Goal: Task Accomplishment & Management: Complete application form

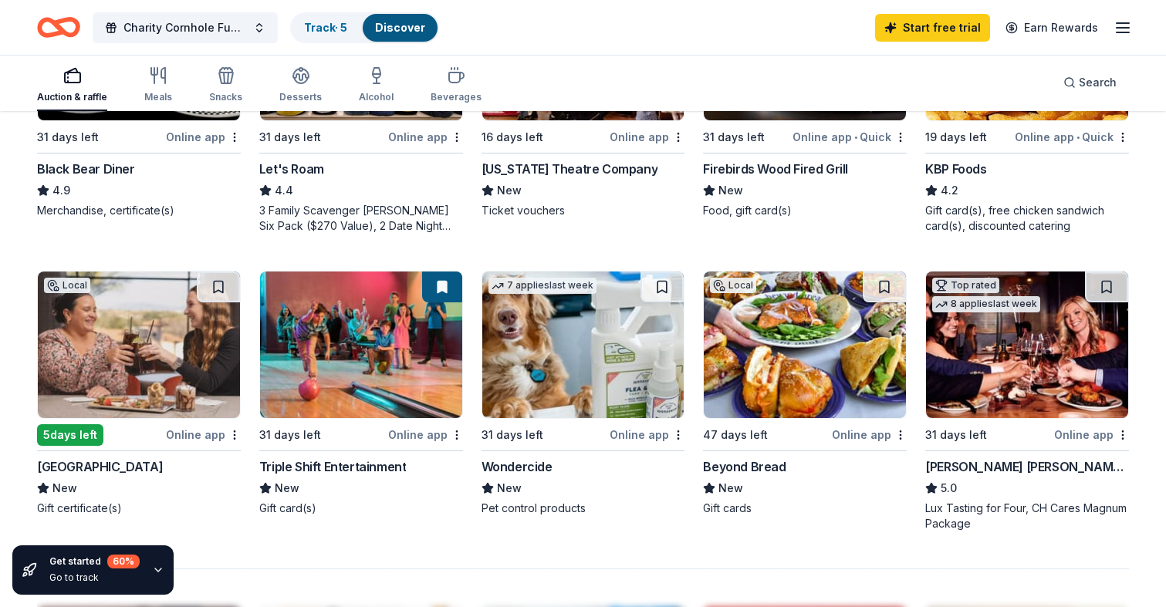
scroll to position [902, 0]
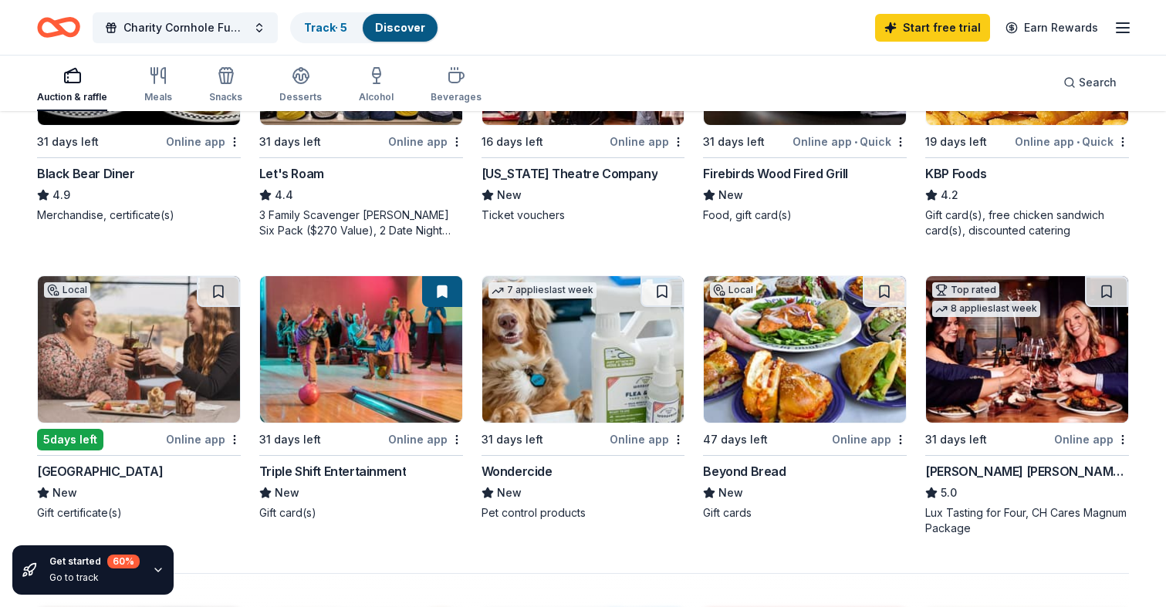
click at [1130, 29] on icon "button" at bounding box center [1122, 28] width 19 height 19
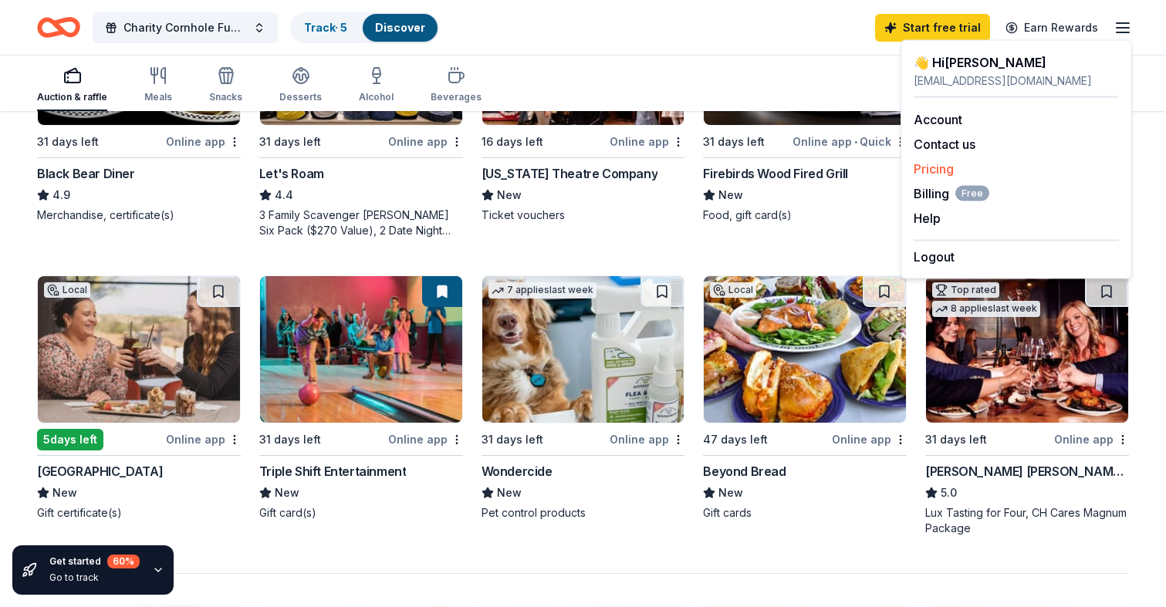
click at [937, 169] on link "Pricing" at bounding box center [933, 168] width 40 height 15
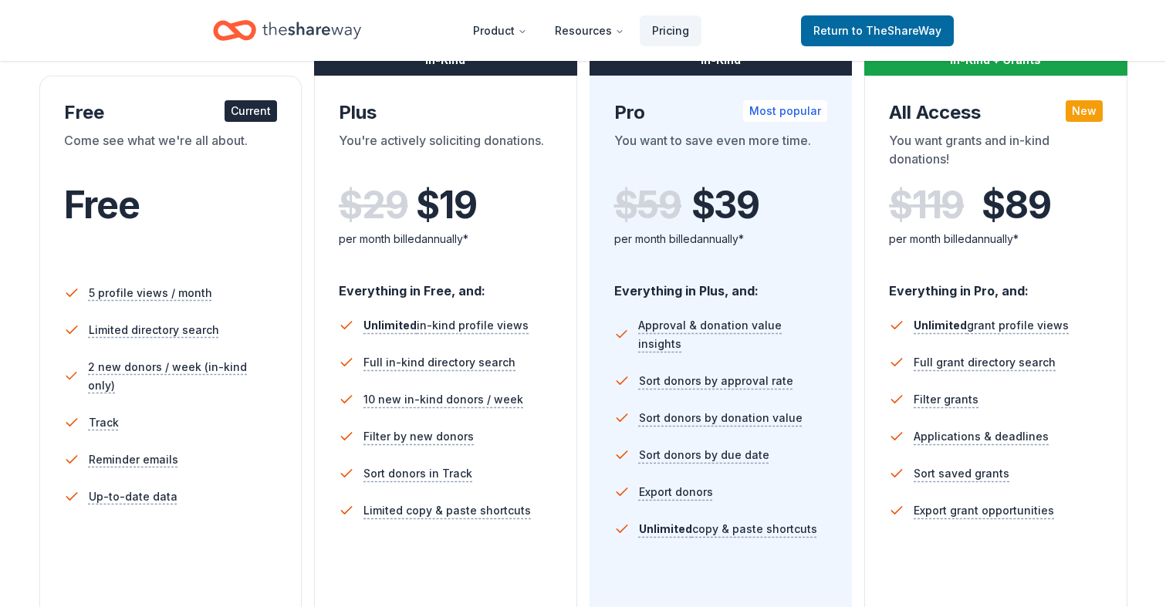
scroll to position [256, 0]
click at [774, 258] on div "$ 59 $ 39 per month billed annually*" at bounding box center [721, 225] width 214 height 85
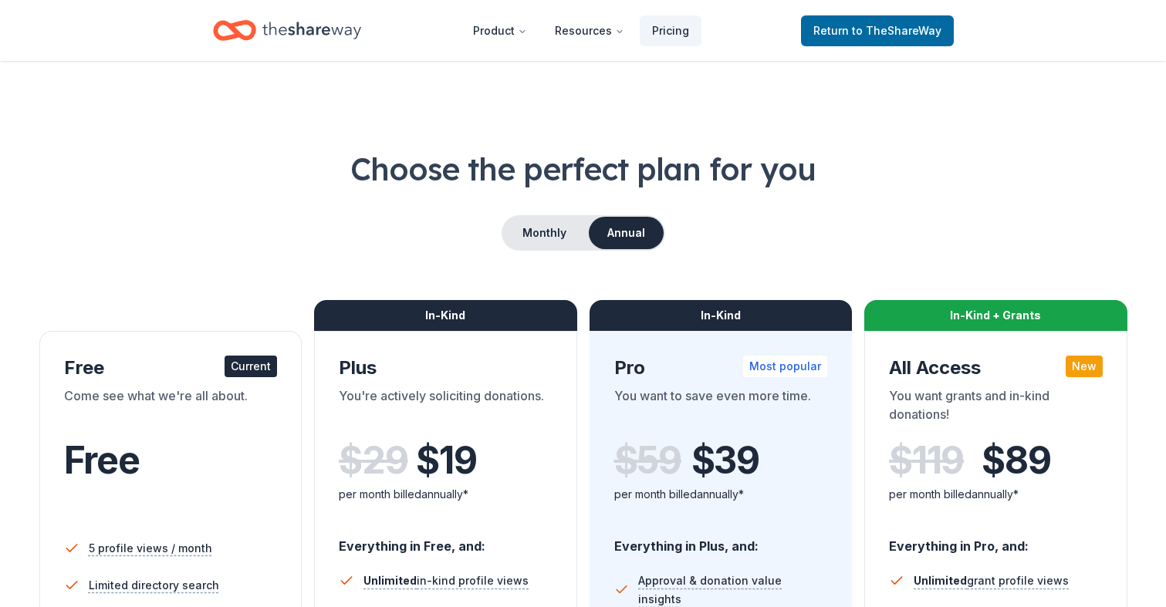
scroll to position [0, 0]
click at [542, 238] on button "Monthly" at bounding box center [544, 233] width 83 height 32
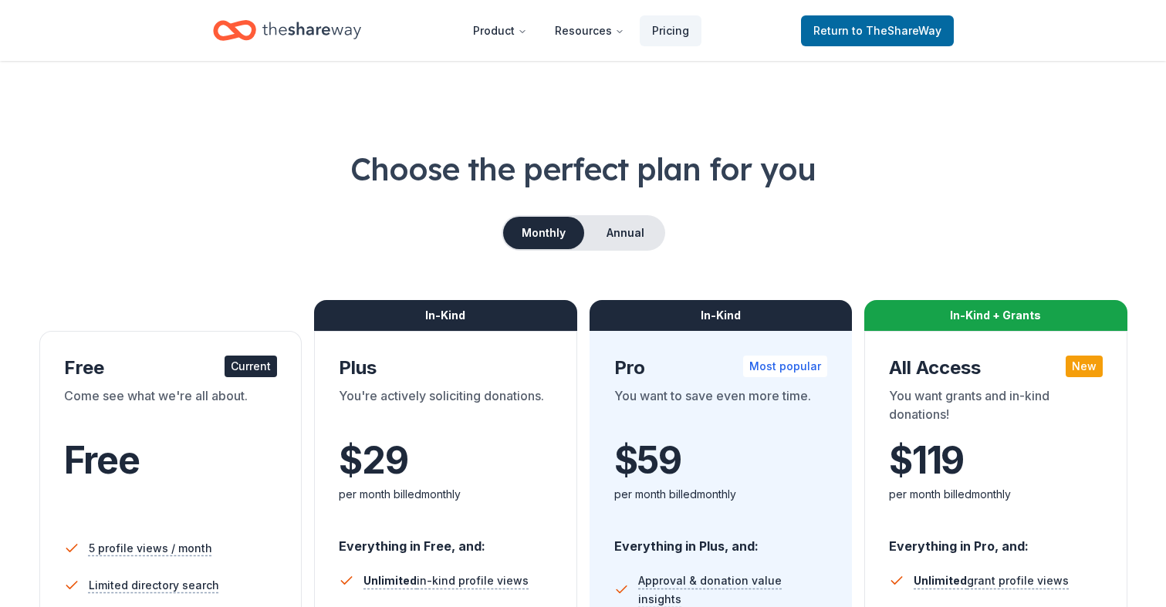
click at [626, 214] on div "Choose the perfect plan for you Monthly Annual Free Current Come see what we're…" at bounding box center [583, 555] width 1092 height 816
click at [625, 231] on button "Annual" at bounding box center [625, 233] width 76 height 32
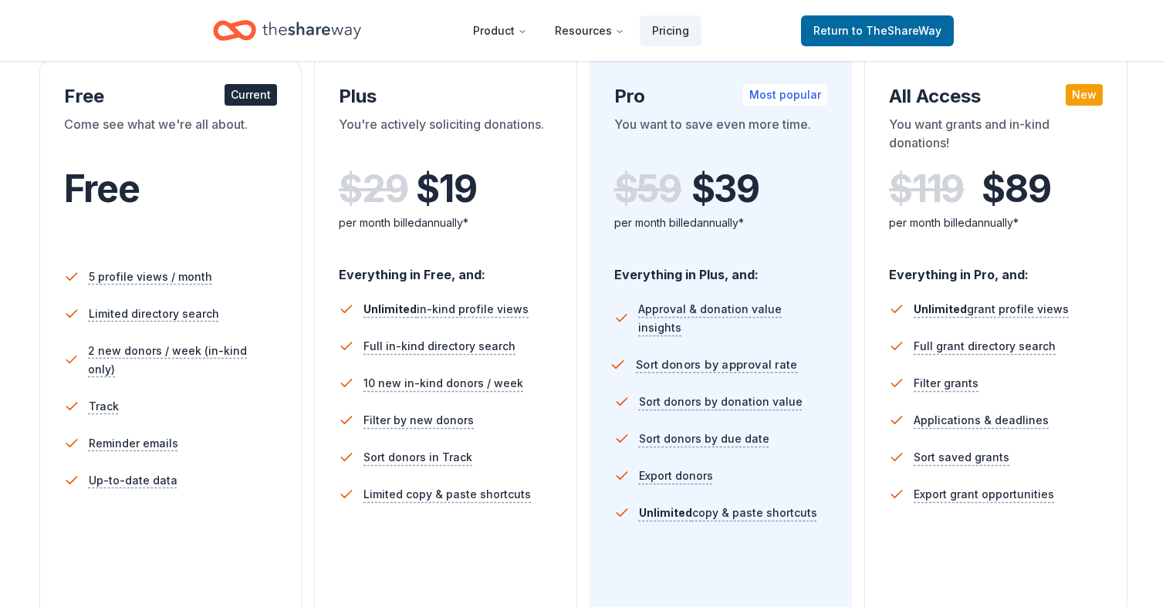
scroll to position [274, 0]
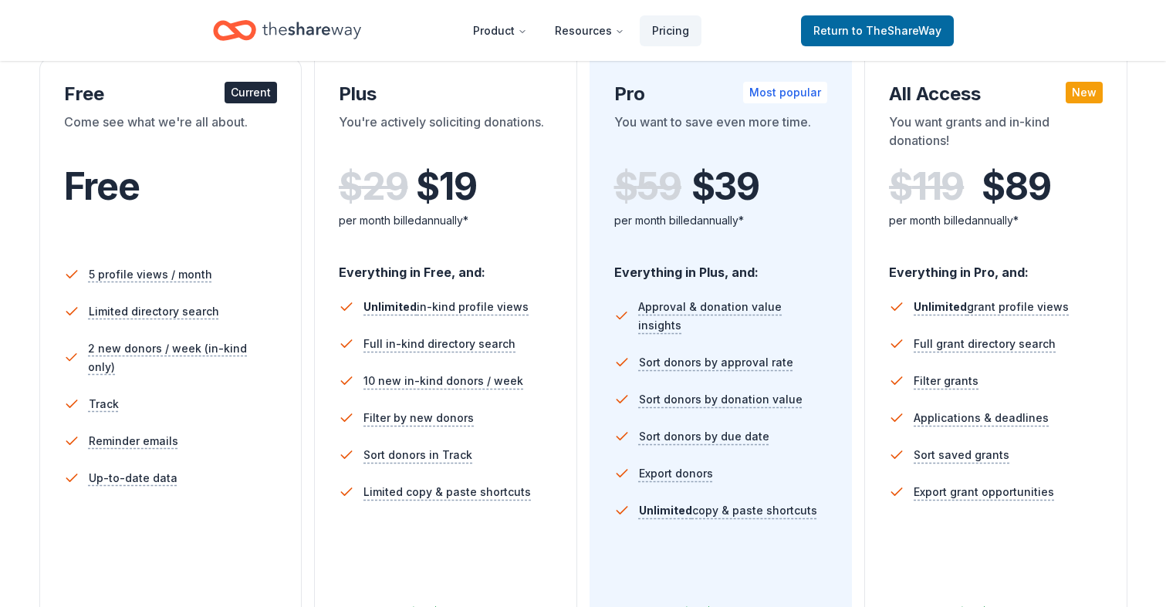
click at [724, 509] on li "Unlimited copy & paste shortcuts" at bounding box center [721, 510] width 214 height 37
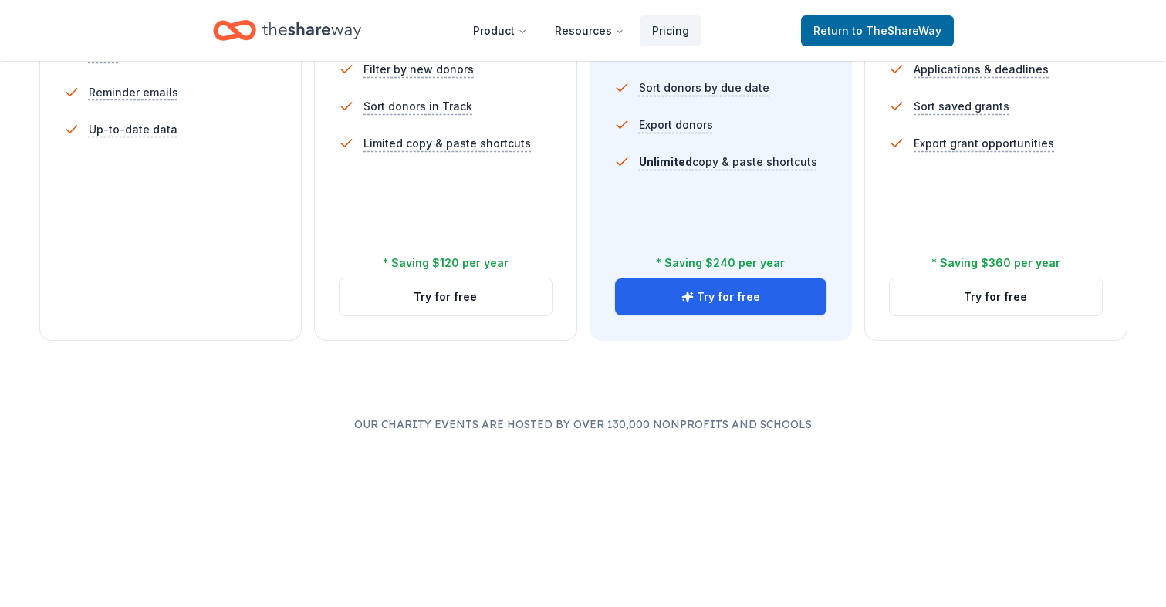
scroll to position [686, 0]
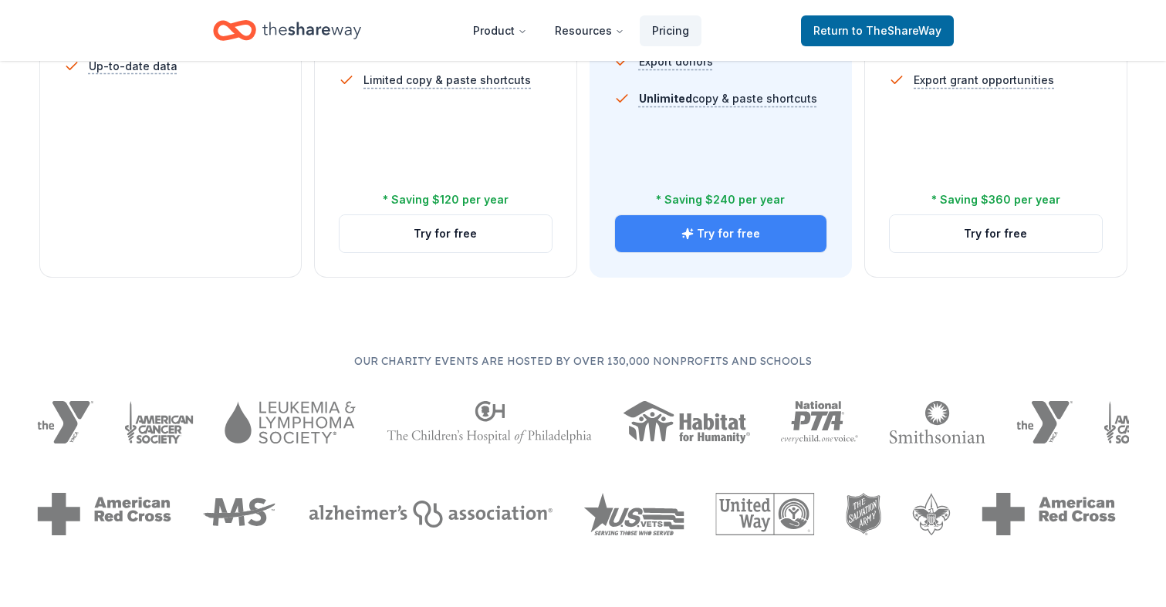
click at [707, 235] on button "Try for free" at bounding box center [721, 233] width 212 height 37
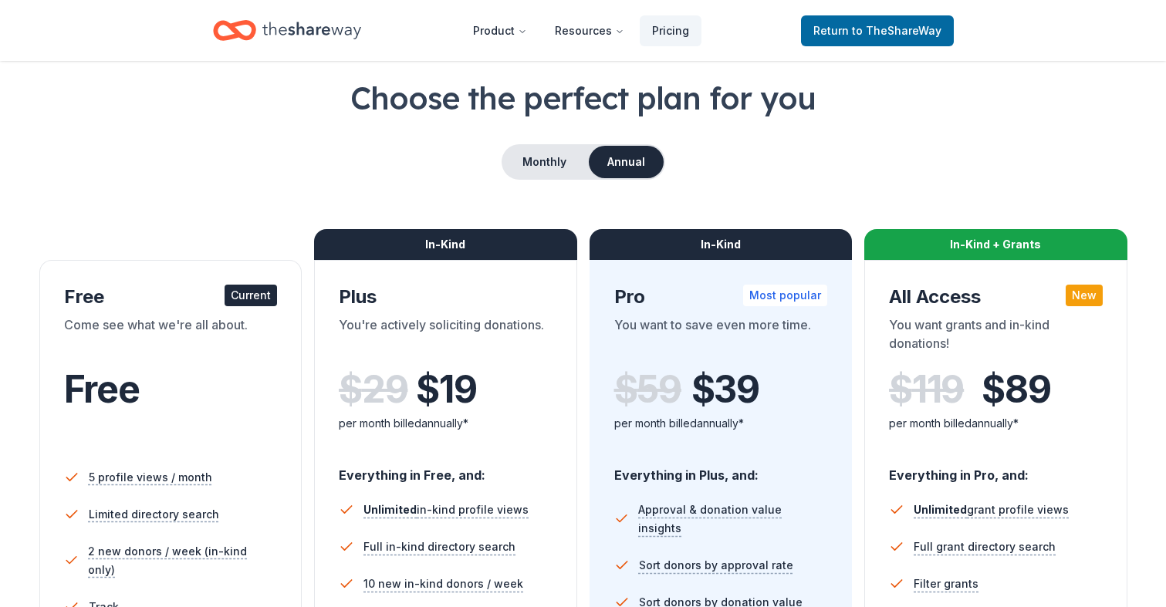
scroll to position [73, 0]
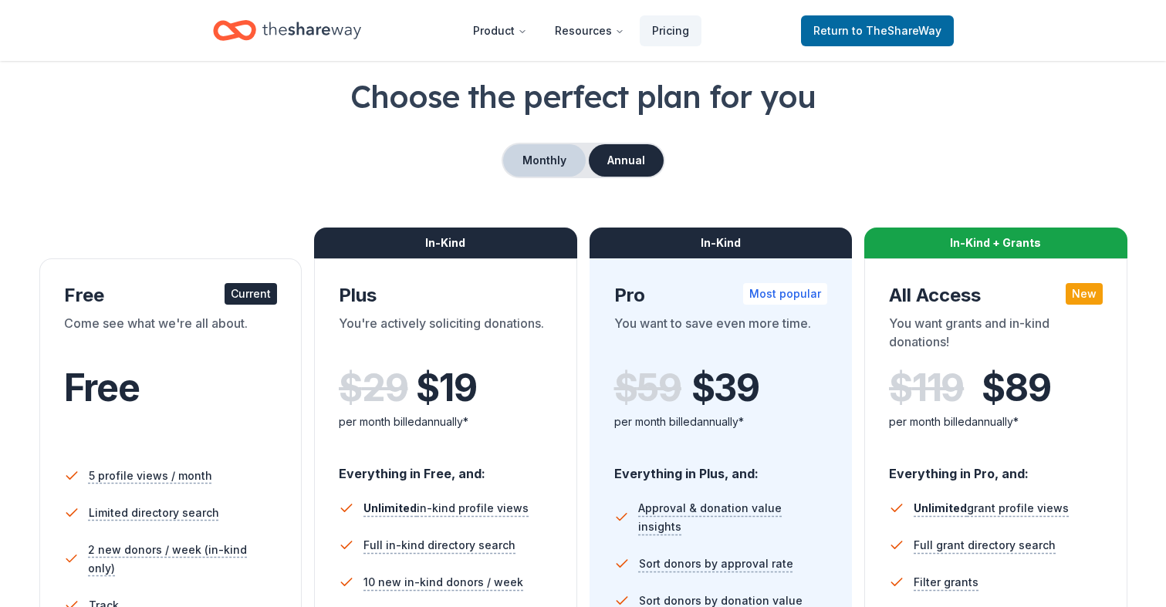
click at [554, 150] on button "Monthly" at bounding box center [544, 160] width 83 height 32
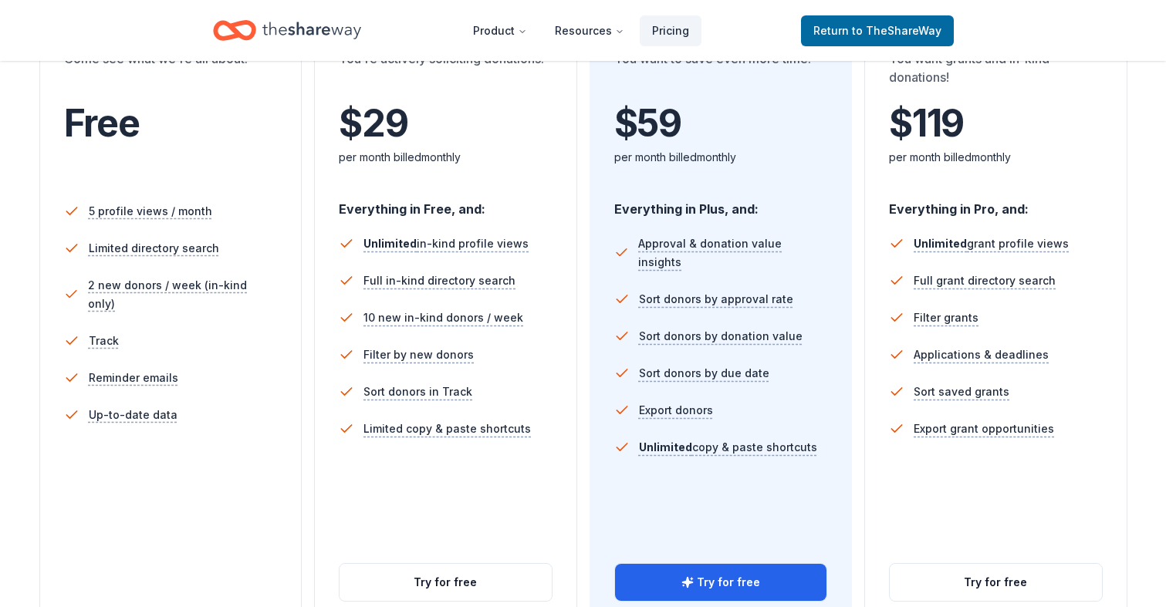
scroll to position [339, 0]
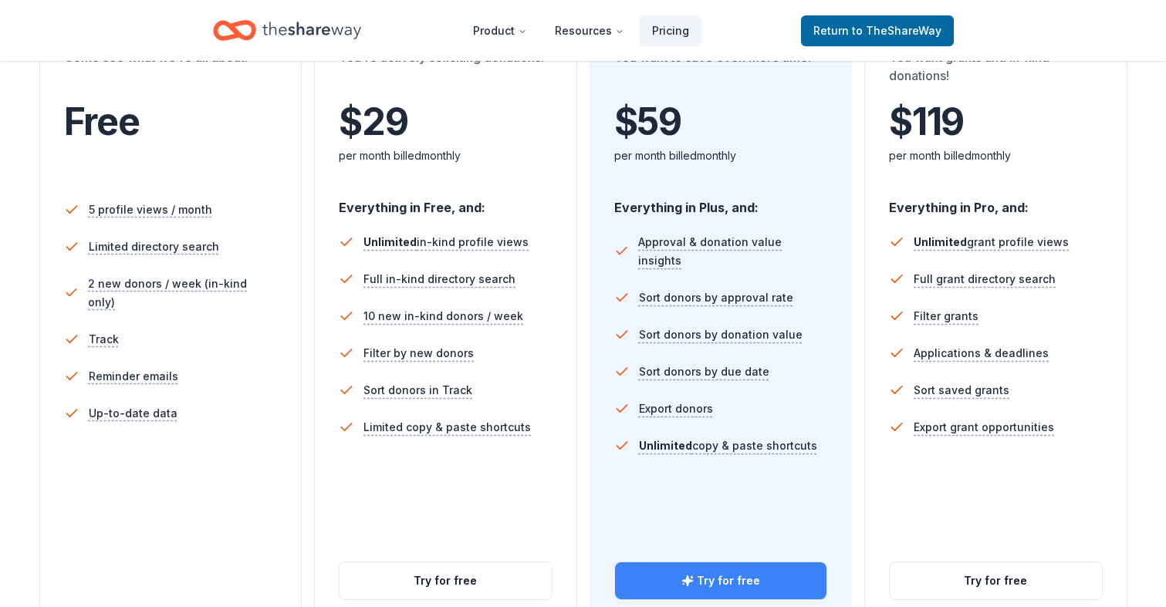
click at [710, 579] on button "Try for free" at bounding box center [721, 580] width 212 height 37
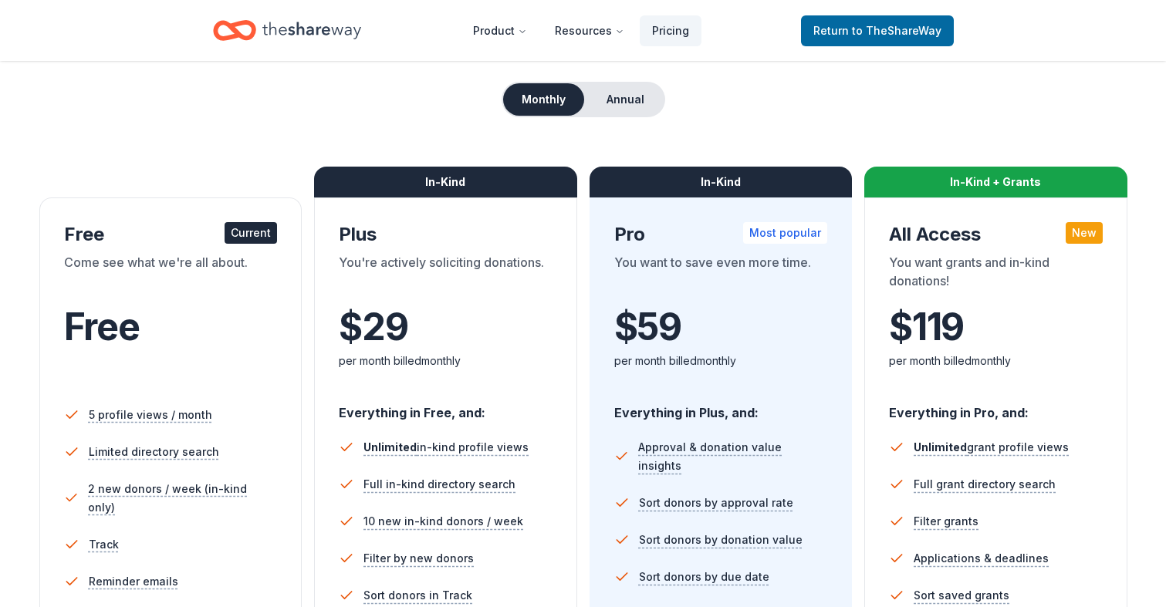
scroll to position [131, 0]
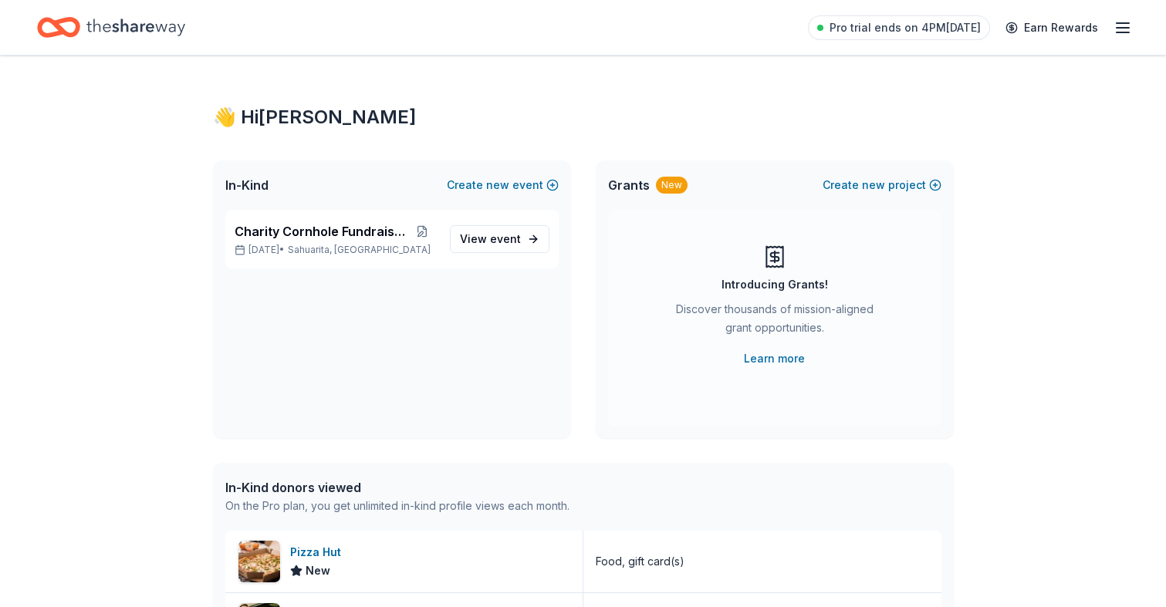
click at [161, 24] on icon "Home" at bounding box center [135, 27] width 99 height 17
click at [957, 28] on div "Invite a friend and earn $30 credit Invite a friend and earn $30 credit" at bounding box center [914, 28] width 171 height 22
click at [951, 79] on div "👋 Hi [PERSON_NAME] In-Kind Create new event Charity Cornhole Fundraiser [DATE] …" at bounding box center [583, 566] width 790 height 1021
click at [844, 29] on link "Pro trial ends on 4PM[DATE]" at bounding box center [899, 27] width 182 height 25
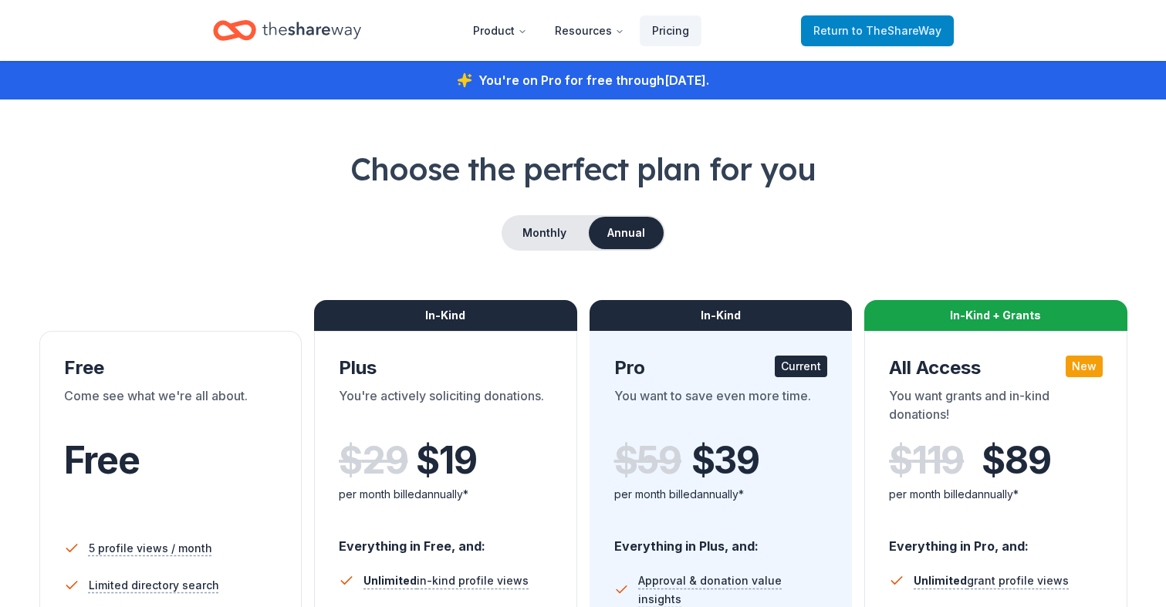
click at [859, 29] on span "to TheShareWay" at bounding box center [896, 30] width 89 height 13
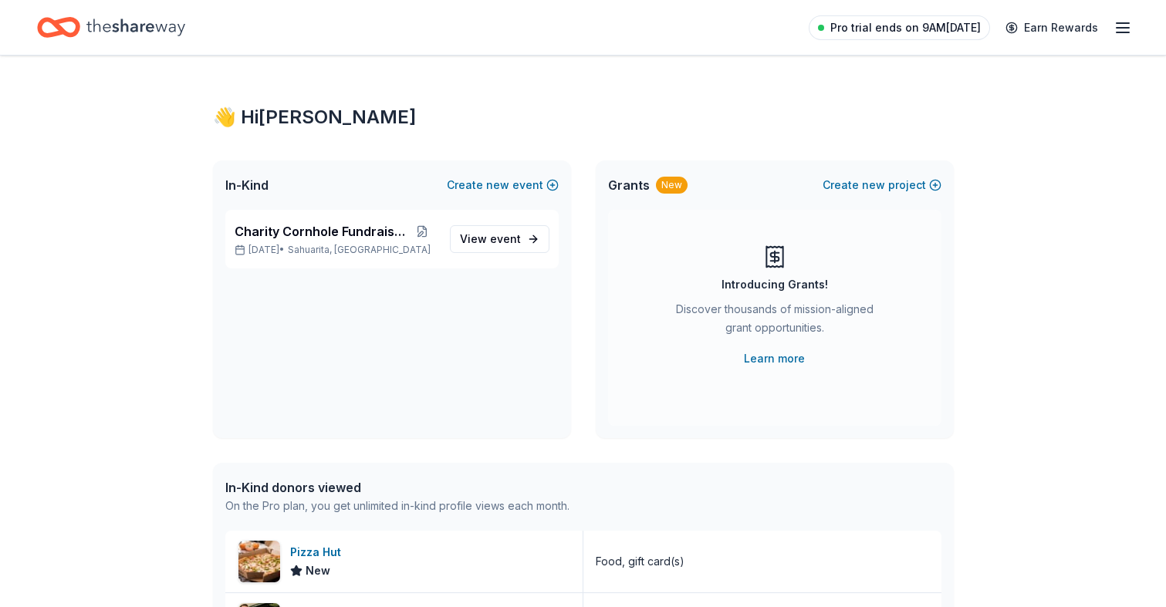
click at [961, 25] on span "Pro trial ends on 9AM, 8/18" at bounding box center [905, 28] width 150 height 19
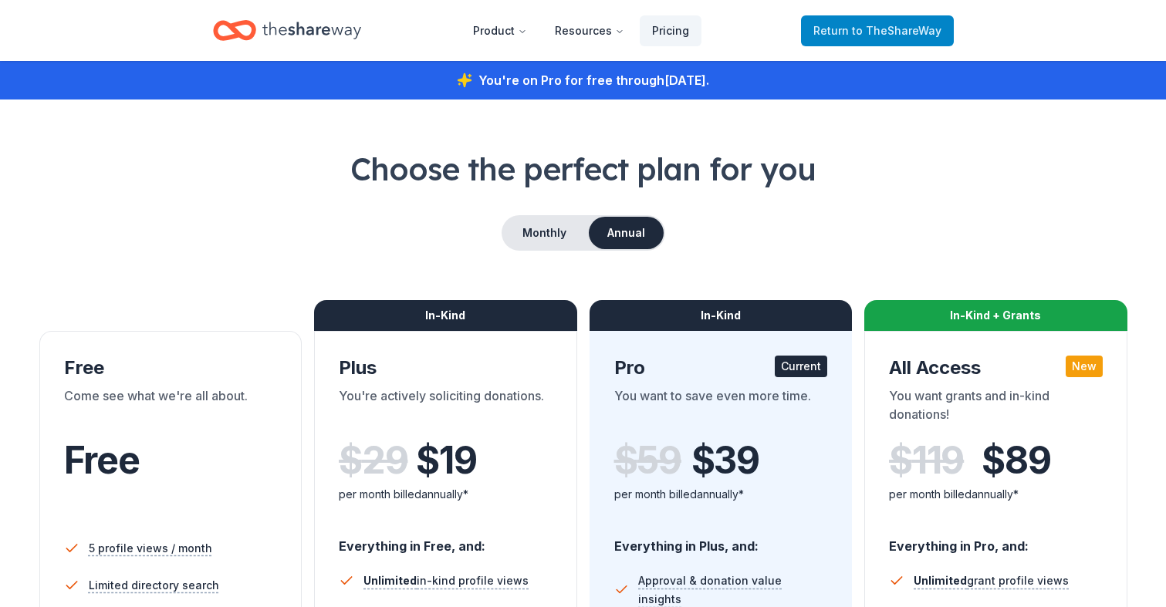
click at [884, 28] on span "to TheShareWay" at bounding box center [896, 30] width 89 height 13
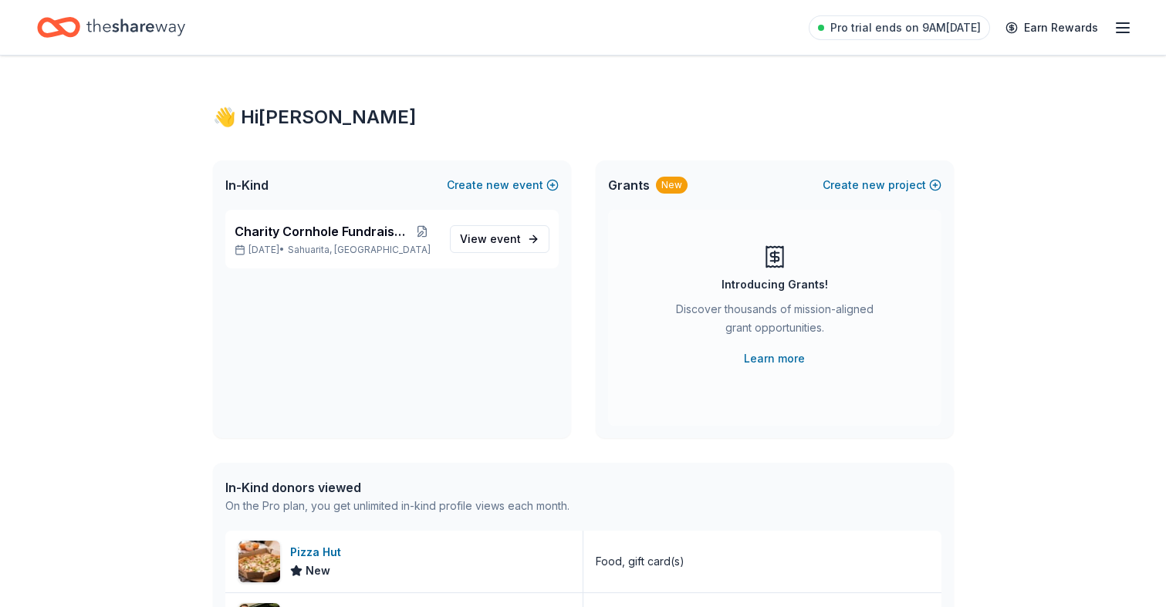
click at [106, 31] on icon "Home" at bounding box center [135, 27] width 99 height 17
click at [498, 242] on span "event" at bounding box center [505, 238] width 31 height 13
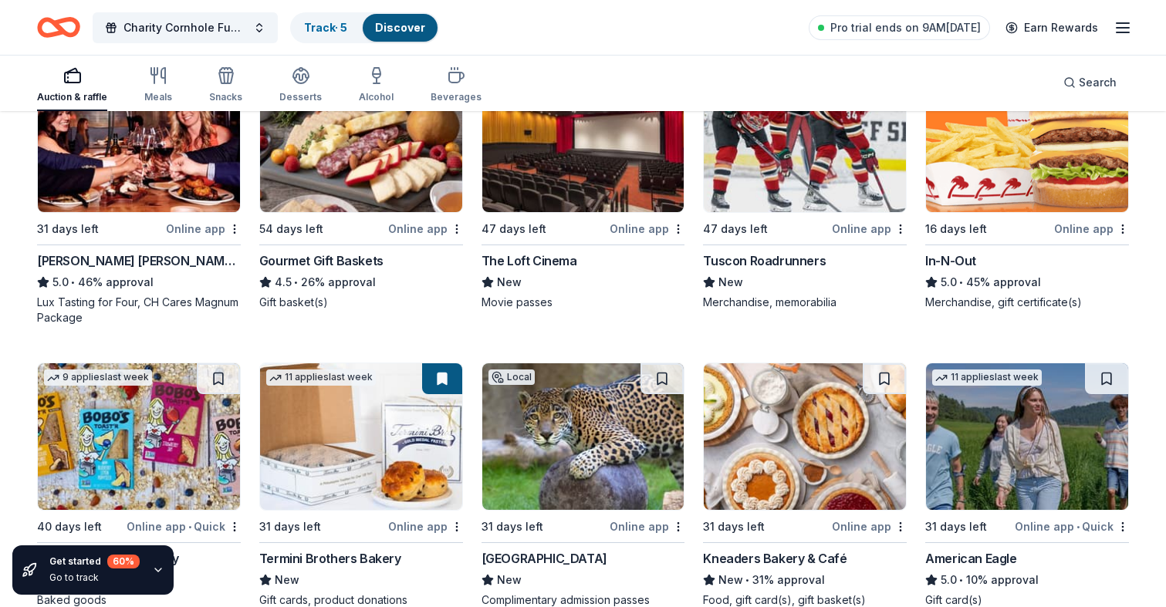
scroll to position [1710, 0]
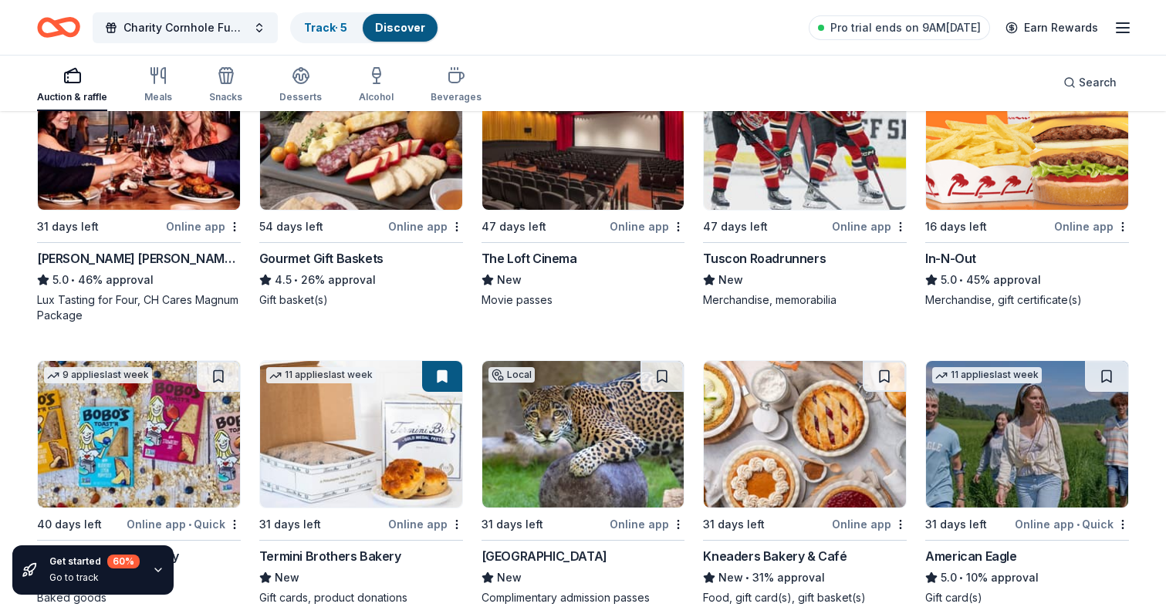
click at [937, 257] on div "In-N-Out" at bounding box center [950, 258] width 51 height 19
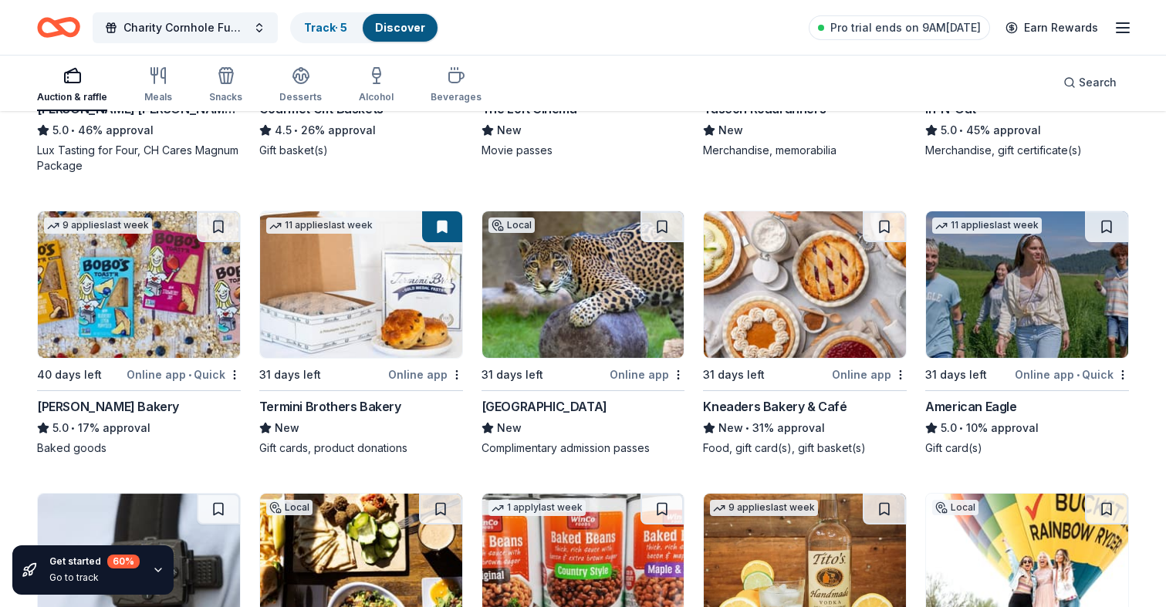
scroll to position [1871, 0]
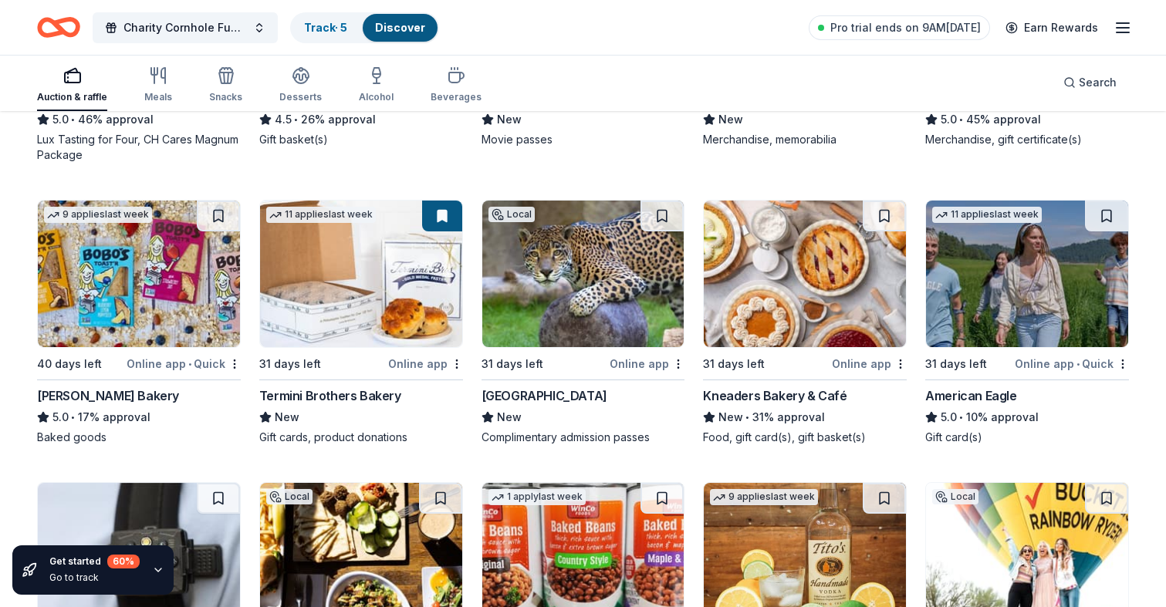
click at [956, 393] on div "American Eagle" at bounding box center [970, 396] width 91 height 19
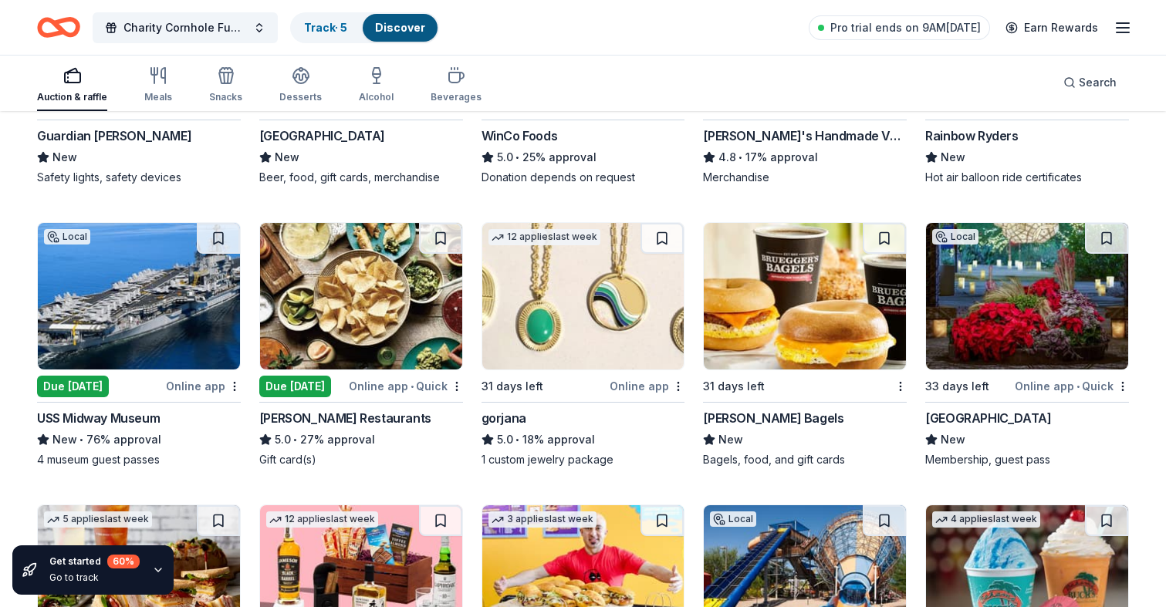
scroll to position [2419, 0]
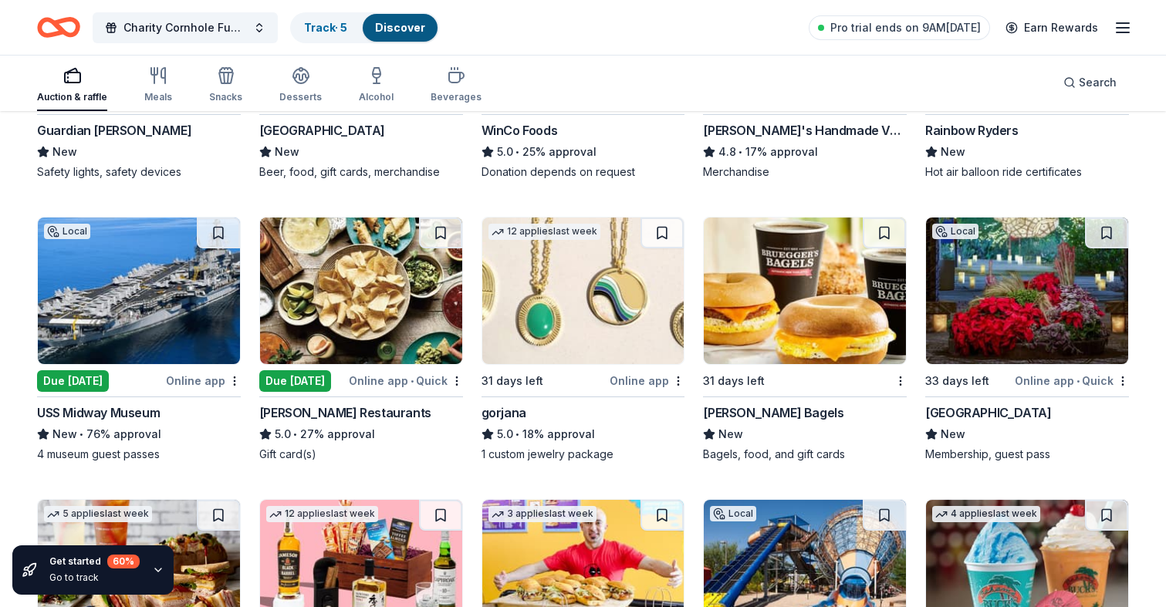
click at [749, 410] on div "Bruegger's Bagels" at bounding box center [773, 413] width 140 height 19
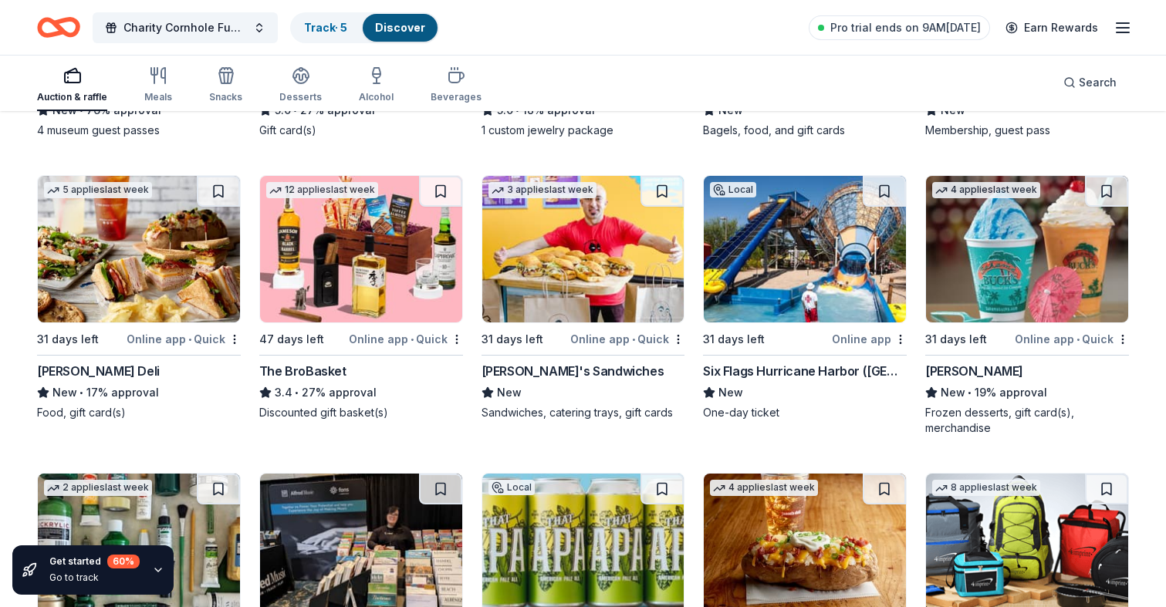
scroll to position [2764, 0]
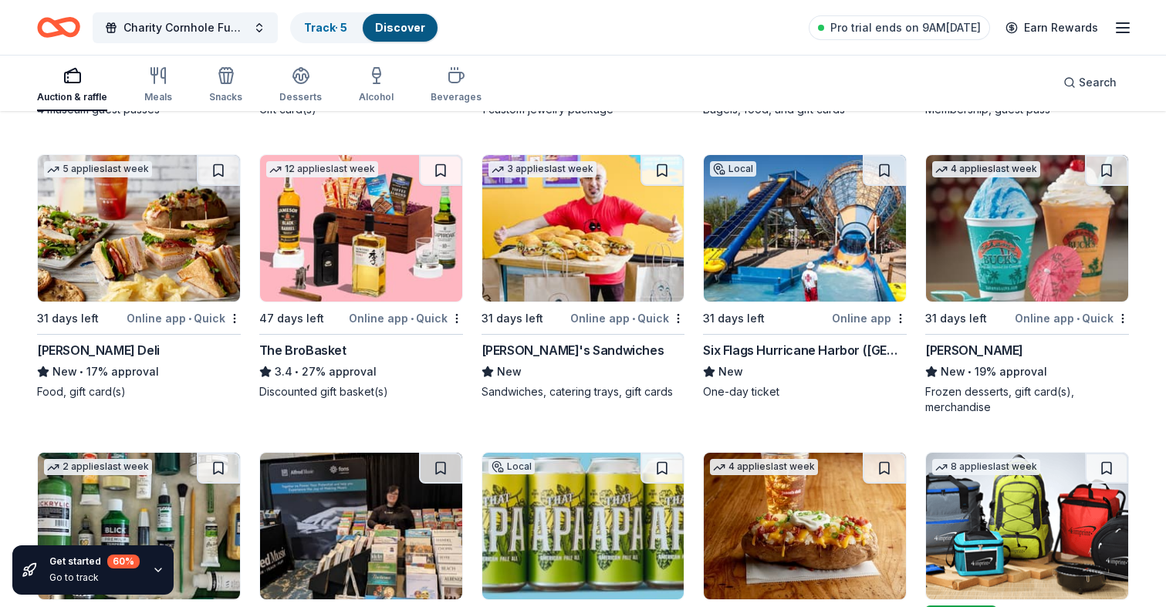
click at [792, 349] on div "Six Flags Hurricane Harbor (Phoenix)" at bounding box center [805, 350] width 204 height 19
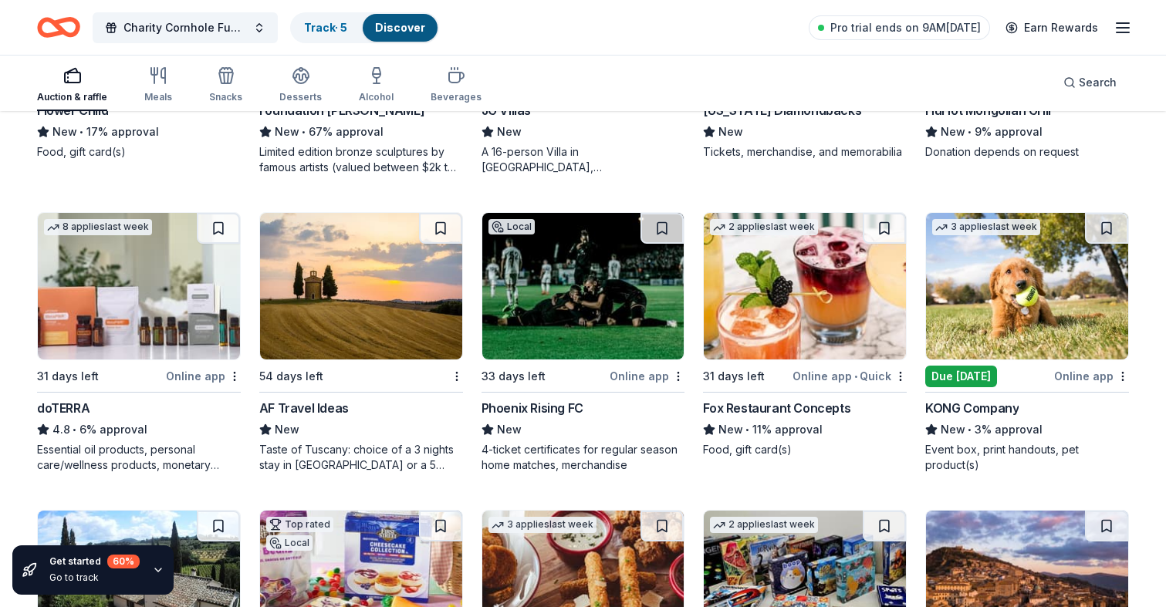
scroll to position [4181, 0]
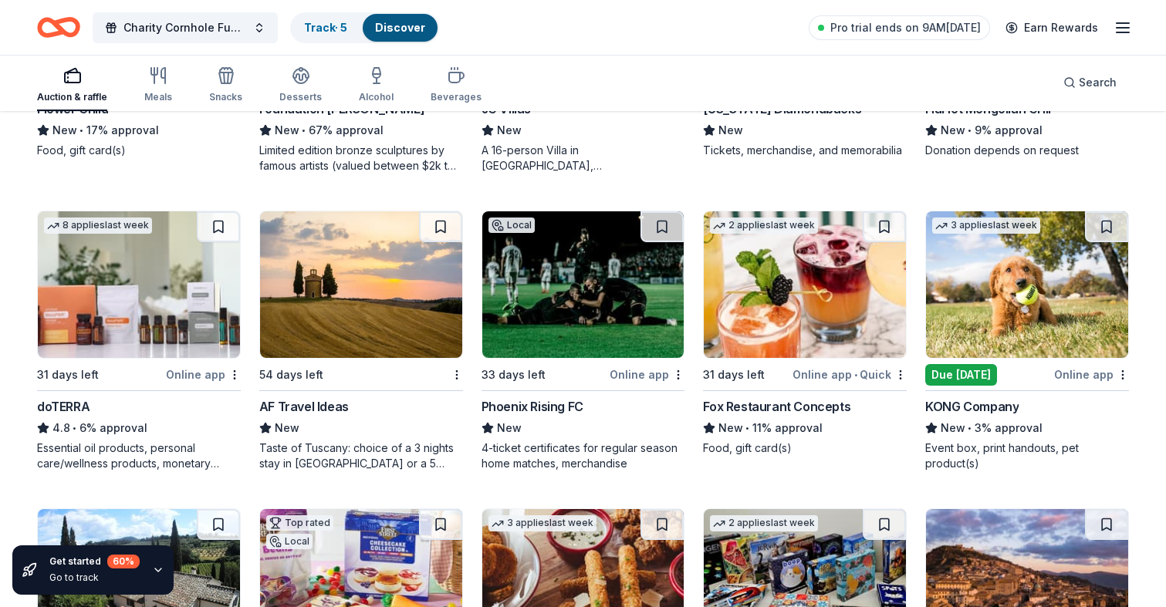
click at [985, 407] on div "KONG Company" at bounding box center [971, 406] width 93 height 19
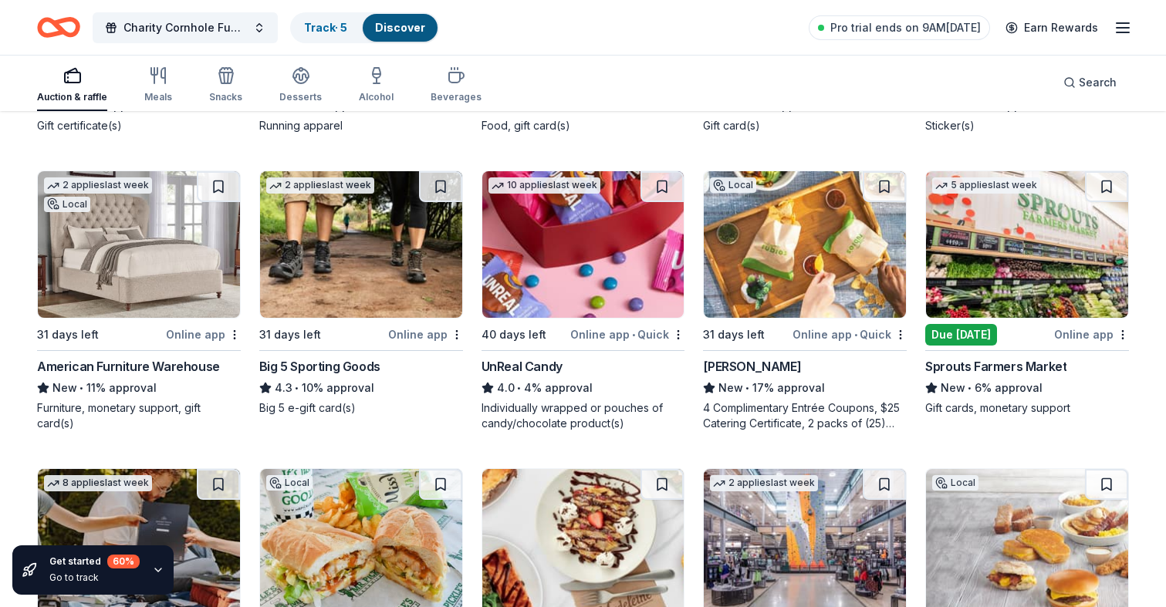
scroll to position [5681, 0]
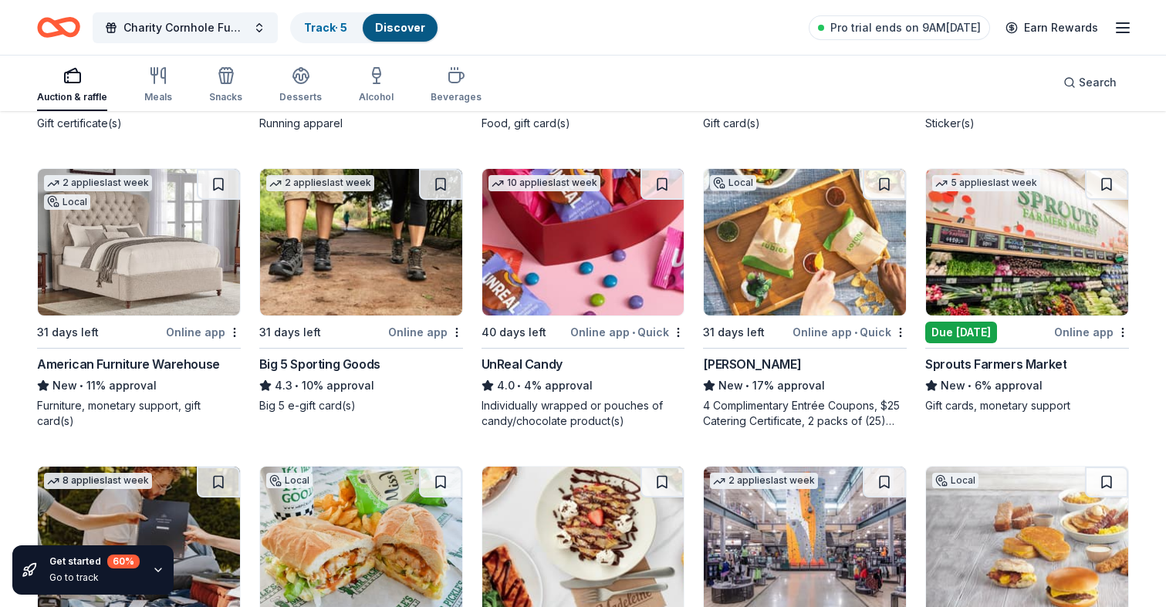
click at [356, 358] on div "Big 5 Sporting Goods" at bounding box center [319, 364] width 121 height 19
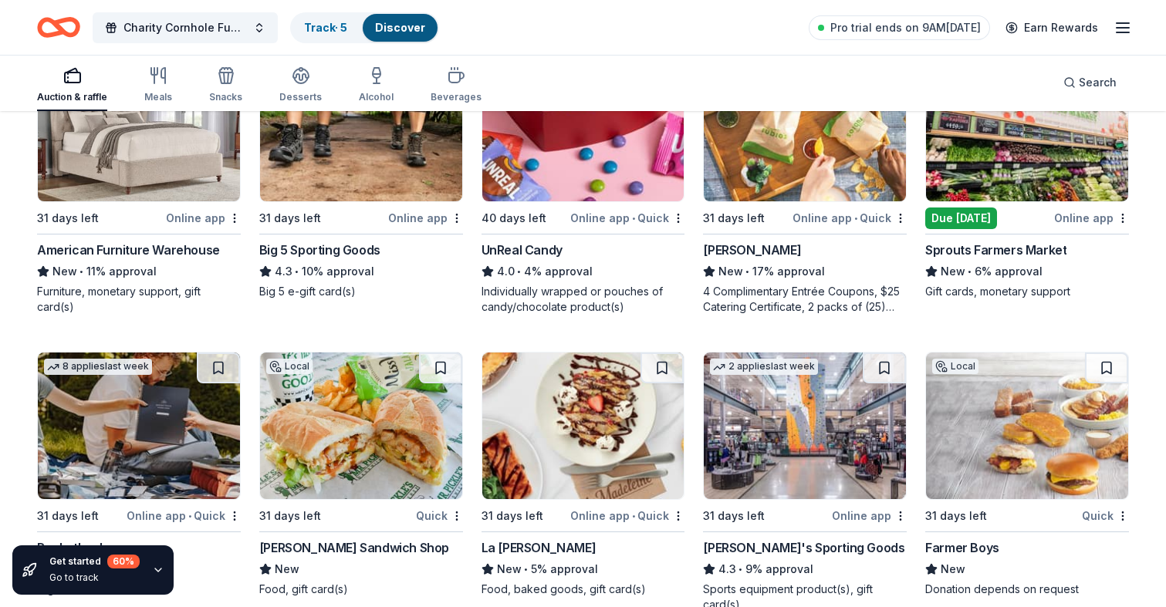
scroll to position [5797, 0]
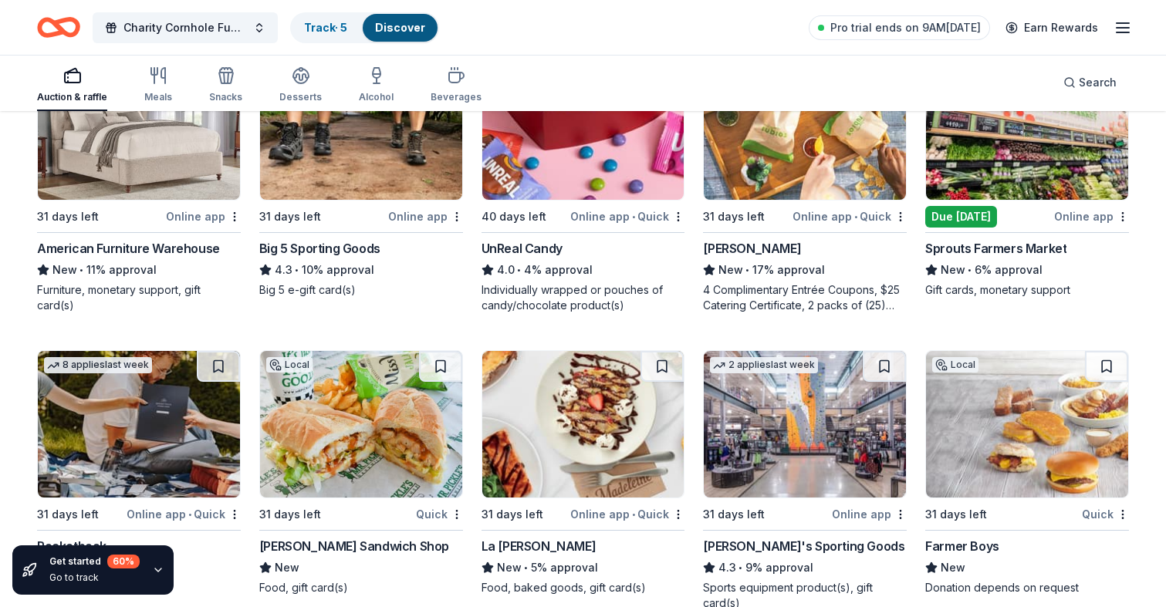
click at [981, 250] on div "Sprouts Farmers Market" at bounding box center [995, 248] width 141 height 19
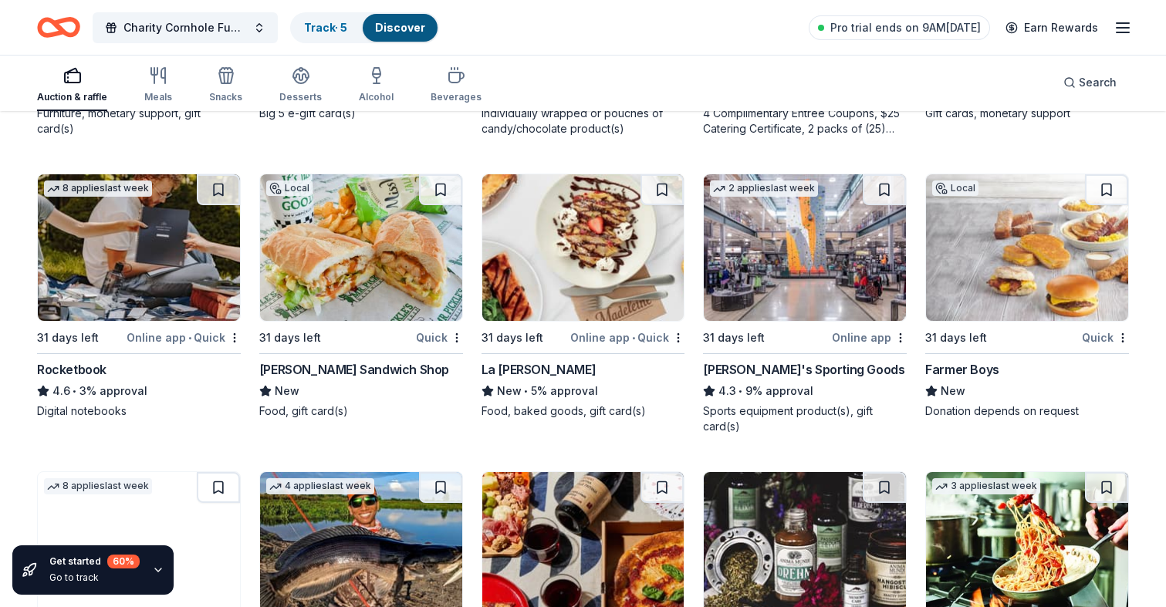
scroll to position [5974, 0]
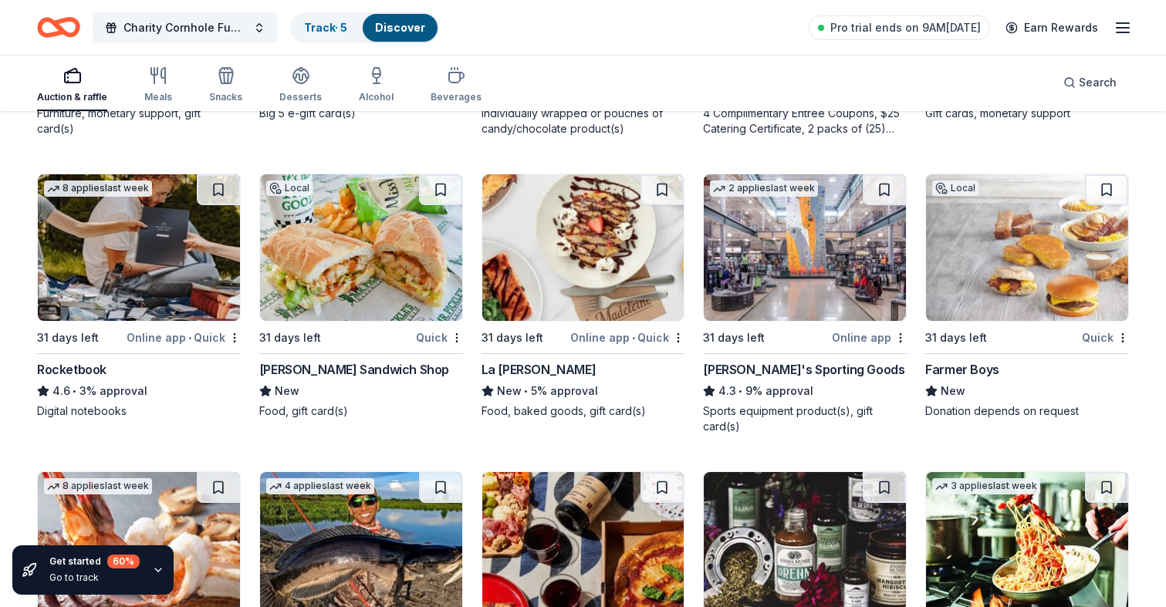
click at [773, 367] on div "Dick's Sporting Goods" at bounding box center [803, 369] width 201 height 19
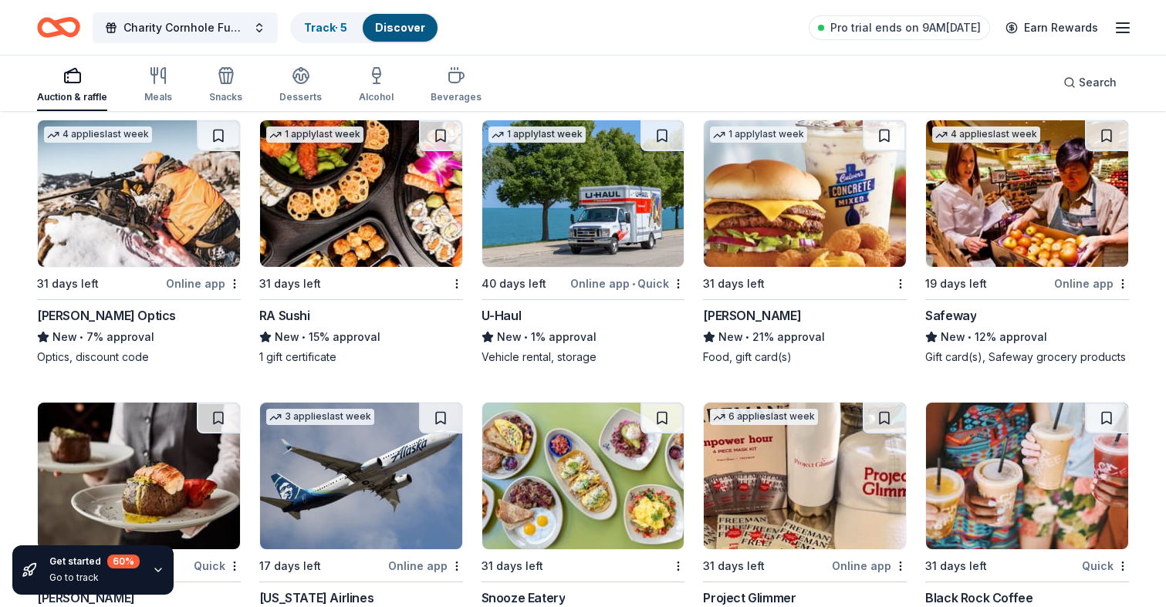
scroll to position [6710, 0]
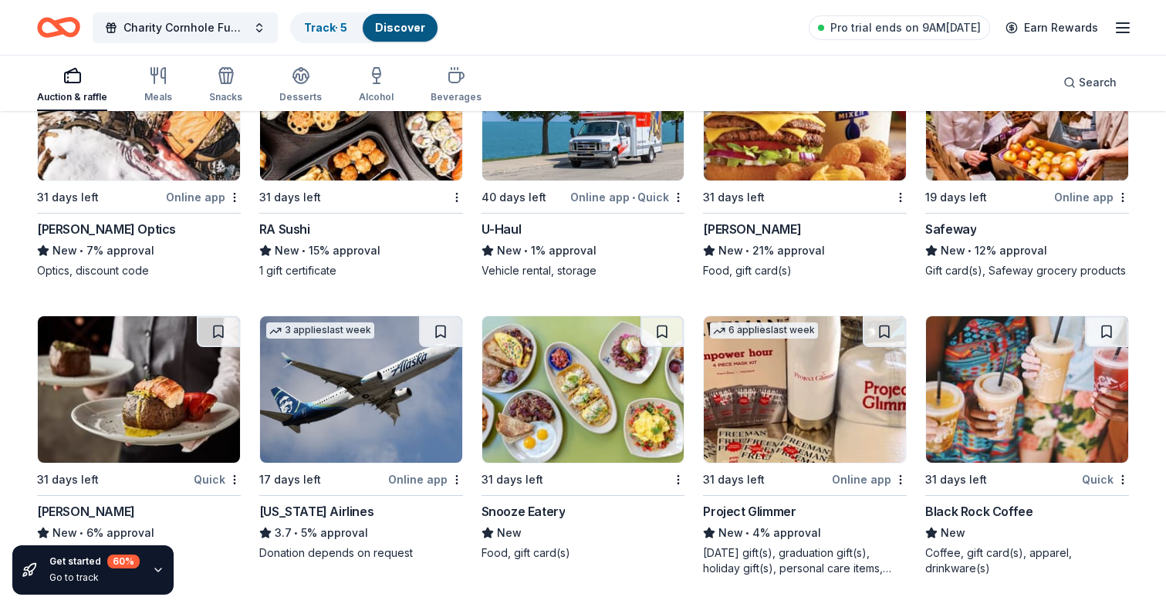
click at [735, 228] on div "[PERSON_NAME]" at bounding box center [752, 229] width 98 height 19
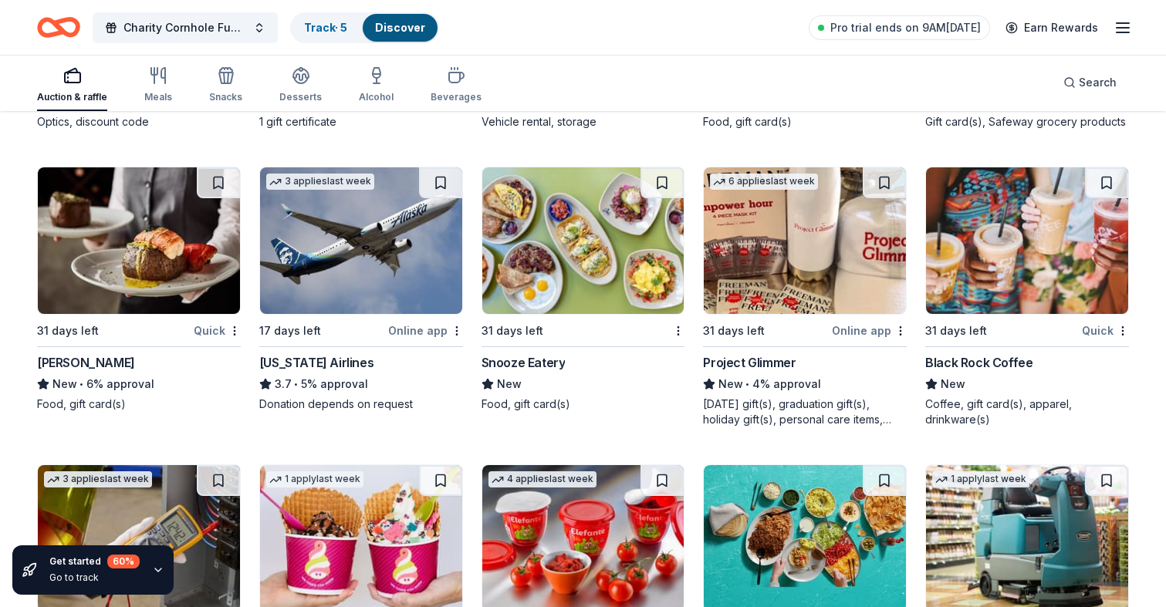
scroll to position [6863, 0]
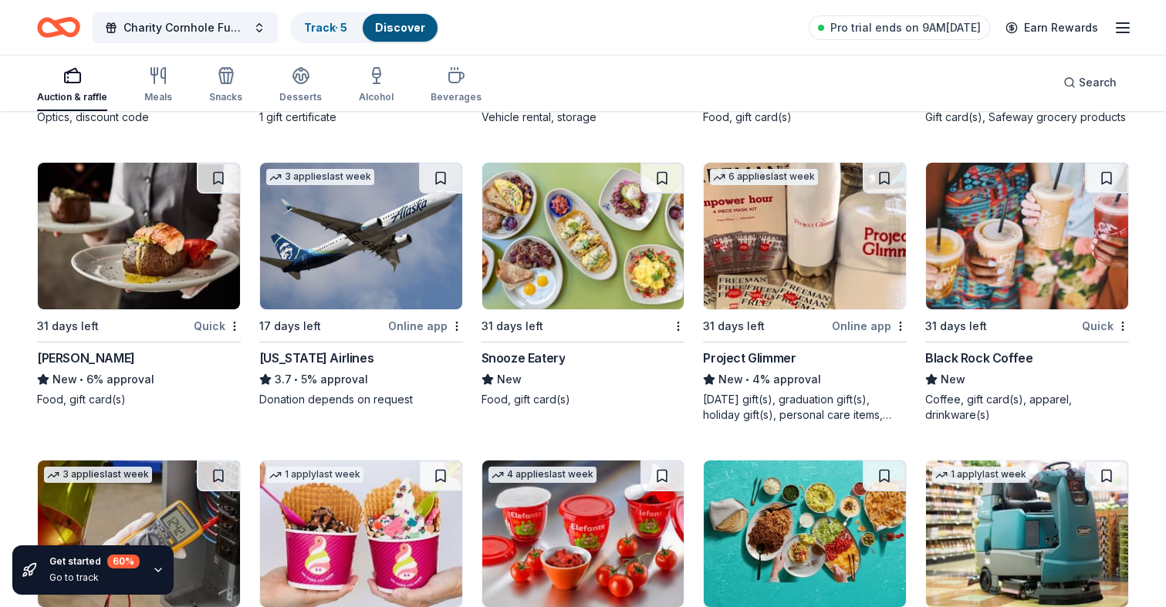
click at [980, 359] on div "Black Rock Coffee" at bounding box center [978, 358] width 107 height 19
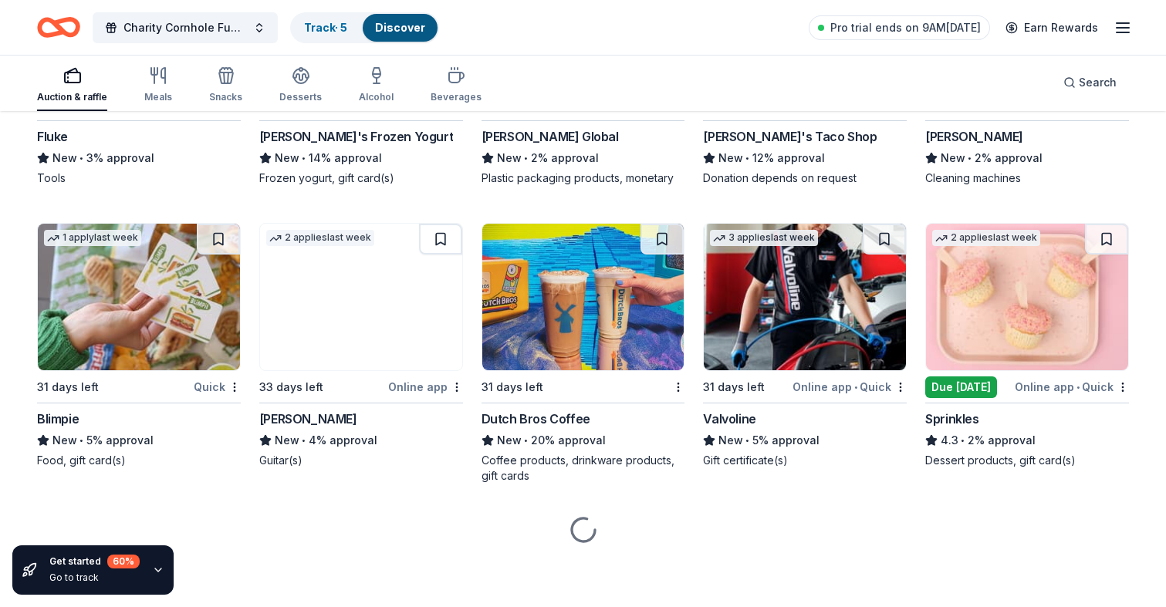
scroll to position [7383, 0]
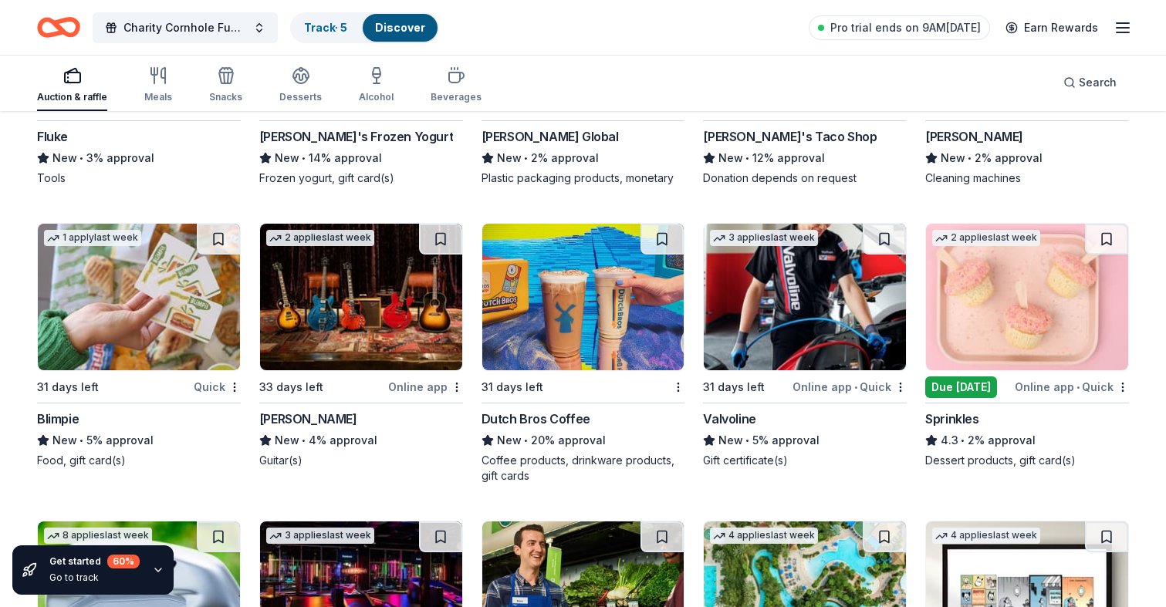
click at [568, 414] on div "Dutch Bros Coffee" at bounding box center [535, 419] width 109 height 19
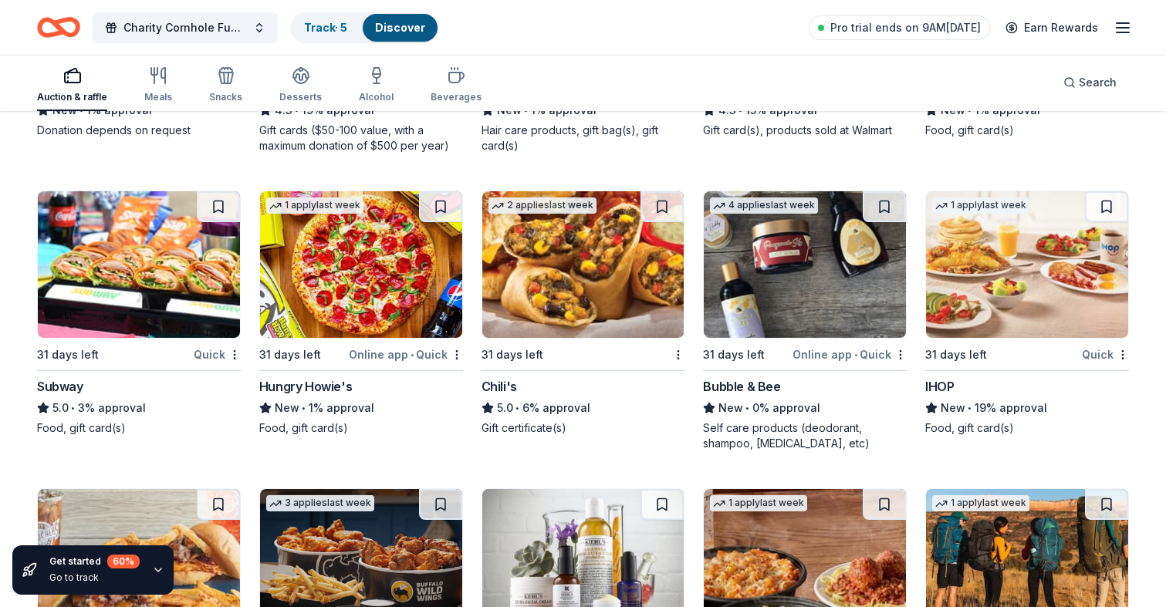
scroll to position [8344, 0]
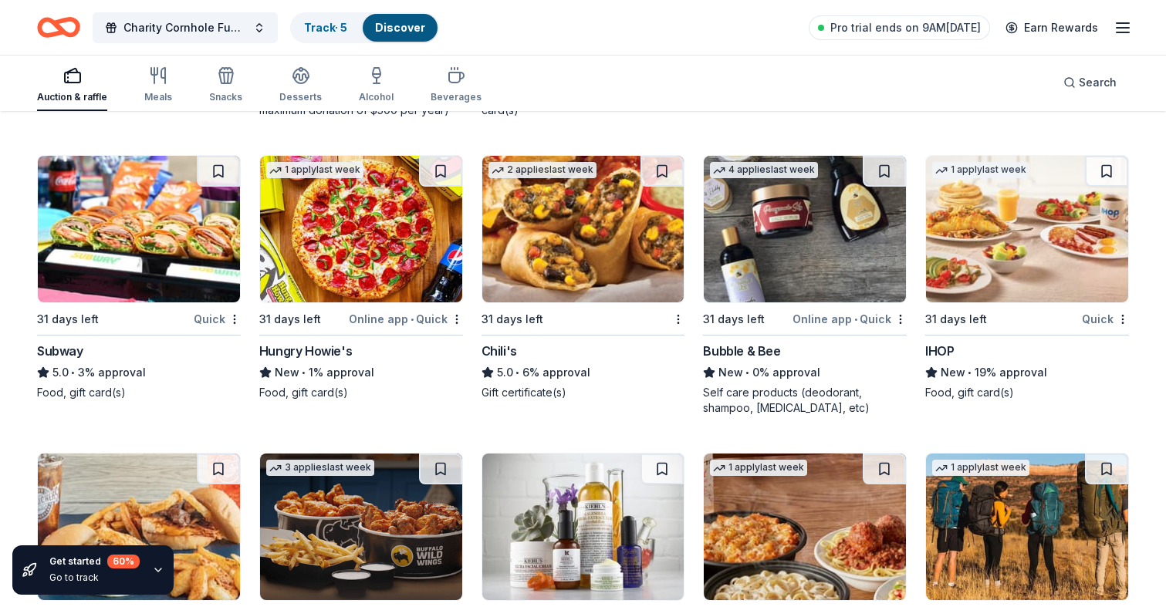
click at [495, 349] on div "Chili's" at bounding box center [498, 351] width 35 height 19
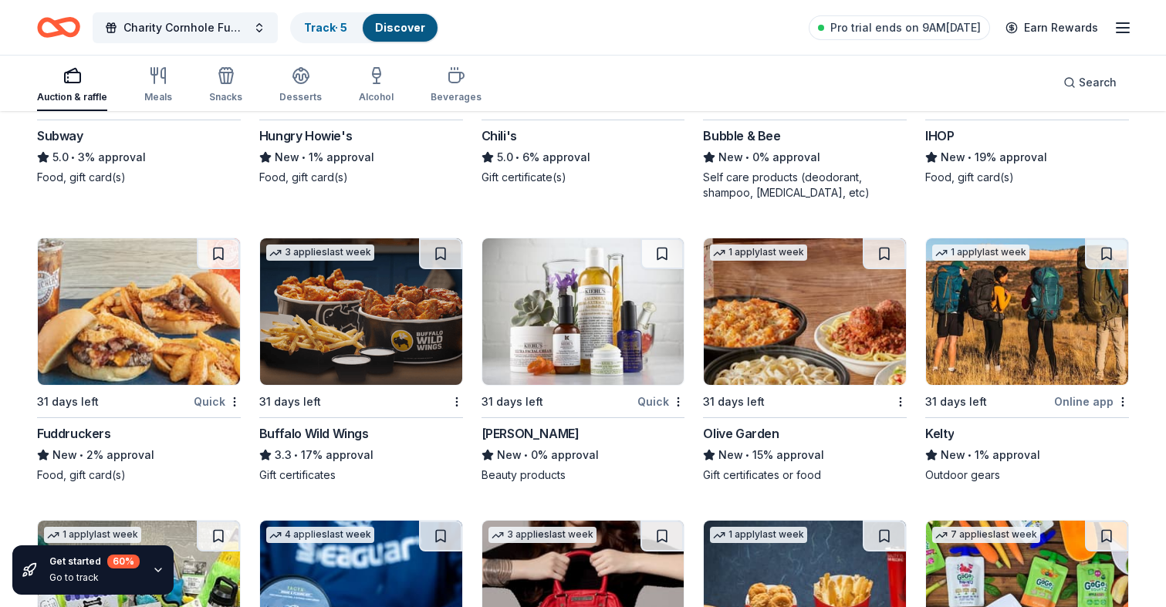
scroll to position [8559, 0]
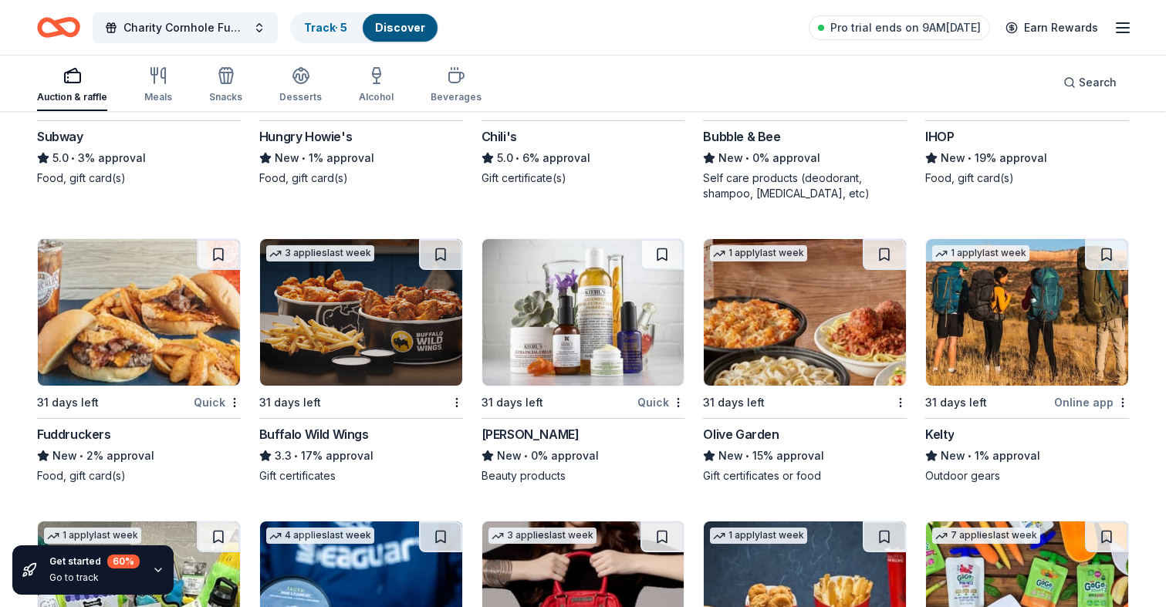
click at [302, 438] on div "Buffalo Wild Wings" at bounding box center [314, 434] width 110 height 19
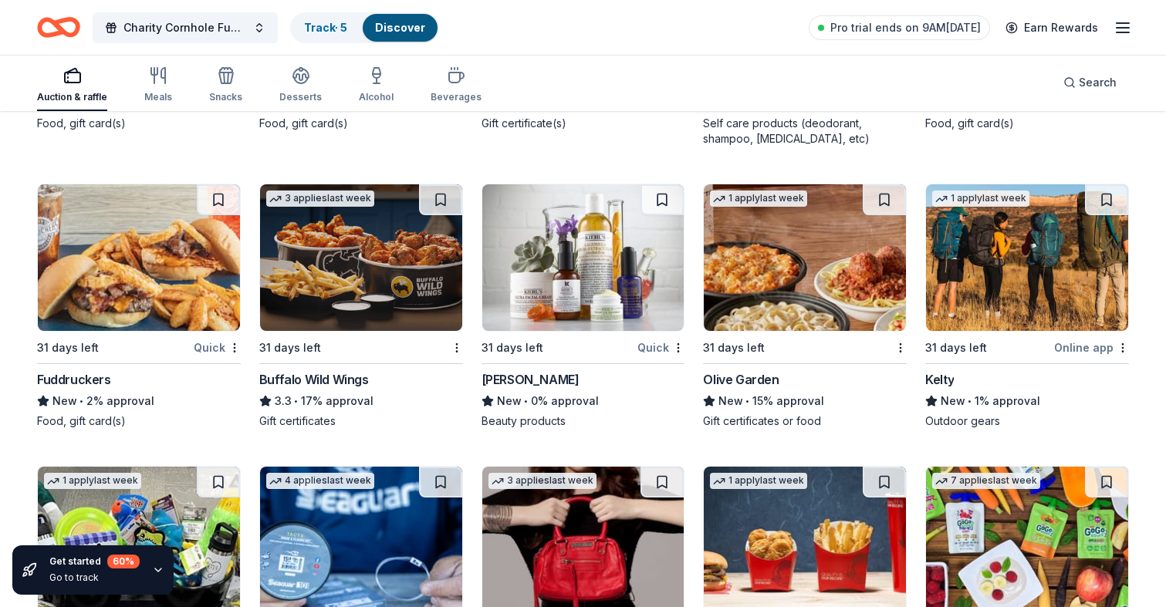
scroll to position [8616, 0]
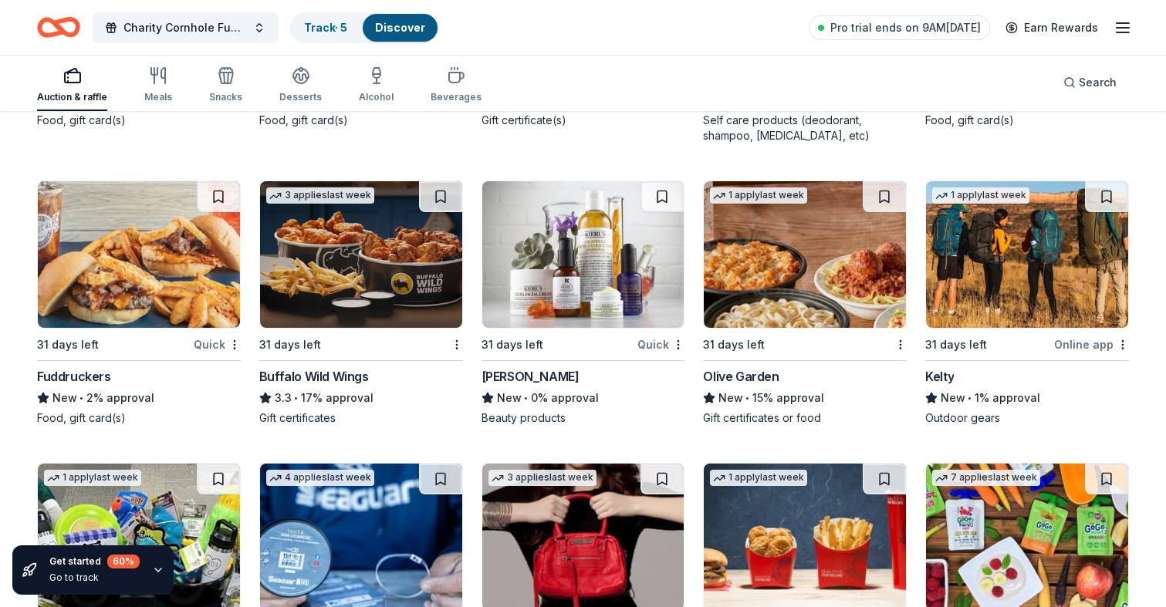
click at [737, 381] on div "Olive Garden" at bounding box center [741, 376] width 76 height 19
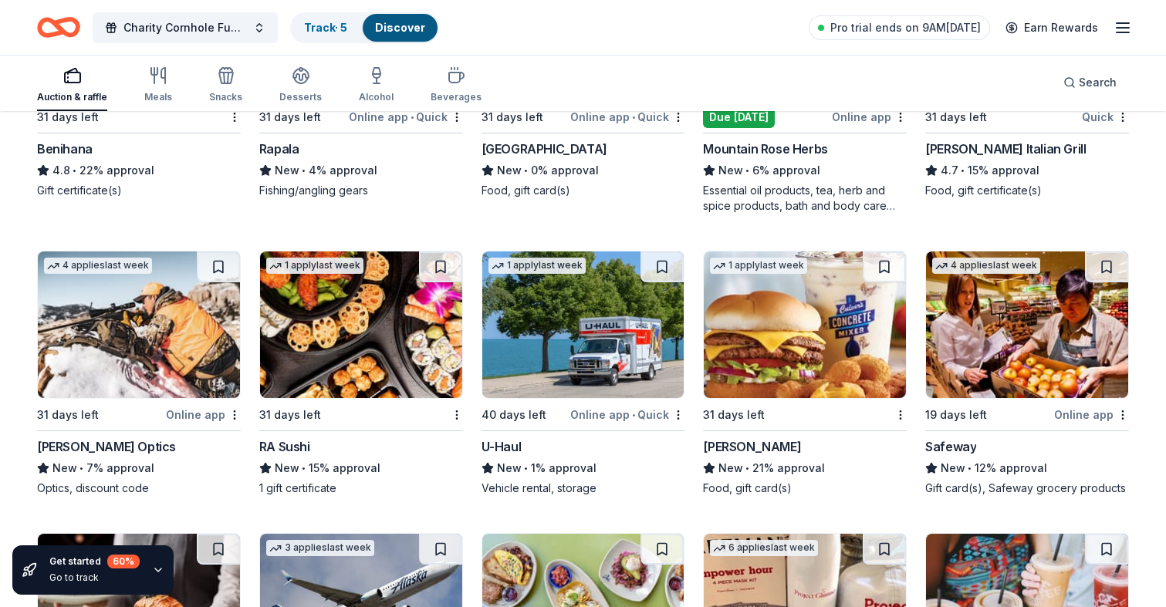
scroll to position [5721, 0]
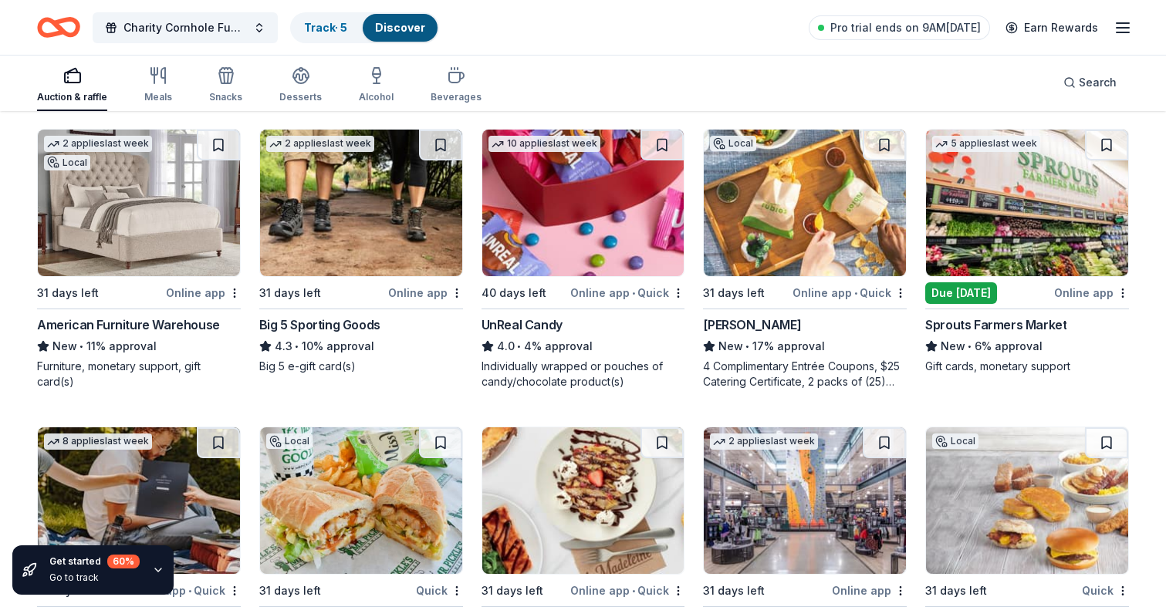
click at [72, 80] on icon "button" at bounding box center [72, 75] width 19 height 19
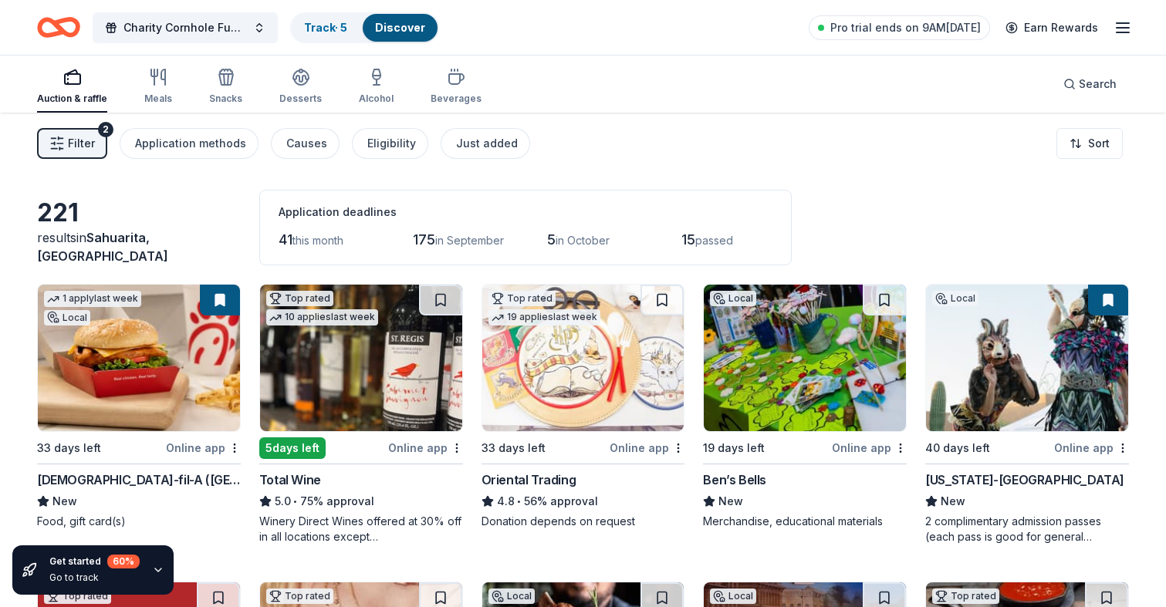
click at [69, 142] on span "Filter" at bounding box center [81, 143] width 27 height 19
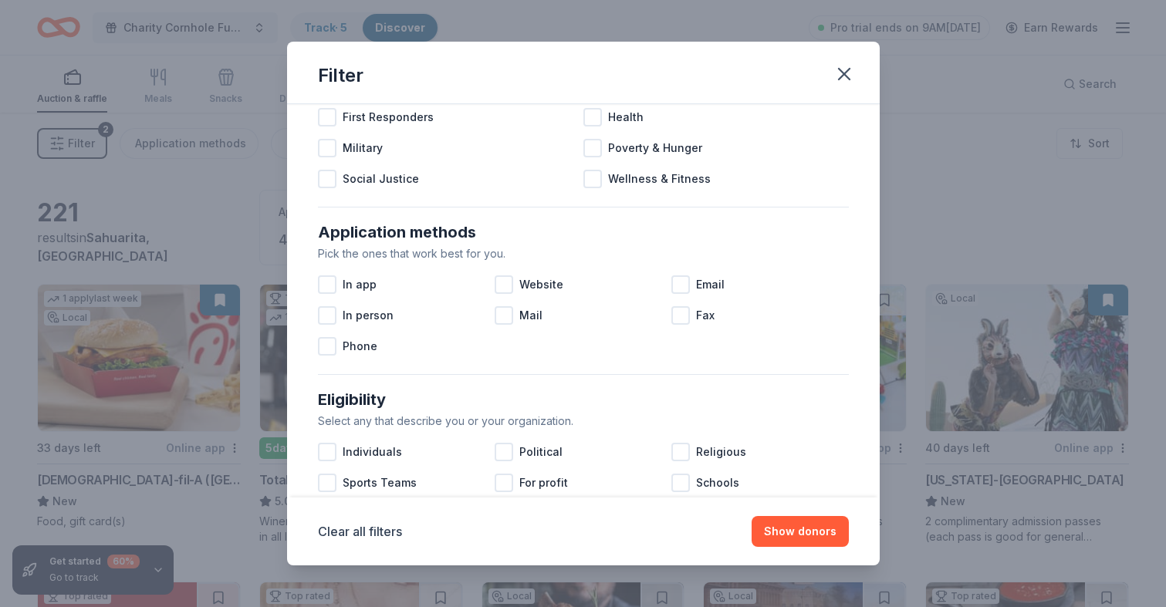
scroll to position [170, 0]
click at [501, 280] on div at bounding box center [504, 284] width 19 height 19
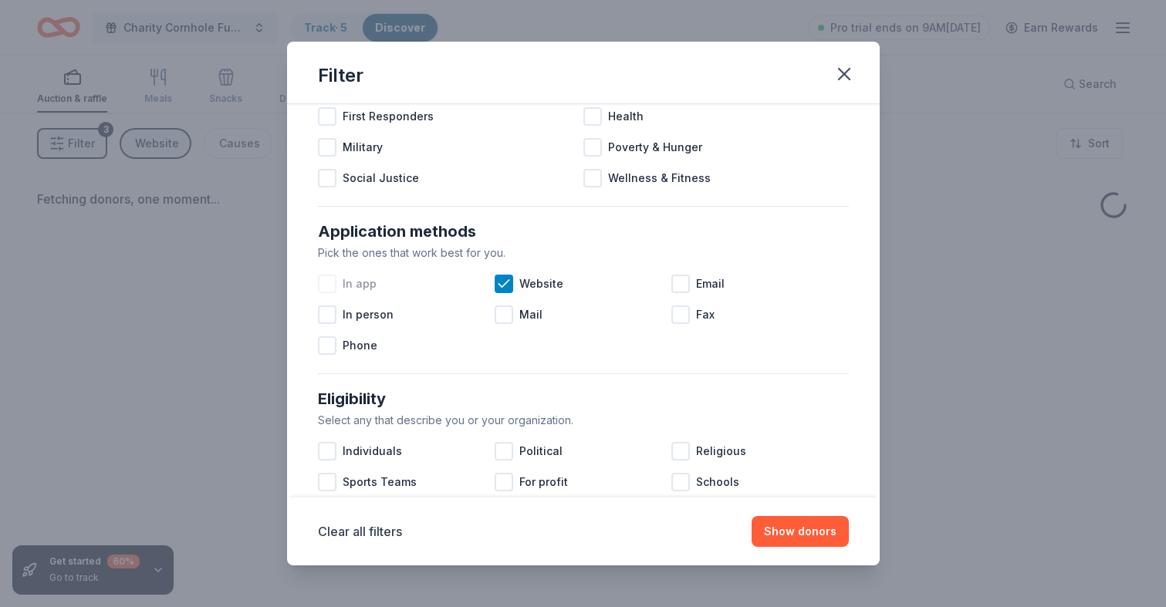
click at [326, 289] on div at bounding box center [327, 284] width 19 height 19
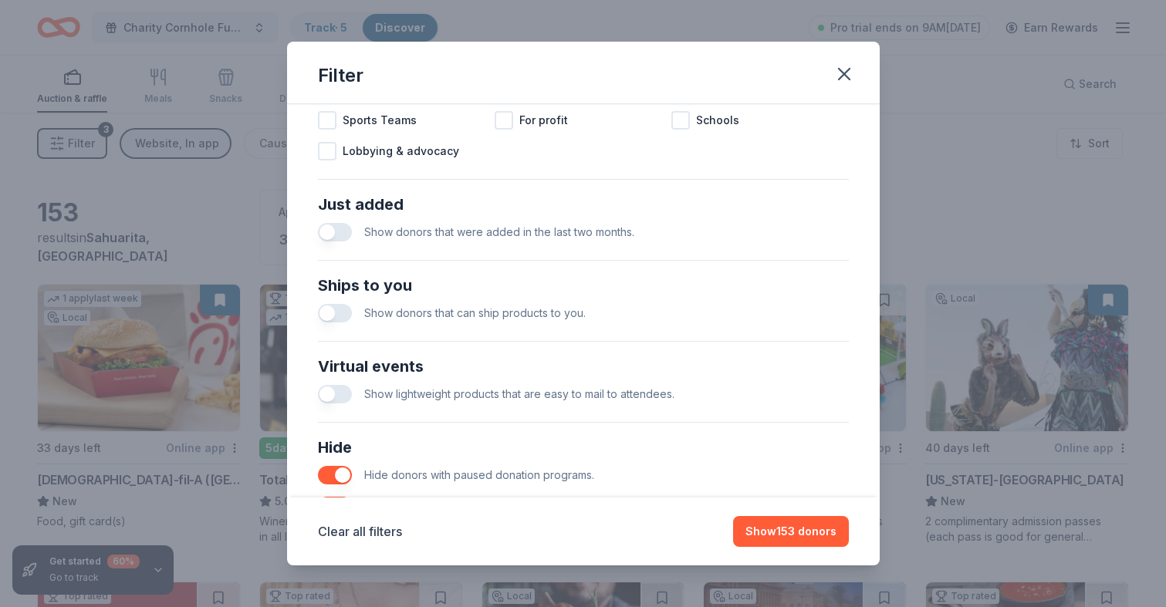
scroll to position [533, 0]
click at [341, 304] on button "button" at bounding box center [335, 311] width 34 height 19
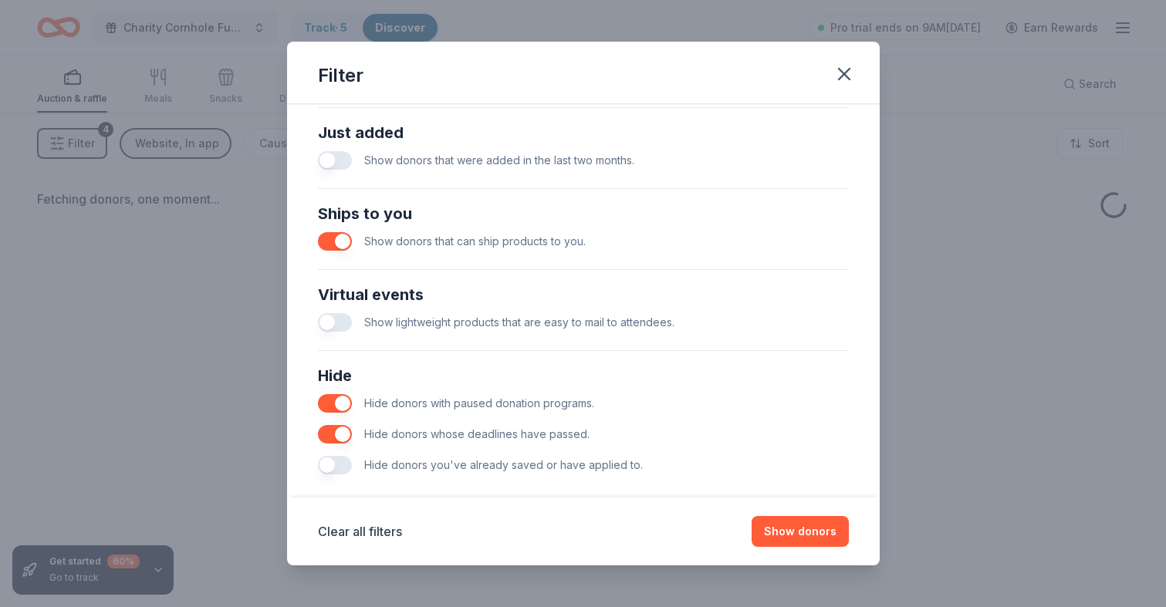
scroll to position [609, 0]
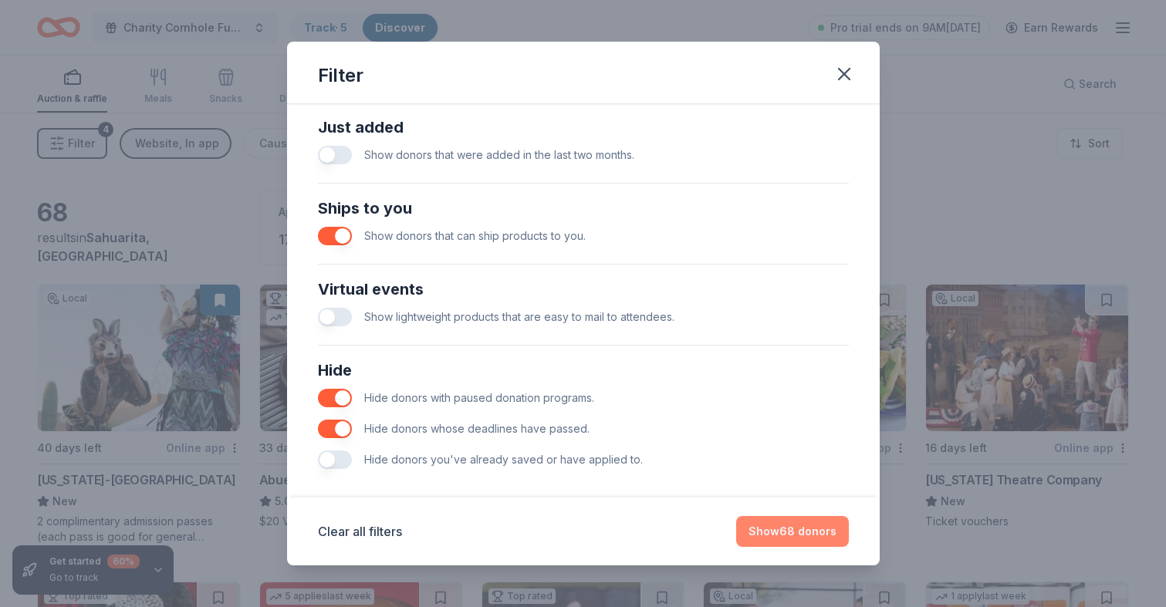
click at [766, 532] on button "Show 68 donors" at bounding box center [792, 531] width 113 height 31
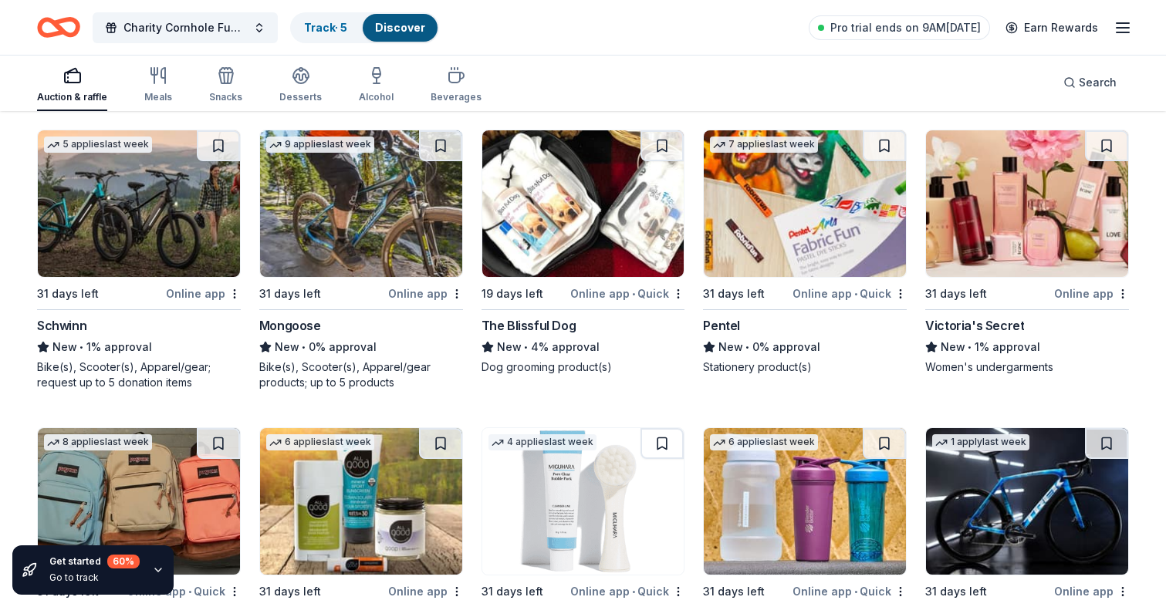
scroll to position [3093, 0]
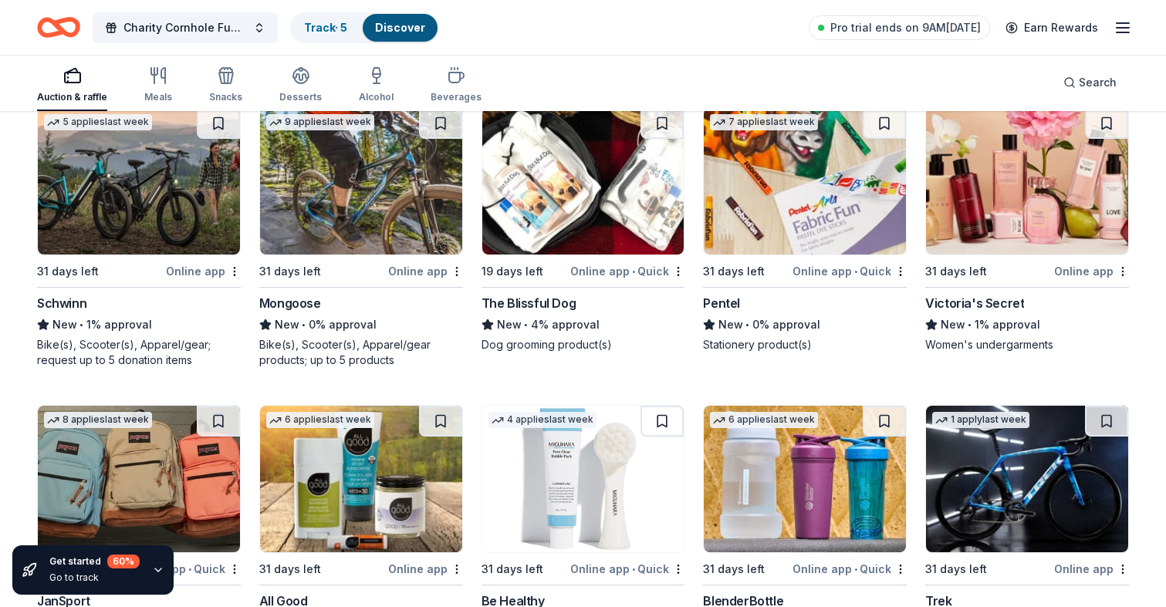
click at [976, 305] on div "Victoria's Secret" at bounding box center [974, 303] width 99 height 19
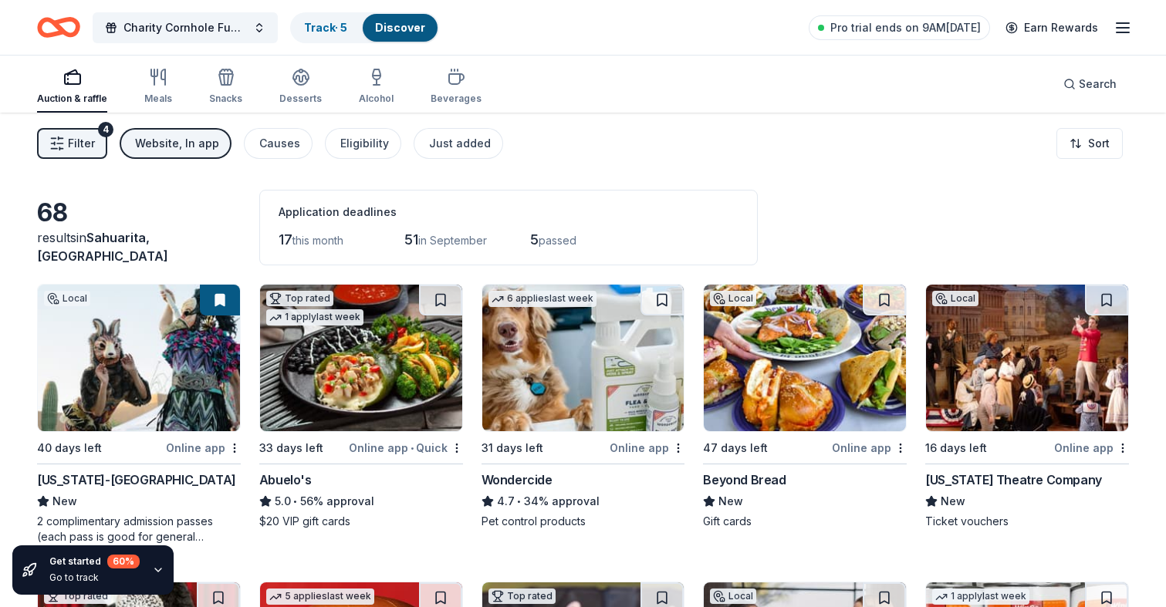
scroll to position [0, 0]
click at [916, 26] on span "Pro trial ends on 9AM[DATE]" at bounding box center [905, 28] width 150 height 19
click at [849, 25] on span "Pro trial ends on 9AM[DATE]" at bounding box center [905, 28] width 150 height 19
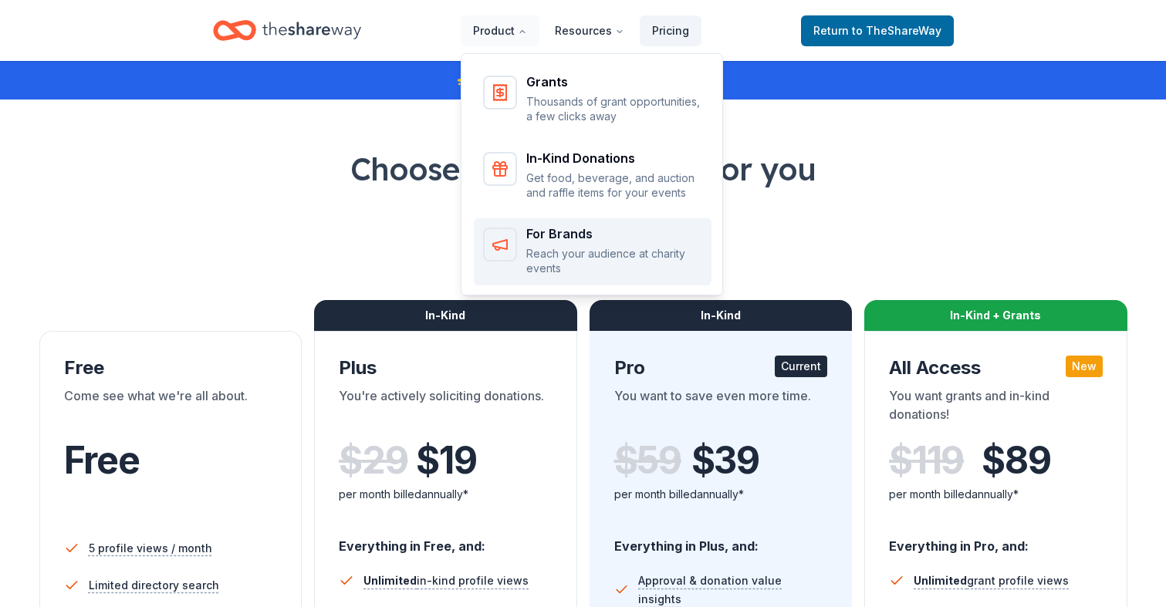
drag, startPoint x: 521, startPoint y: 32, endPoint x: 499, endPoint y: 272, distance: 240.9
click at [499, 49] on nav "Product Resources Pricing Grants Thousands of grant opportunities, a few clicks…" at bounding box center [581, 30] width 241 height 36
click at [562, 235] on div "For Brands" at bounding box center [614, 234] width 176 height 12
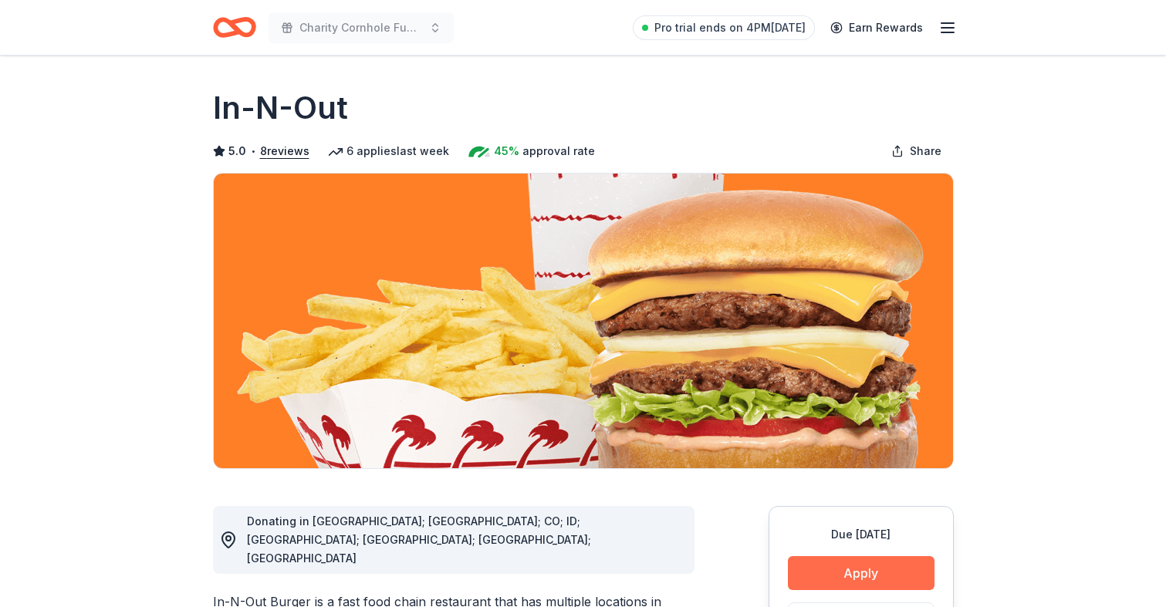
click at [868, 561] on button "Apply" at bounding box center [861, 573] width 147 height 34
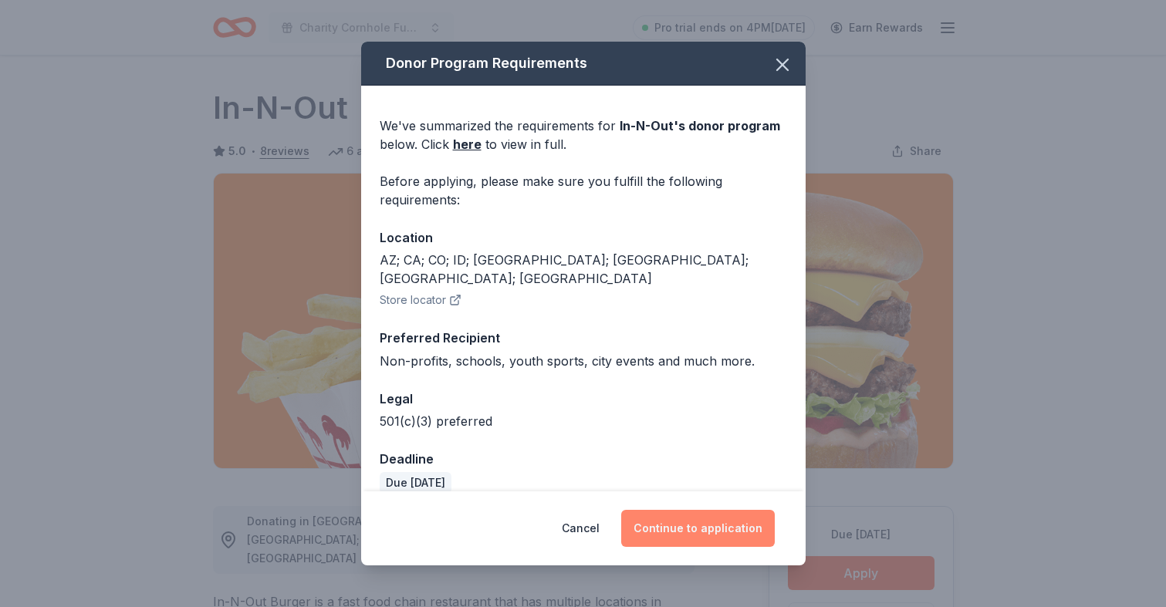
click at [718, 522] on button "Continue to application" at bounding box center [698, 528] width 154 height 37
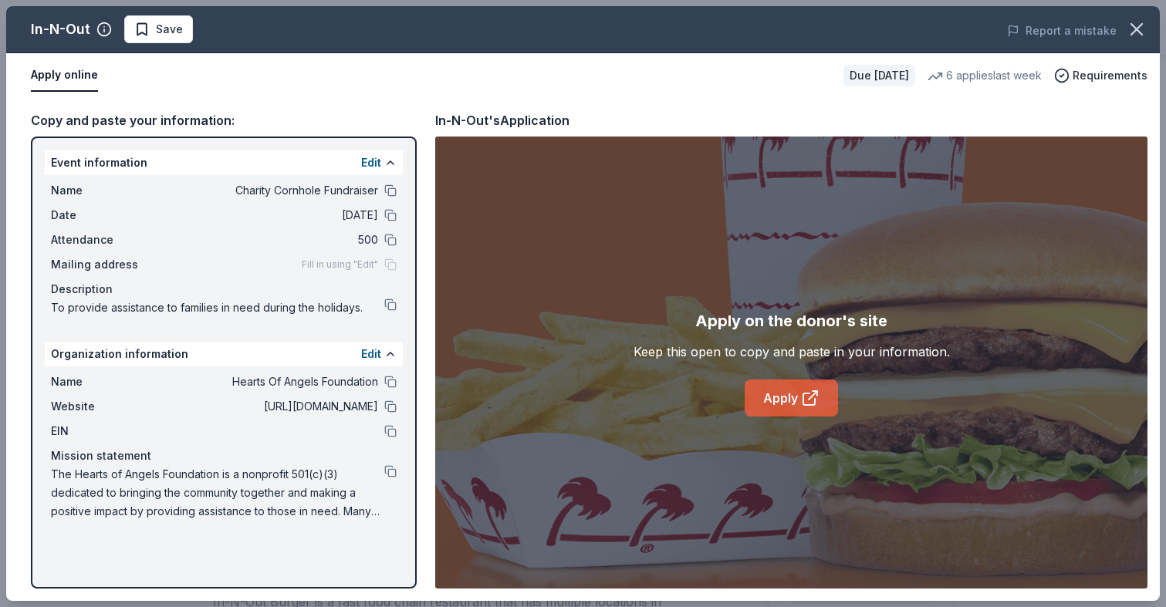
click at [788, 409] on link "Apply" at bounding box center [791, 398] width 93 height 37
drag, startPoint x: 30, startPoint y: 29, endPoint x: 84, endPoint y: 34, distance: 54.3
click at [84, 34] on div "In-N-Out Save" at bounding box center [352, 29] width 692 height 28
drag, startPoint x: 93, startPoint y: 29, endPoint x: 42, endPoint y: 29, distance: 50.1
click at [42, 29] on div "In-N-Out" at bounding box center [71, 29] width 81 height 25
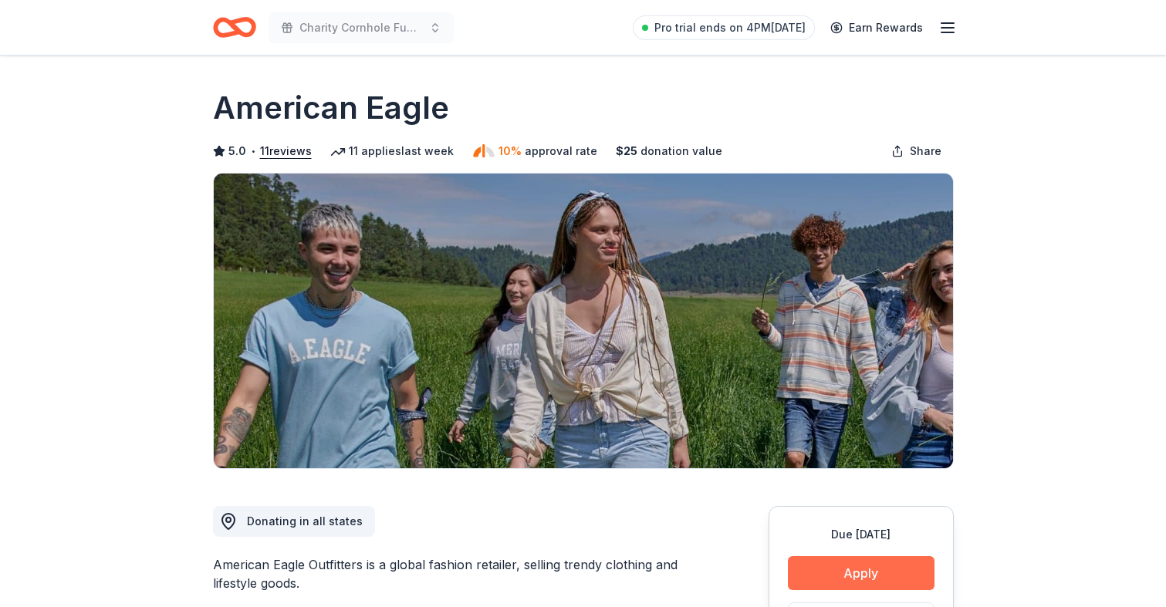
click at [833, 571] on button "Apply" at bounding box center [861, 573] width 147 height 34
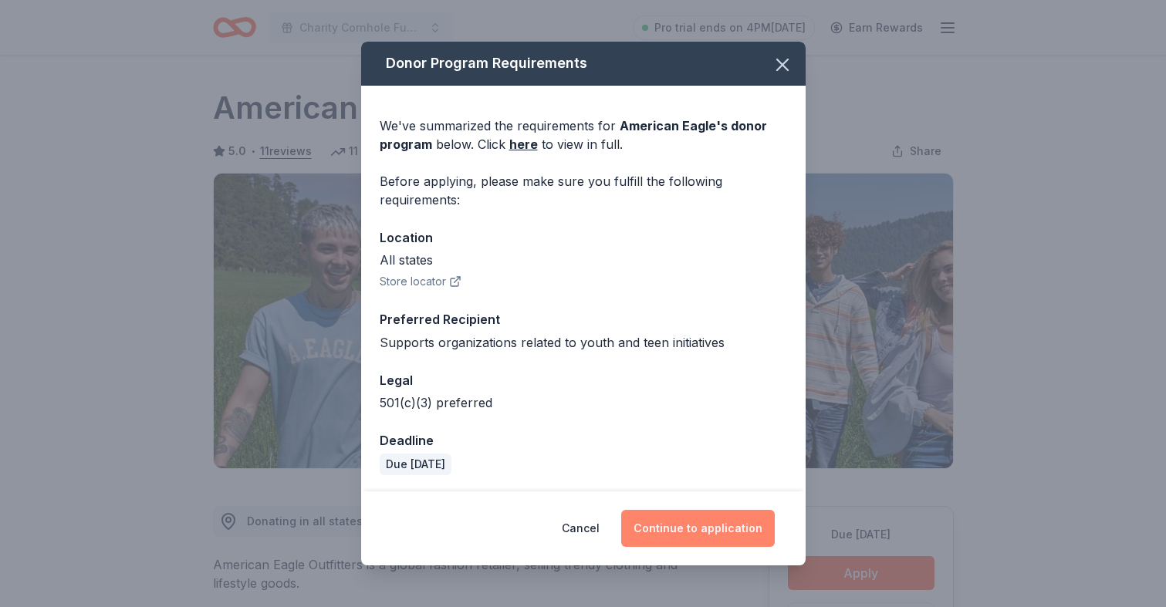
click at [711, 516] on button "Continue to application" at bounding box center [698, 528] width 154 height 37
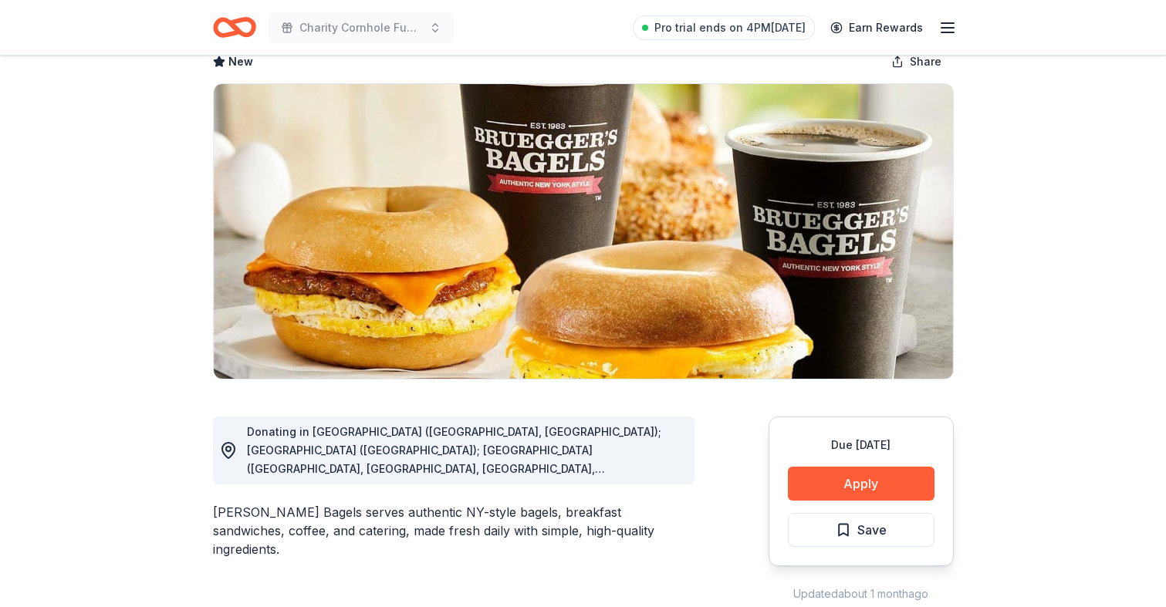
scroll to position [103, 0]
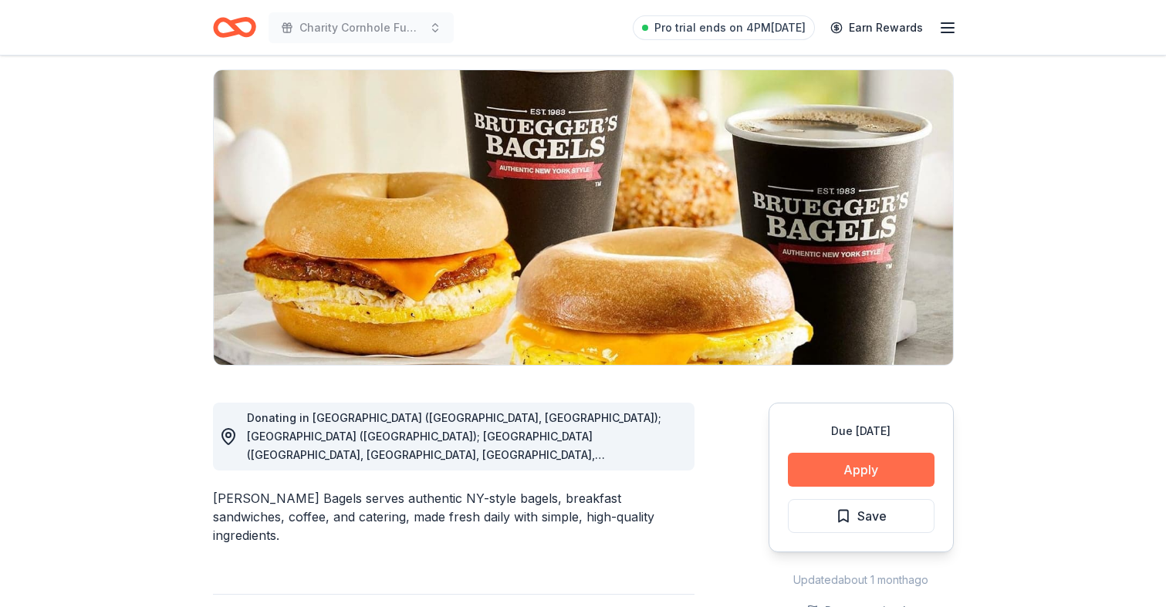
click at [819, 468] on button "Apply" at bounding box center [861, 470] width 147 height 34
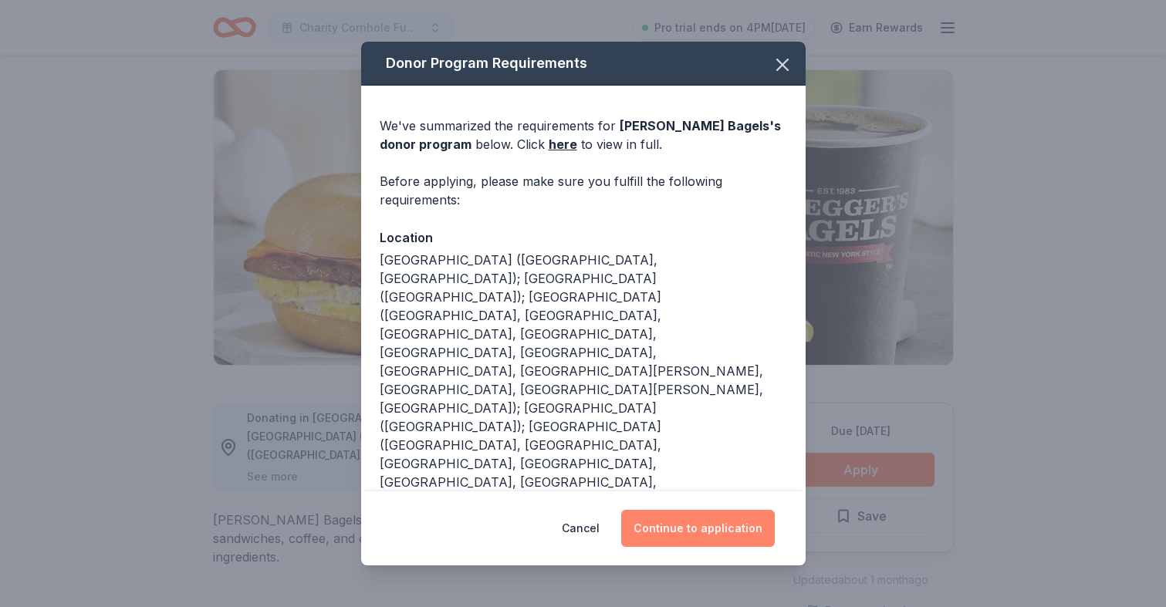
click at [677, 521] on button "Continue to application" at bounding box center [698, 528] width 154 height 37
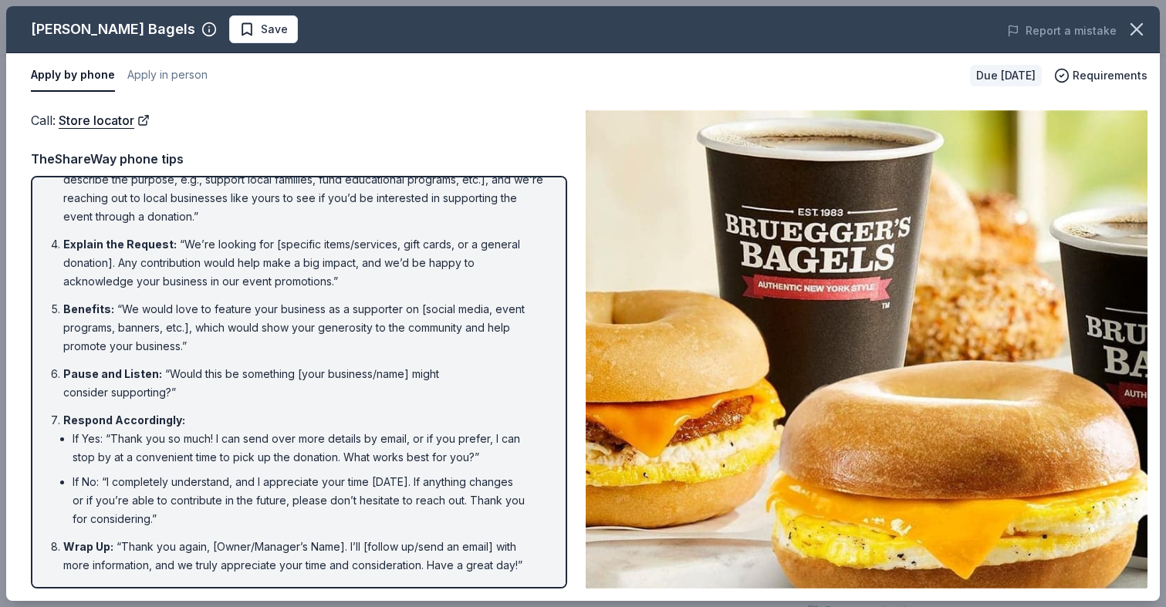
scroll to position [131, 0]
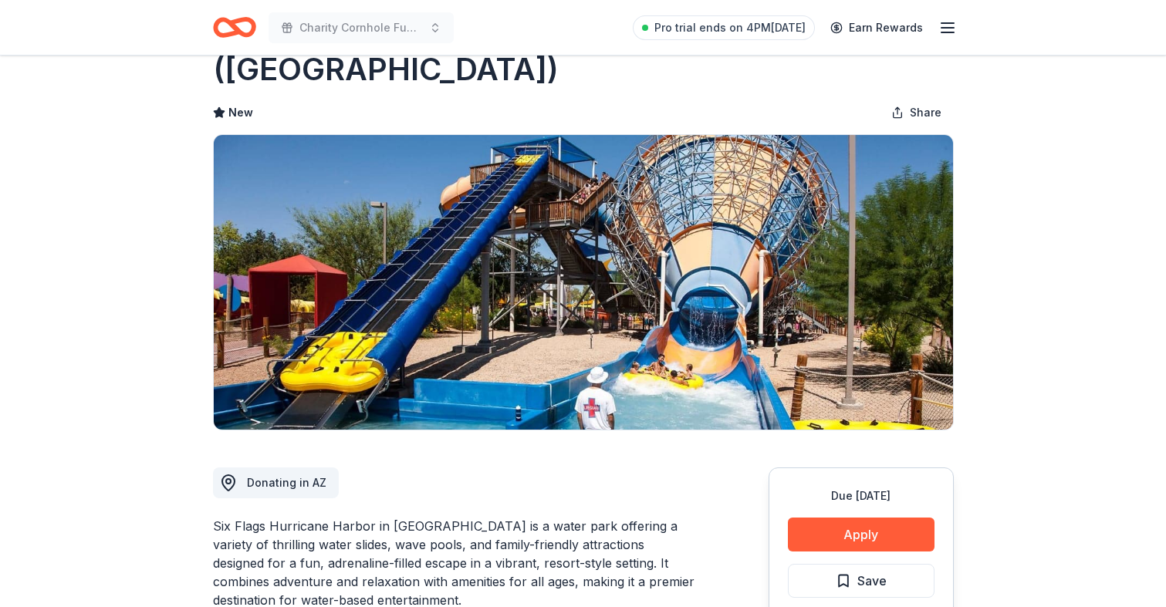
scroll to position [85, 0]
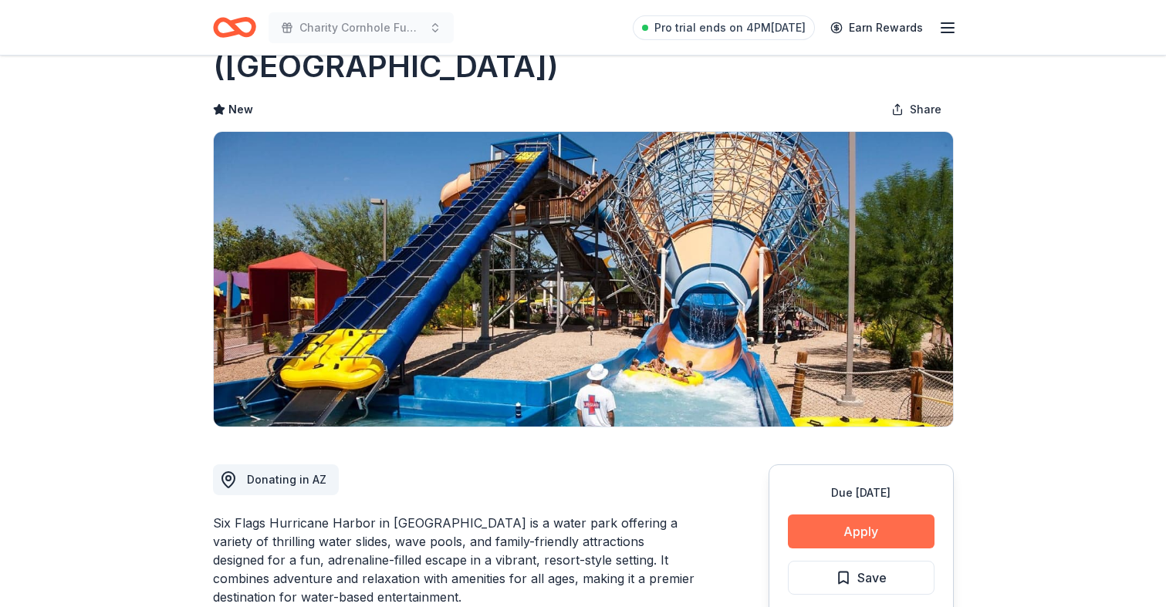
click at [849, 515] on button "Apply" at bounding box center [861, 532] width 147 height 34
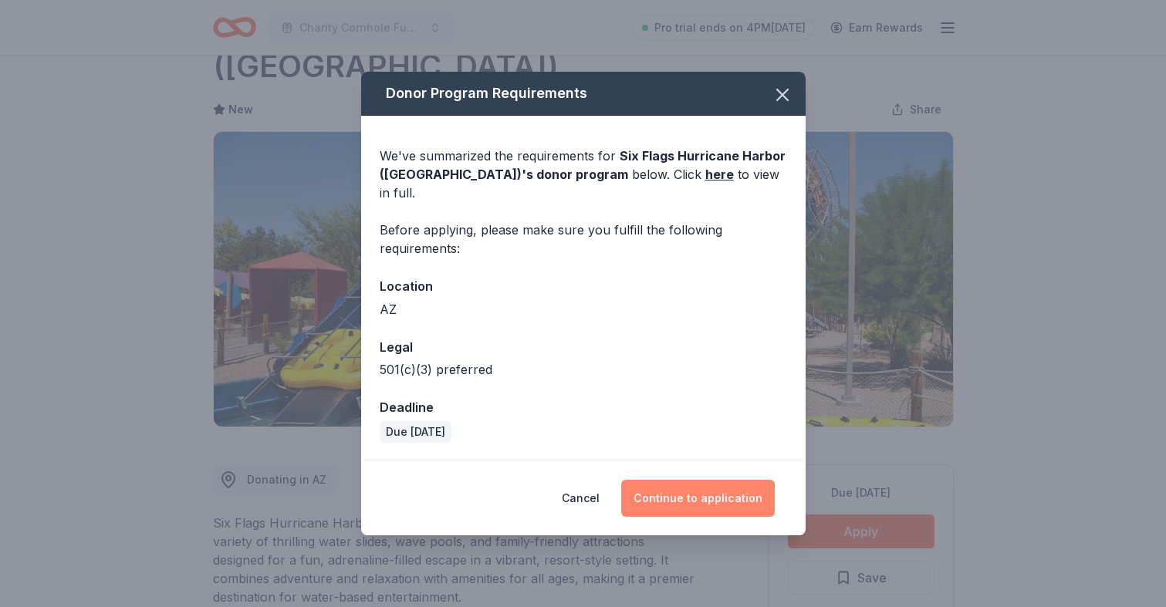
click at [684, 486] on button "Continue to application" at bounding box center [698, 498] width 154 height 37
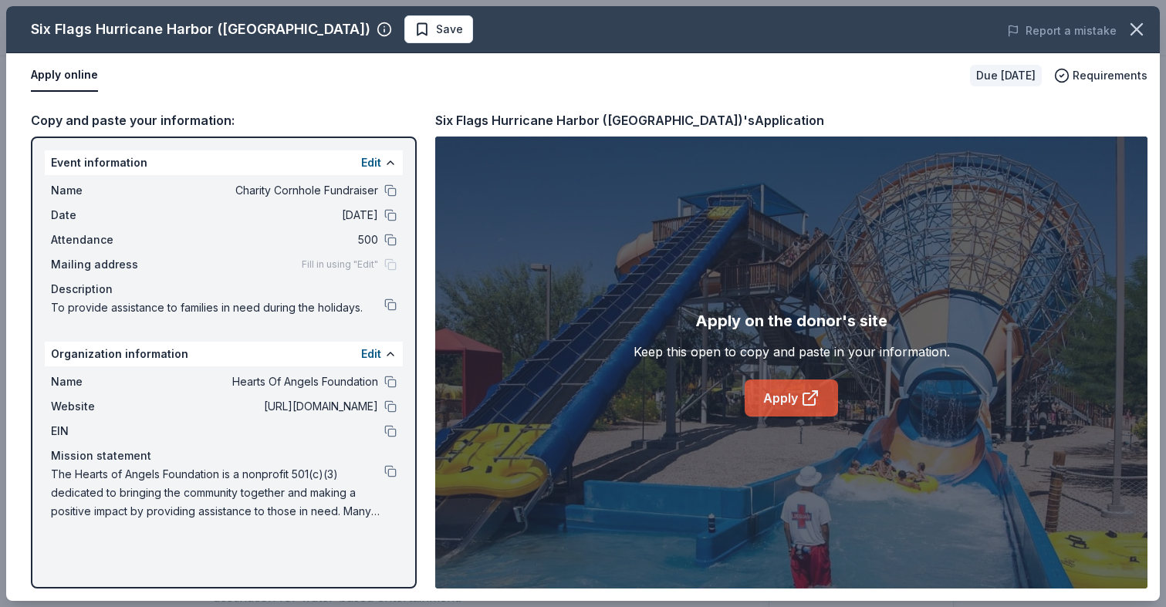
click at [778, 393] on link "Apply" at bounding box center [791, 398] width 93 height 37
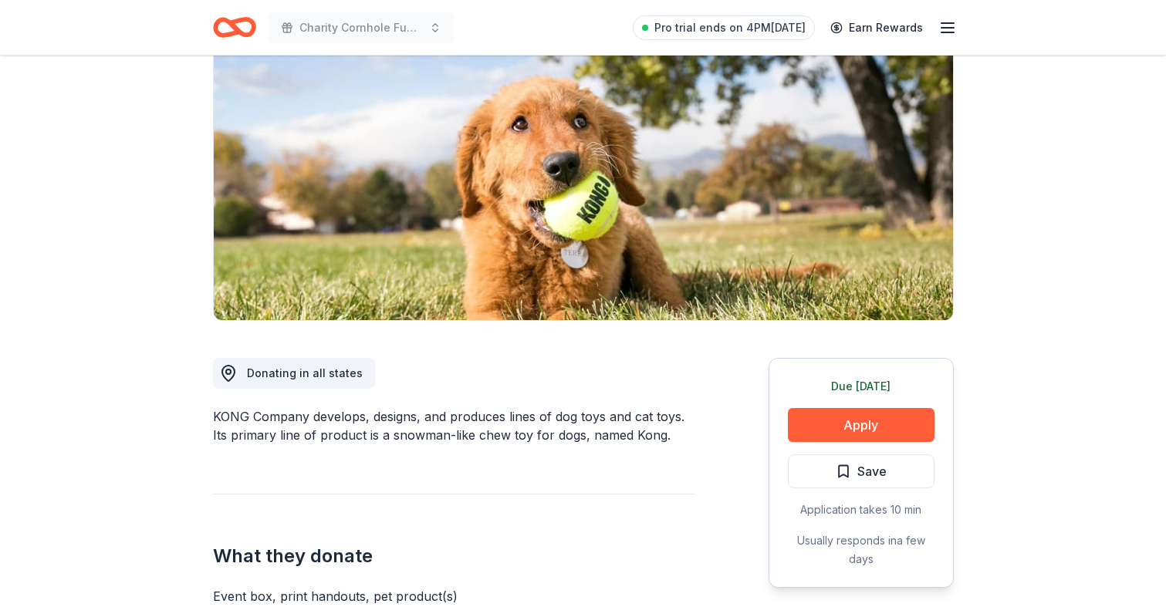
scroll to position [158, 0]
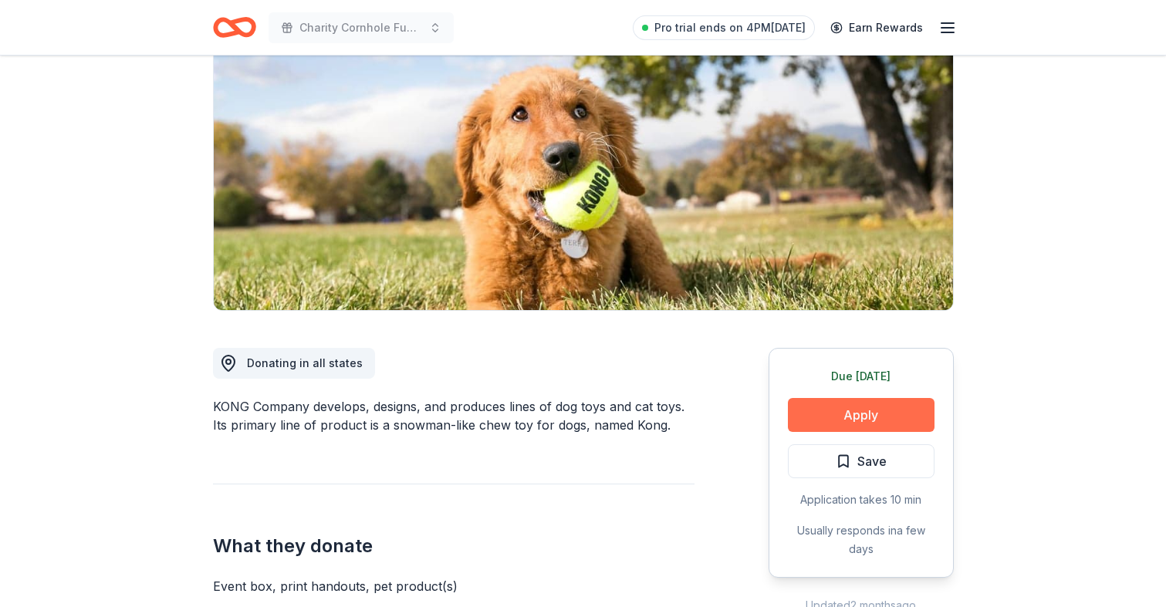
click at [842, 419] on button "Apply" at bounding box center [861, 415] width 147 height 34
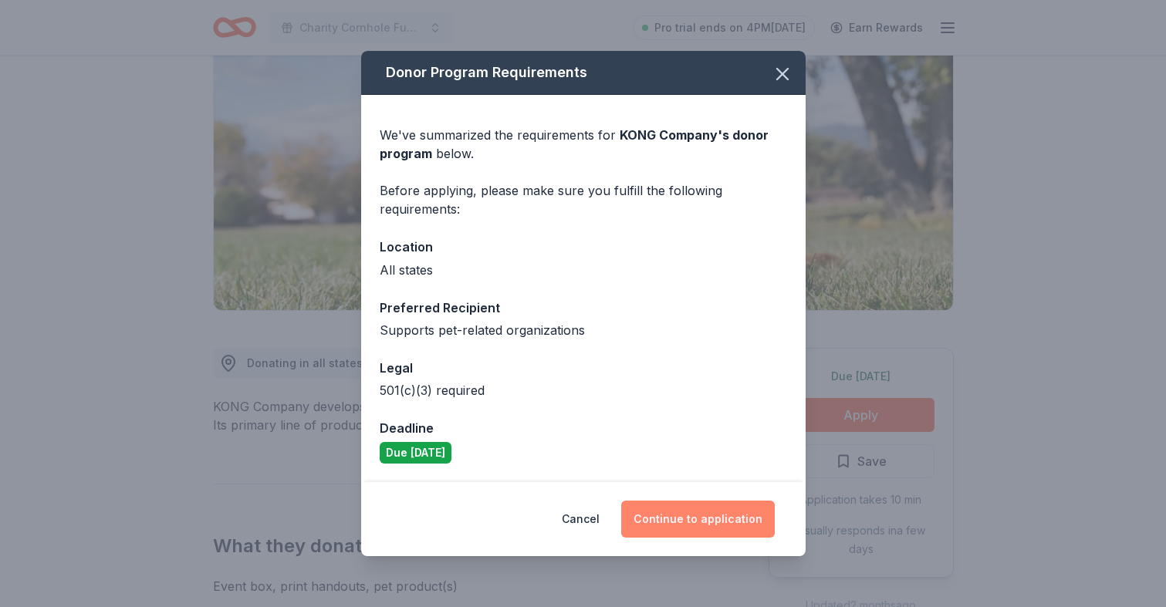
click at [681, 511] on button "Continue to application" at bounding box center [698, 519] width 154 height 37
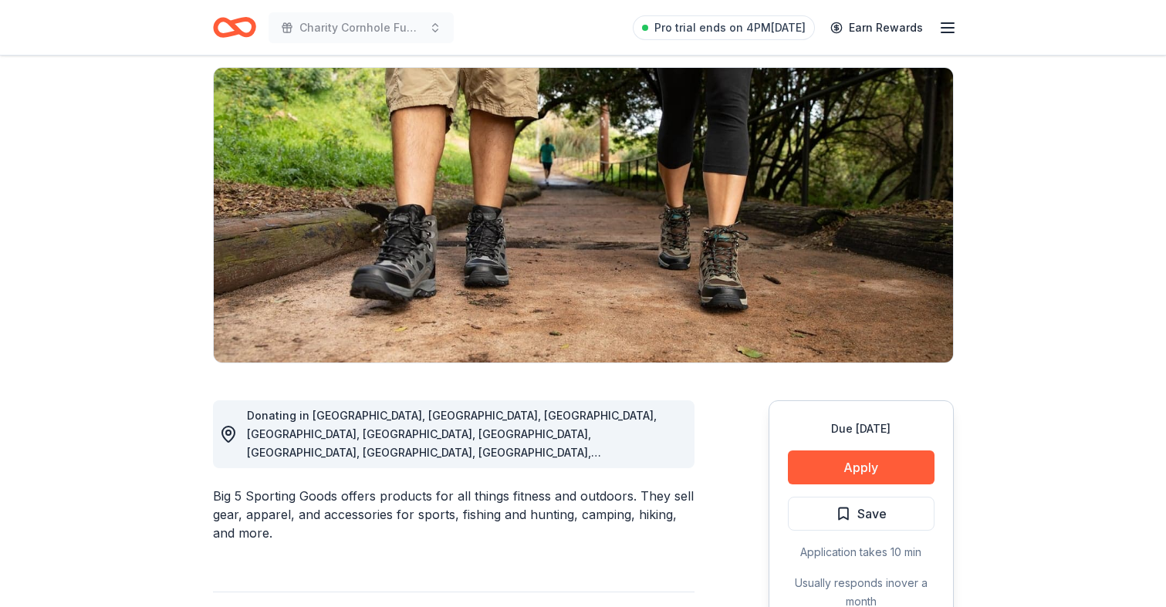
scroll to position [237, 0]
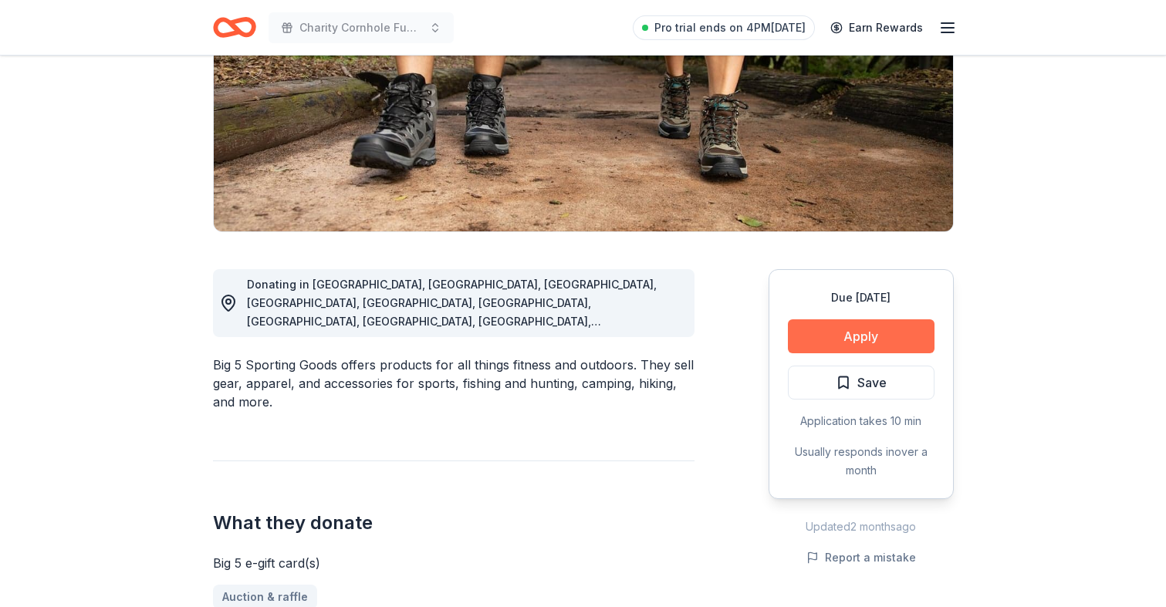
click at [839, 334] on button "Apply" at bounding box center [861, 336] width 147 height 34
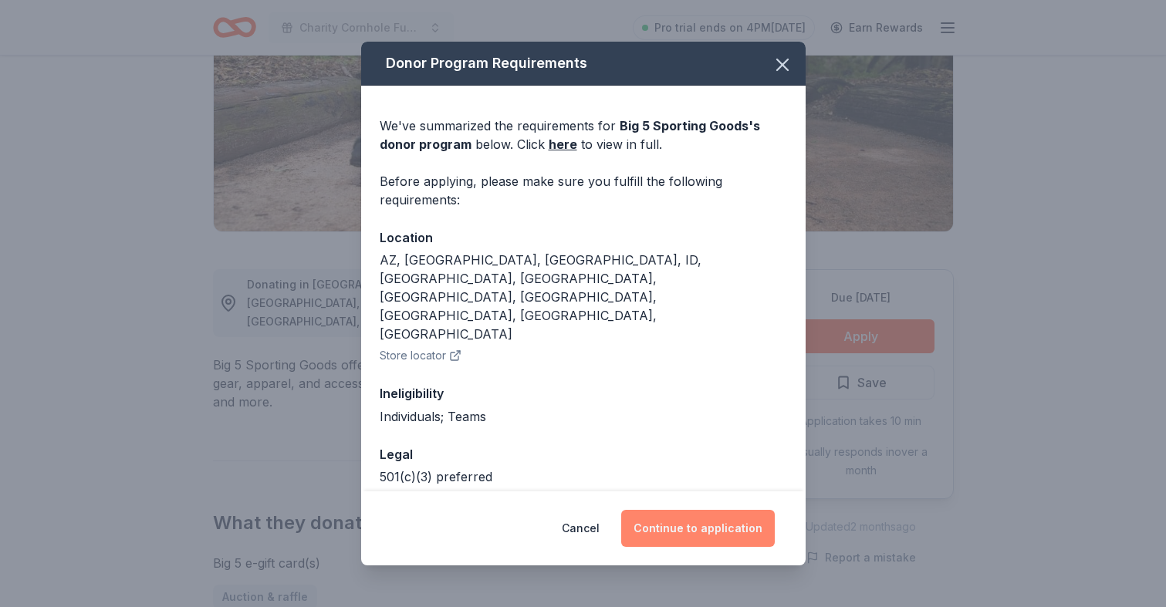
click at [692, 519] on button "Continue to application" at bounding box center [698, 528] width 154 height 37
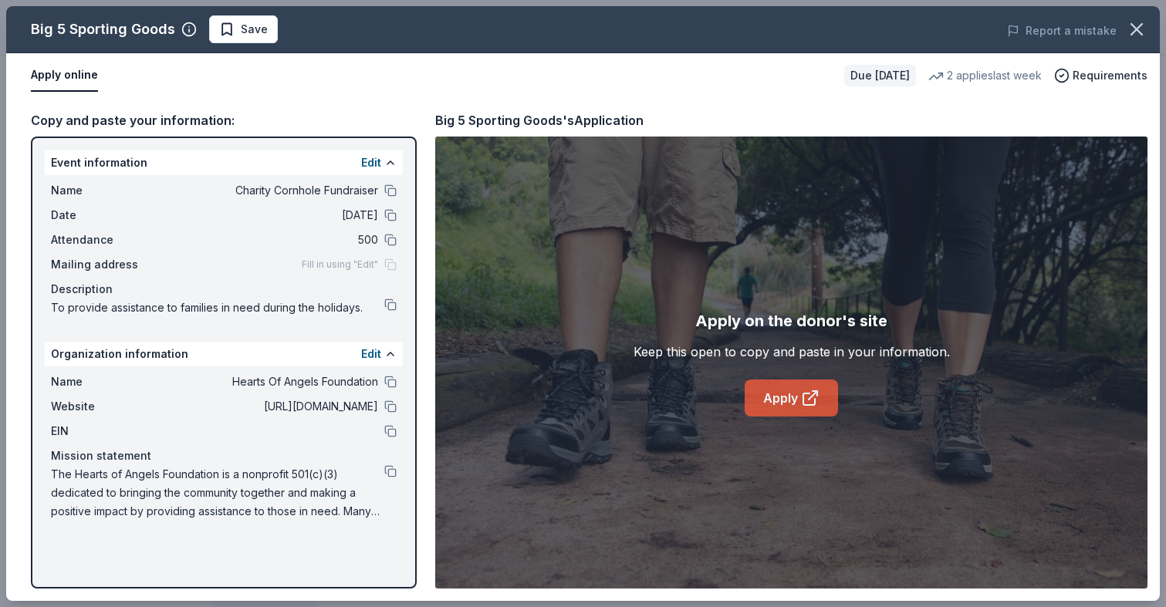
click at [787, 400] on link "Apply" at bounding box center [791, 398] width 93 height 37
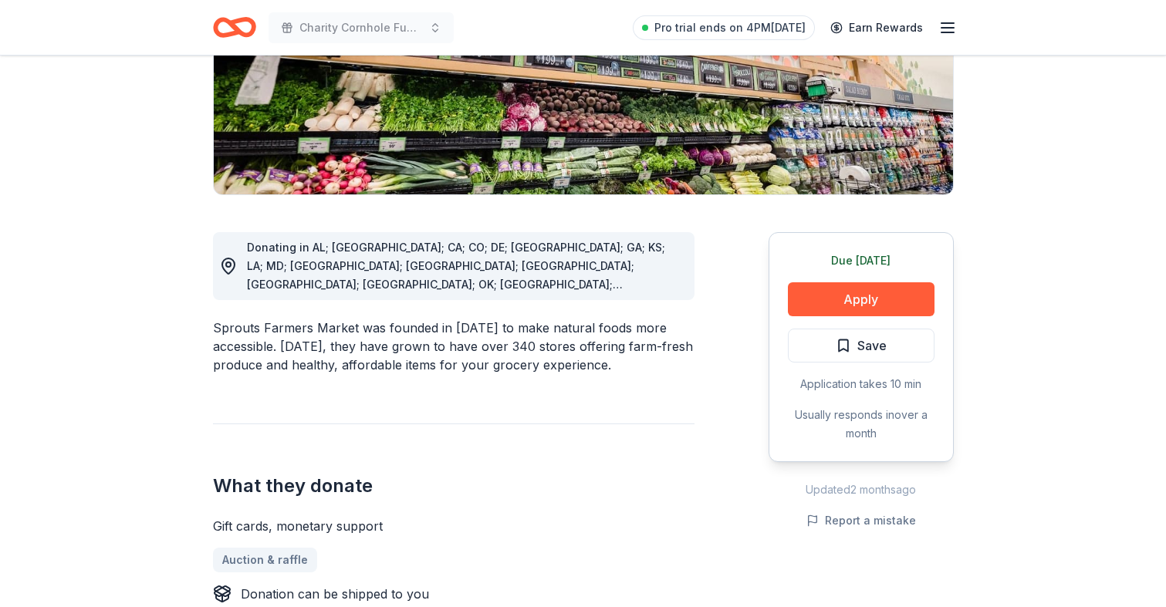
scroll to position [348, 0]
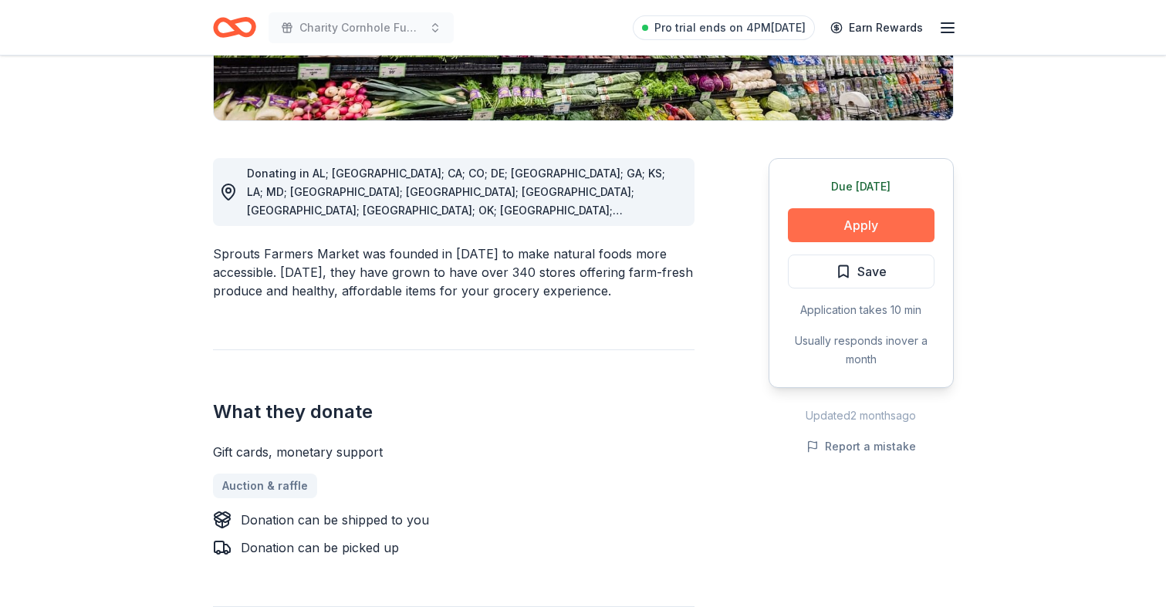
click at [866, 225] on button "Apply" at bounding box center [861, 225] width 147 height 34
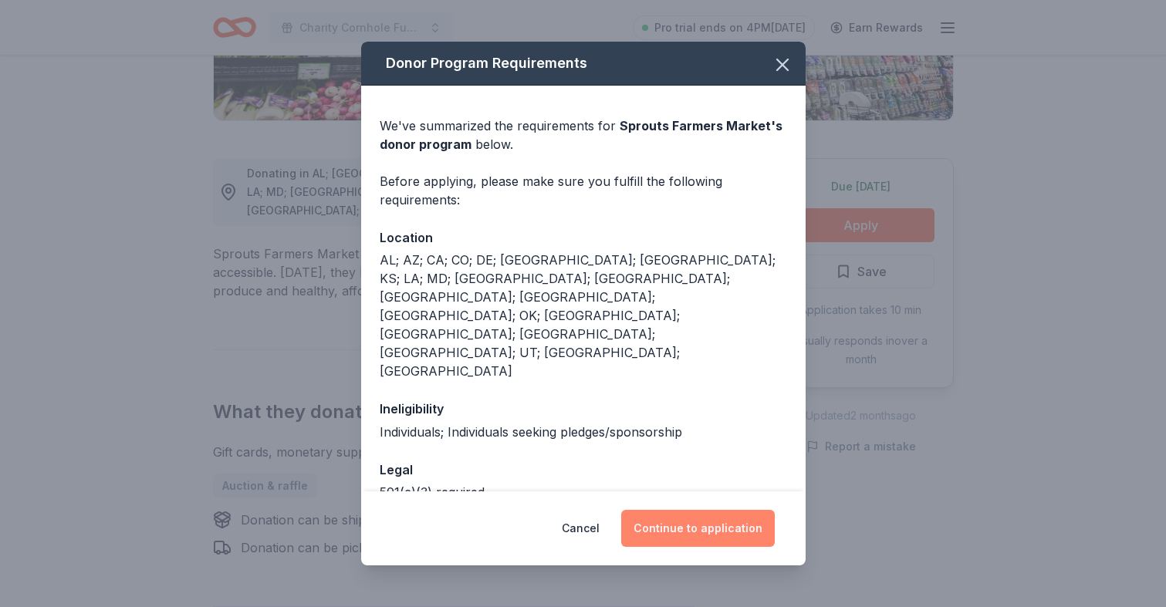
click at [708, 534] on button "Continue to application" at bounding box center [698, 528] width 154 height 37
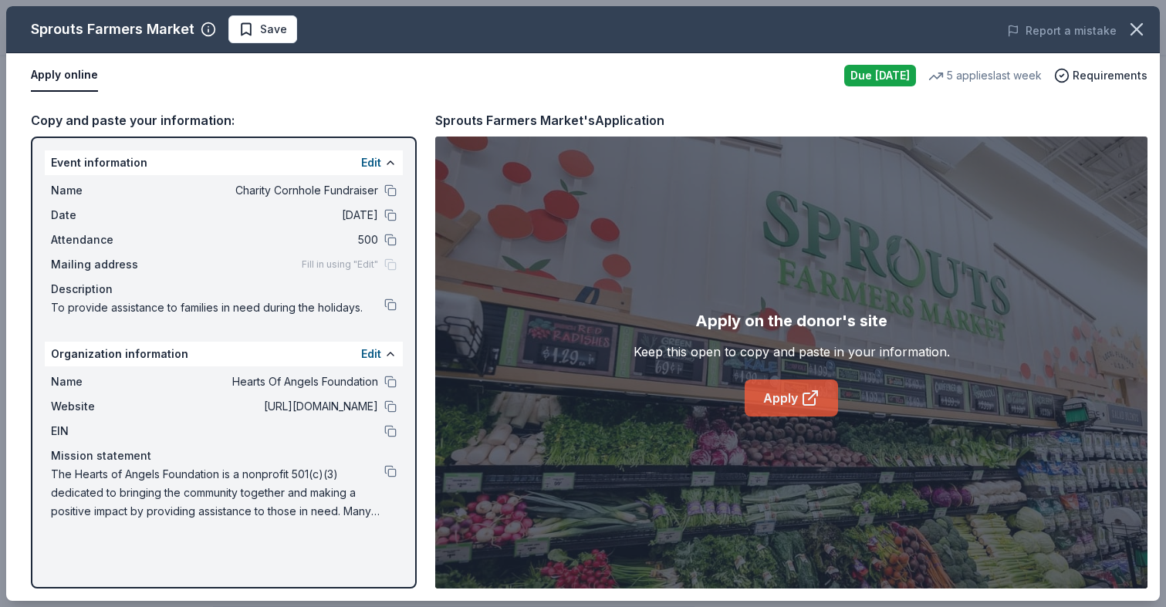
click at [795, 399] on link "Apply" at bounding box center [791, 398] width 93 height 37
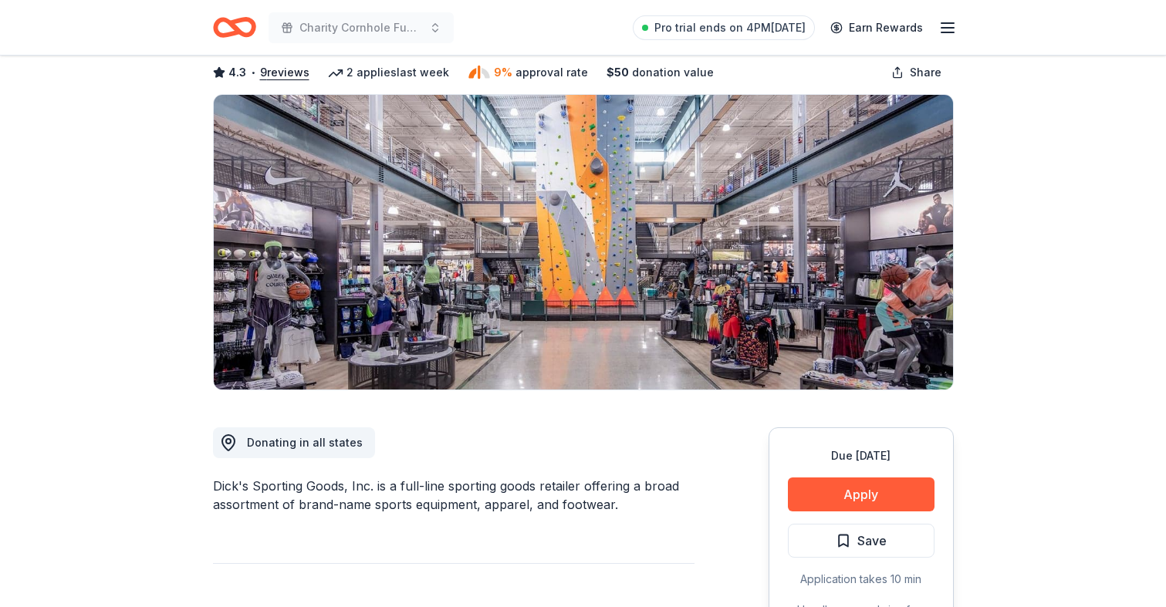
scroll to position [96, 0]
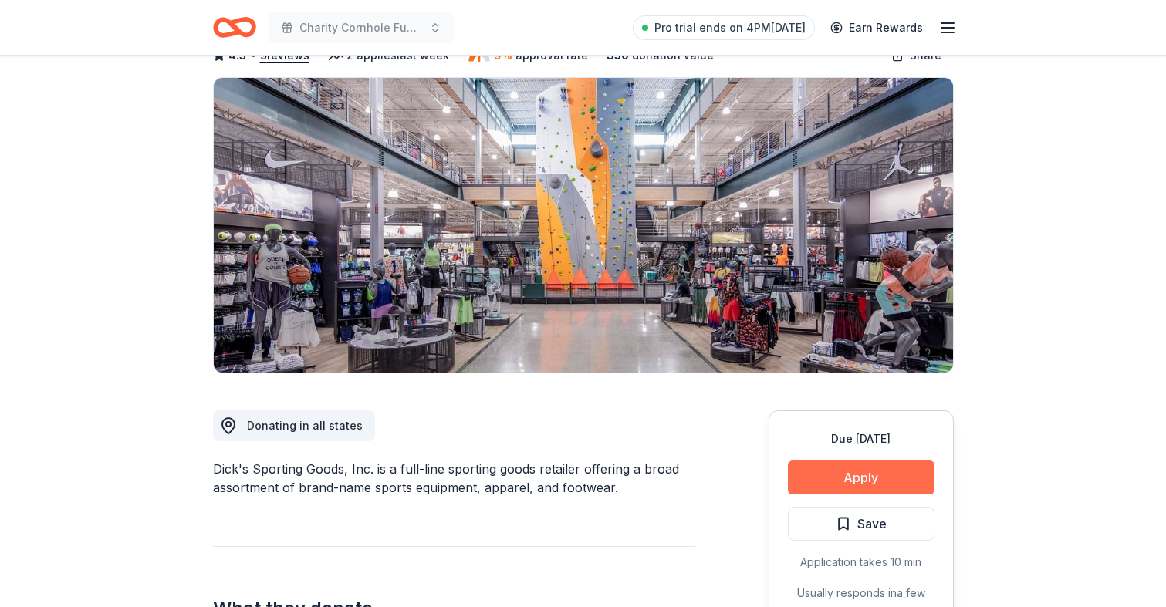
click at [822, 471] on button "Apply" at bounding box center [861, 478] width 147 height 34
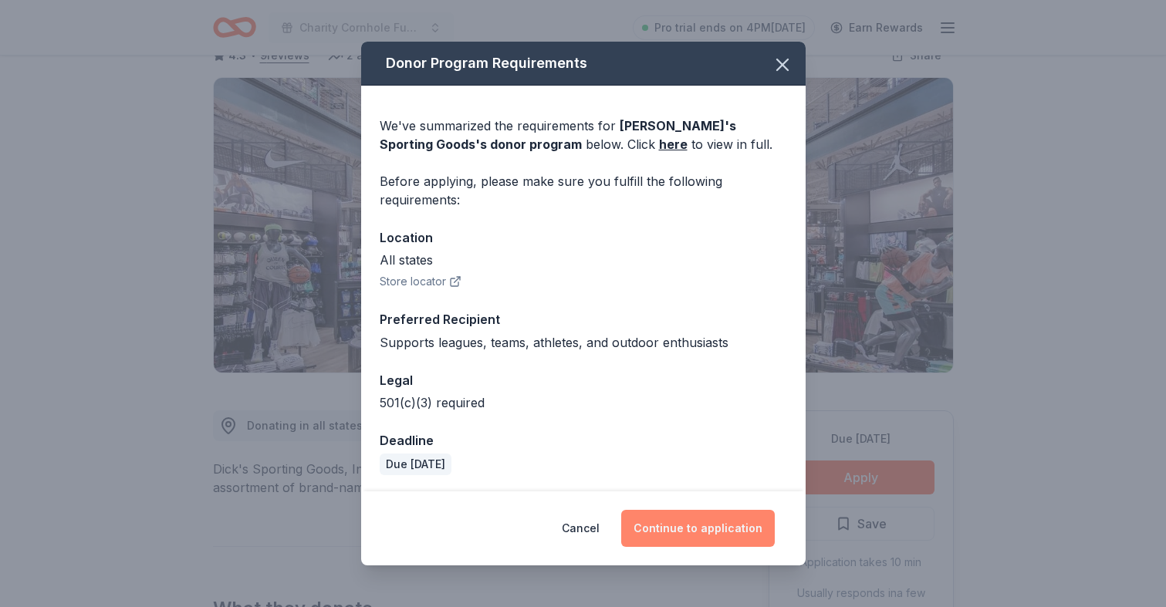
click at [721, 524] on button "Continue to application" at bounding box center [698, 528] width 154 height 37
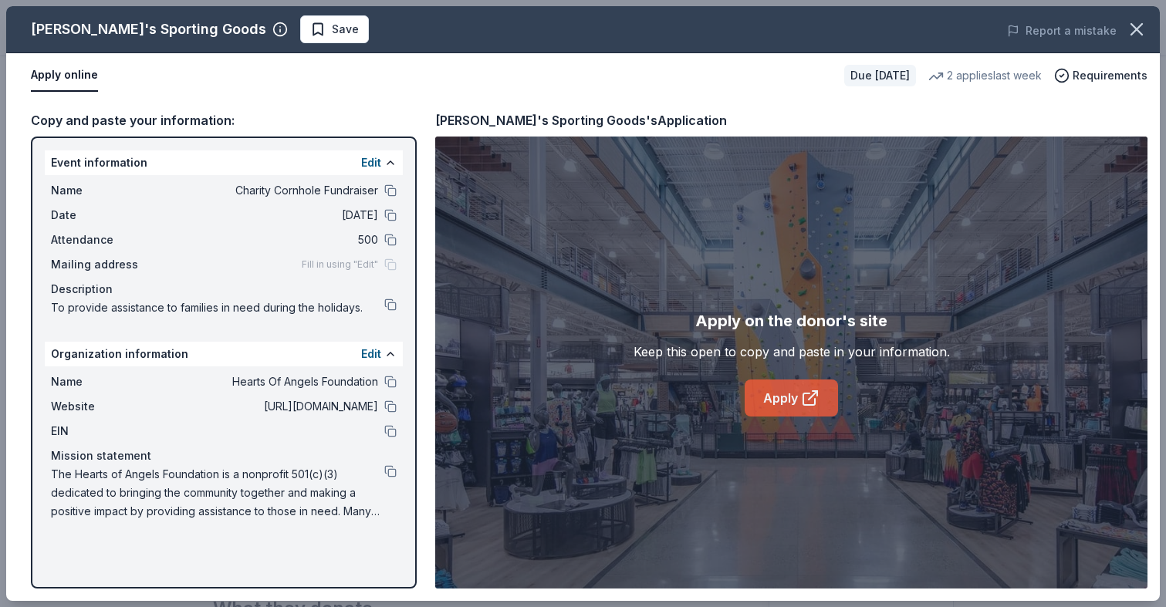
click at [785, 409] on link "Apply" at bounding box center [791, 398] width 93 height 37
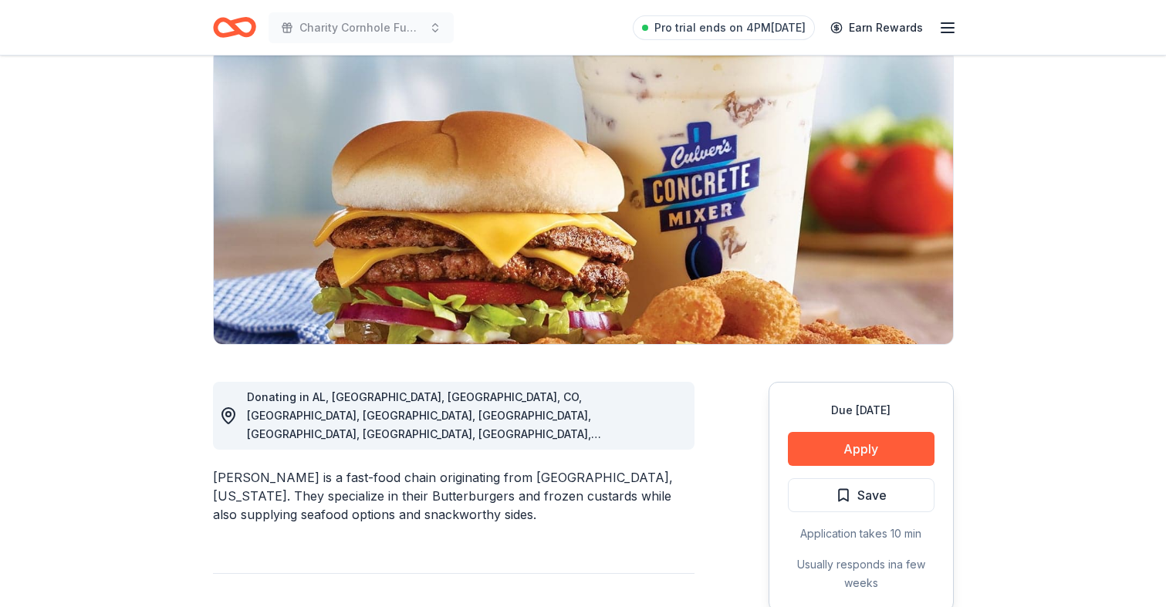
scroll to position [142, 0]
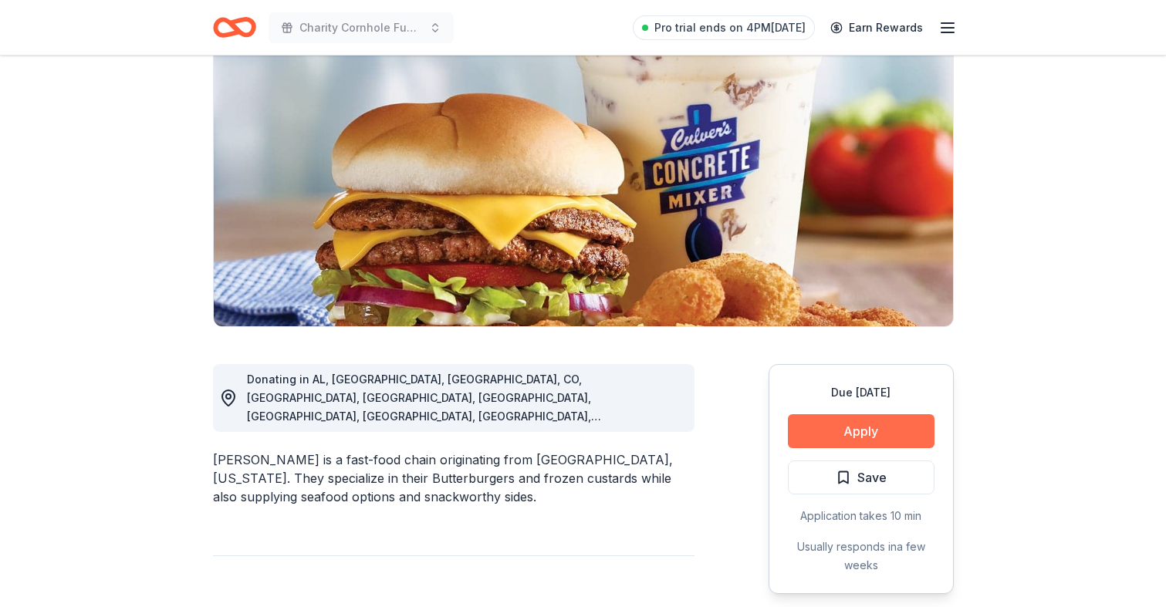
click at [853, 424] on button "Apply" at bounding box center [861, 431] width 147 height 34
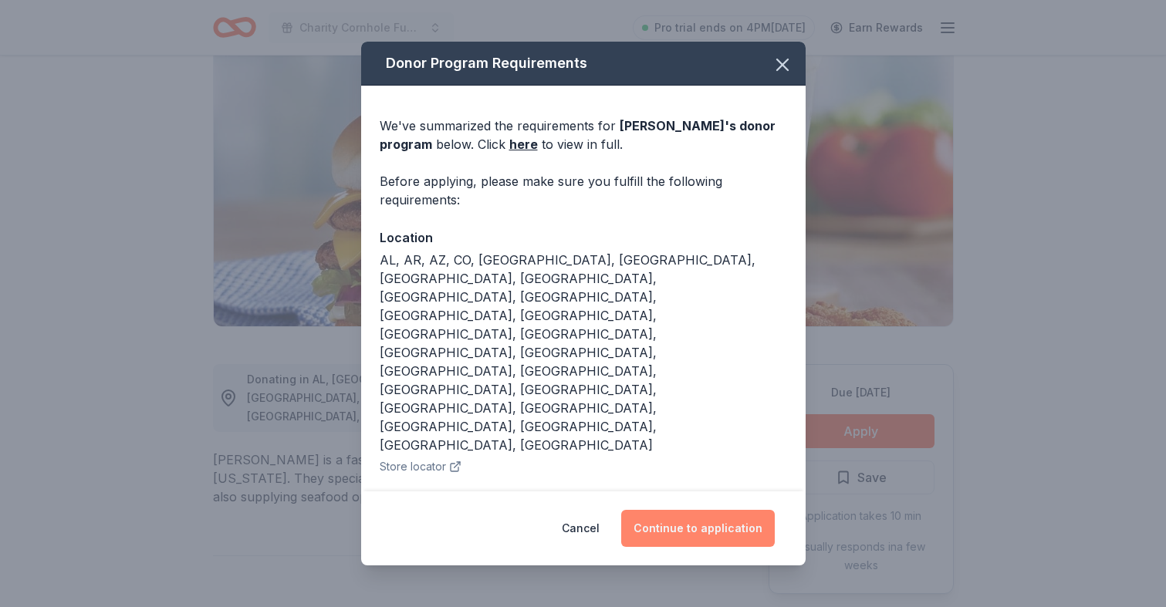
click at [731, 519] on button "Continue to application" at bounding box center [698, 528] width 154 height 37
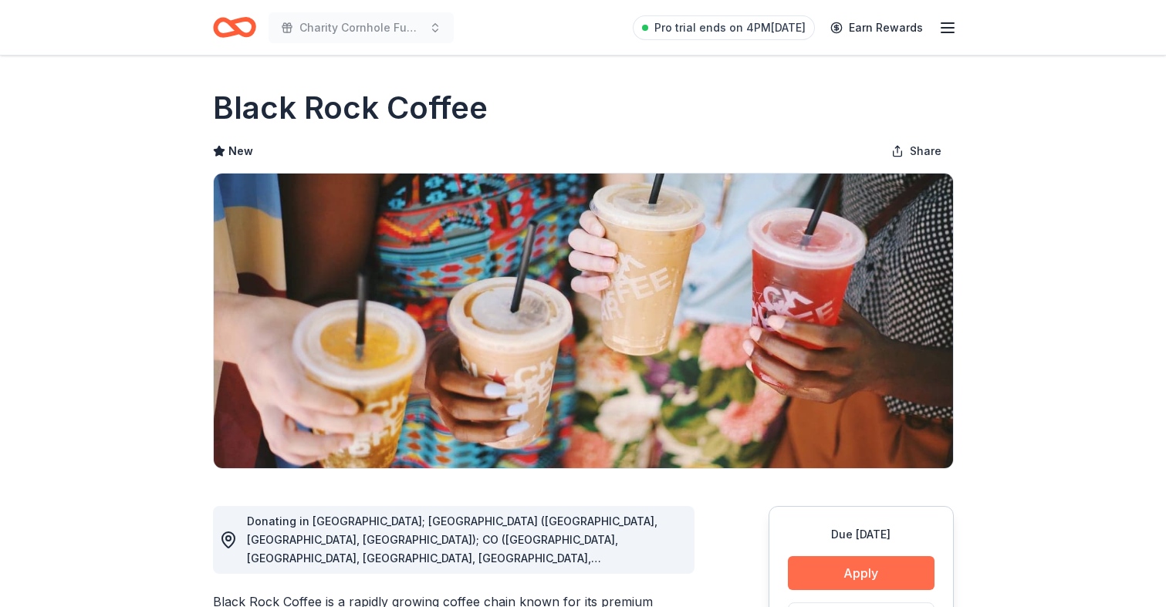
click at [857, 572] on button "Apply" at bounding box center [861, 573] width 147 height 34
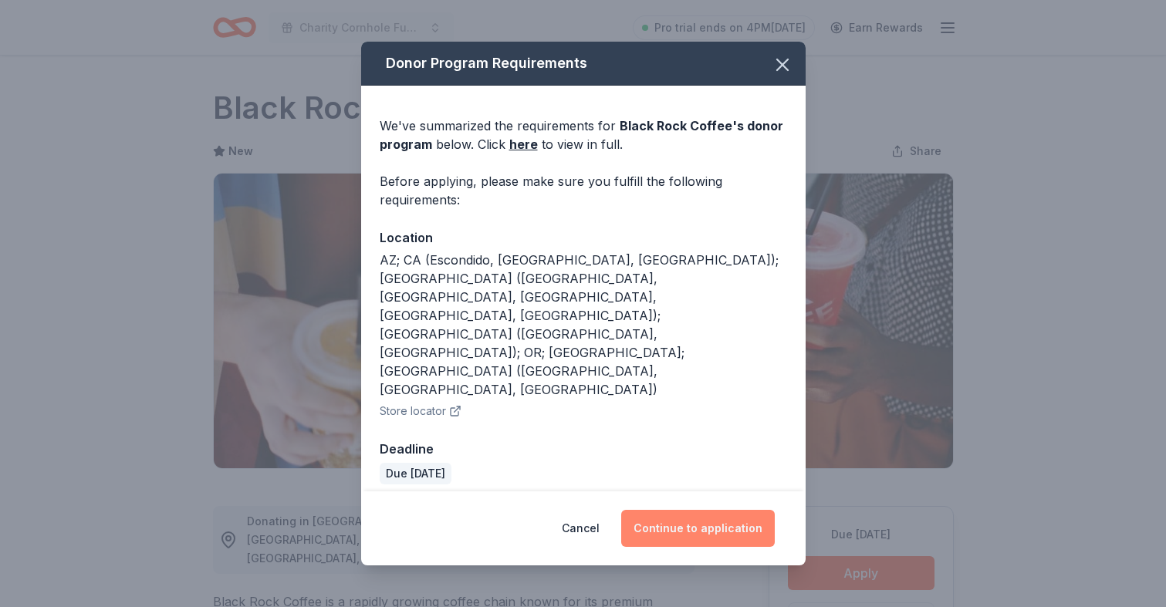
click at [737, 510] on button "Continue to application" at bounding box center [698, 528] width 154 height 37
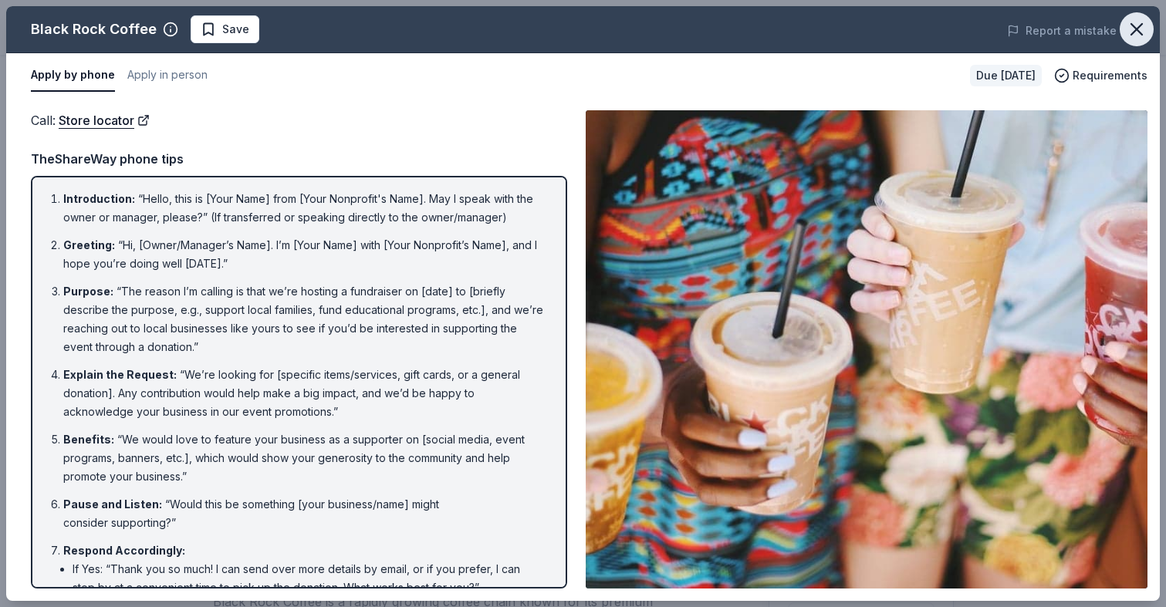
click at [1141, 29] on icon "button" at bounding box center [1137, 30] width 22 height 22
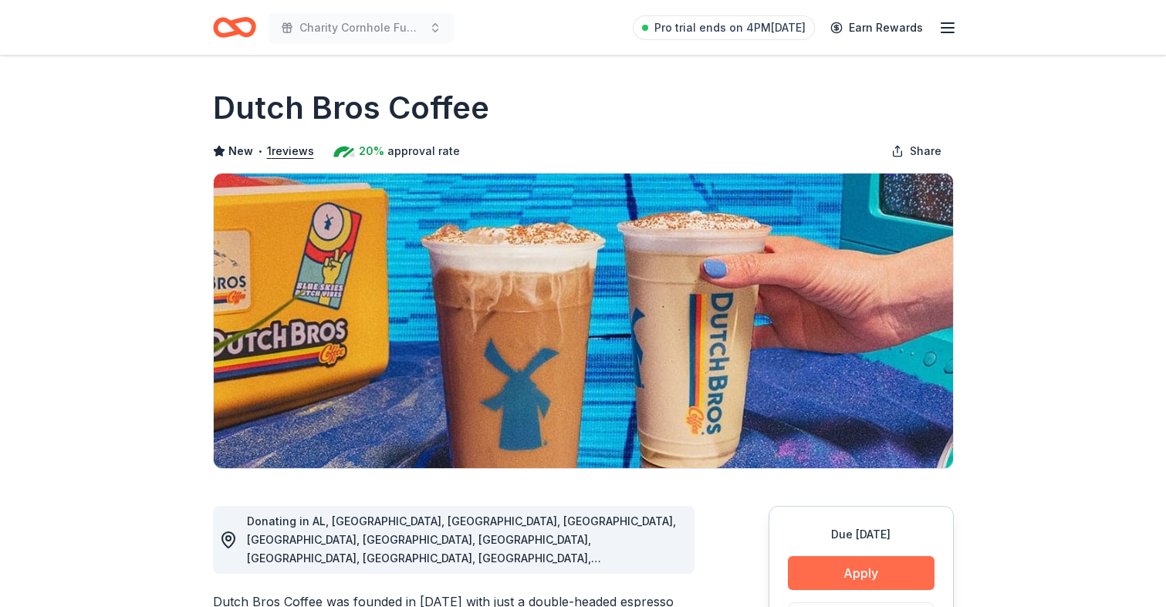
click at [823, 566] on button "Apply" at bounding box center [861, 573] width 147 height 34
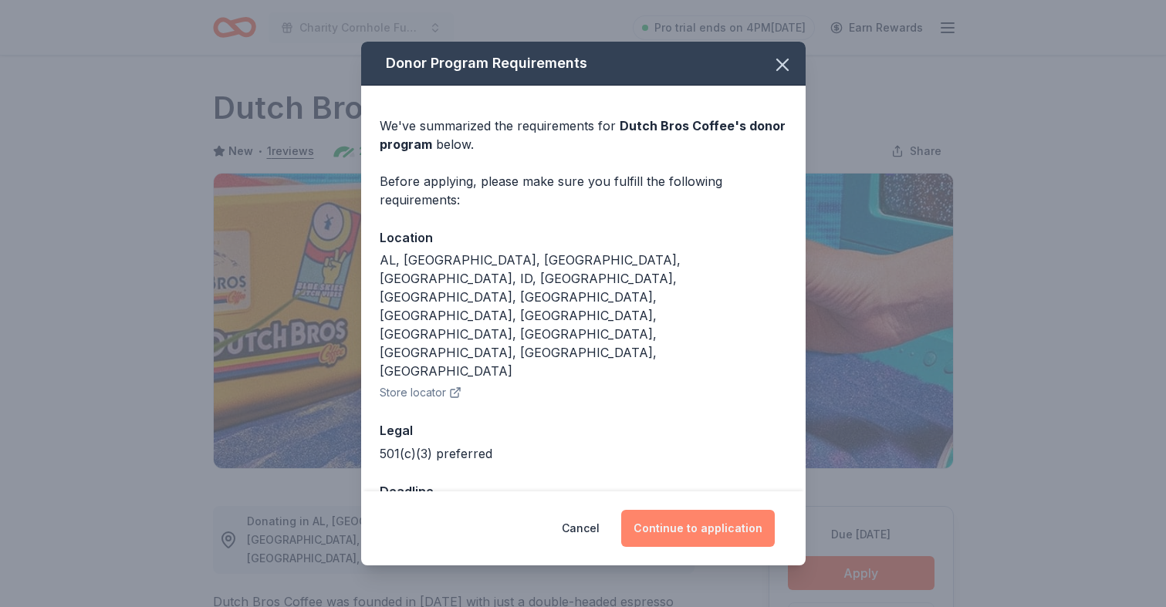
click at [687, 510] on button "Continue to application" at bounding box center [698, 528] width 154 height 37
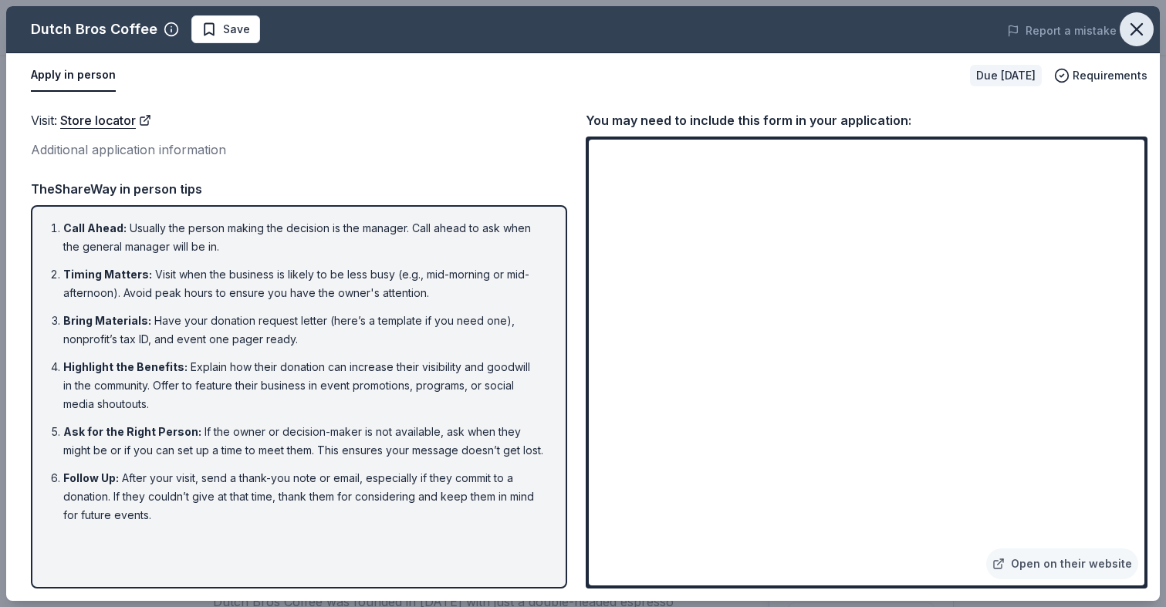
click at [1138, 32] on icon "button" at bounding box center [1136, 29] width 11 height 11
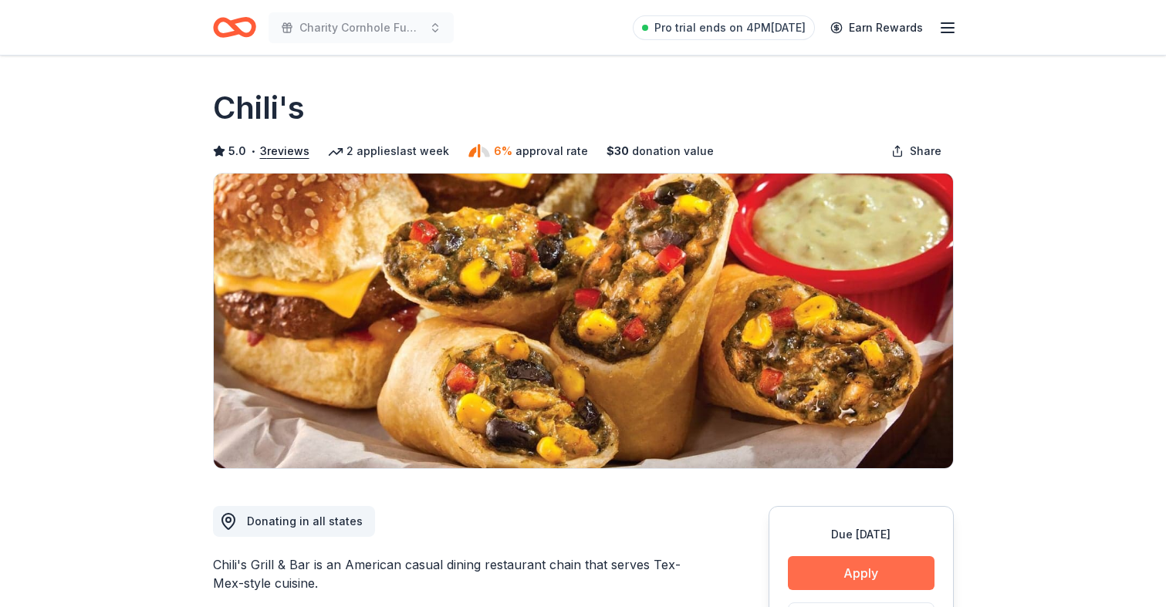
click at [882, 570] on button "Apply" at bounding box center [861, 573] width 147 height 34
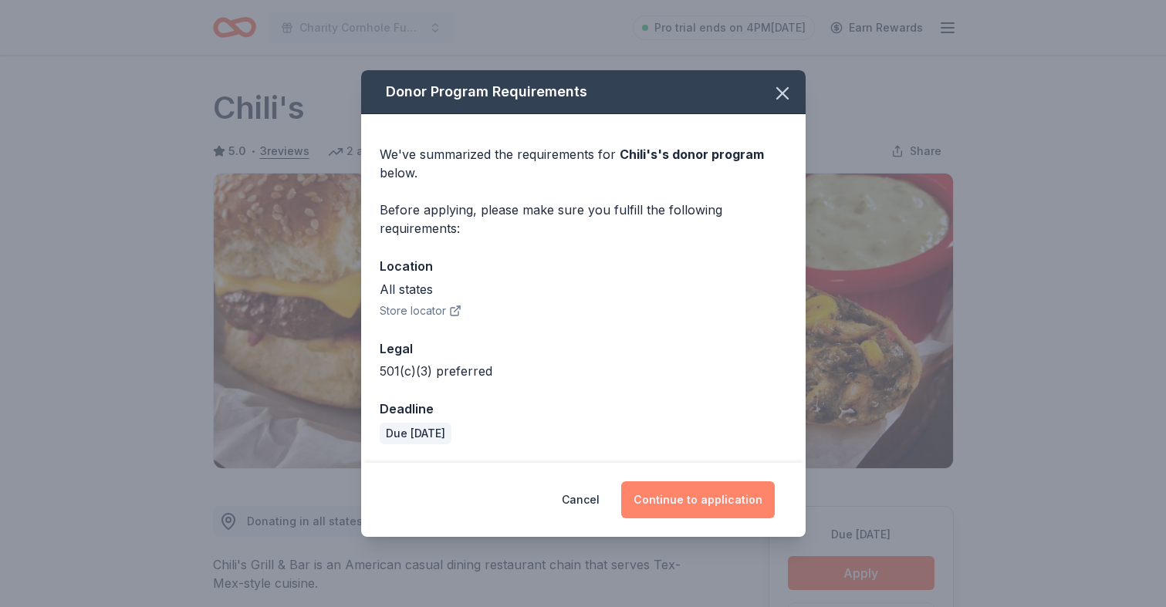
click at [705, 505] on button "Continue to application" at bounding box center [698, 499] width 154 height 37
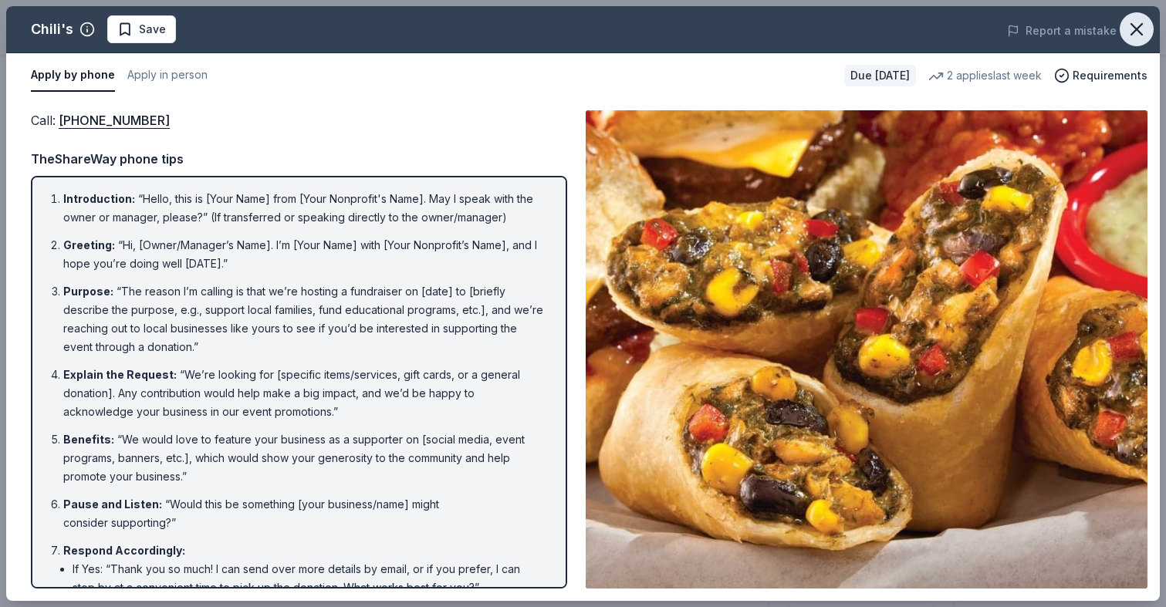
click at [1135, 28] on icon "button" at bounding box center [1136, 29] width 11 height 11
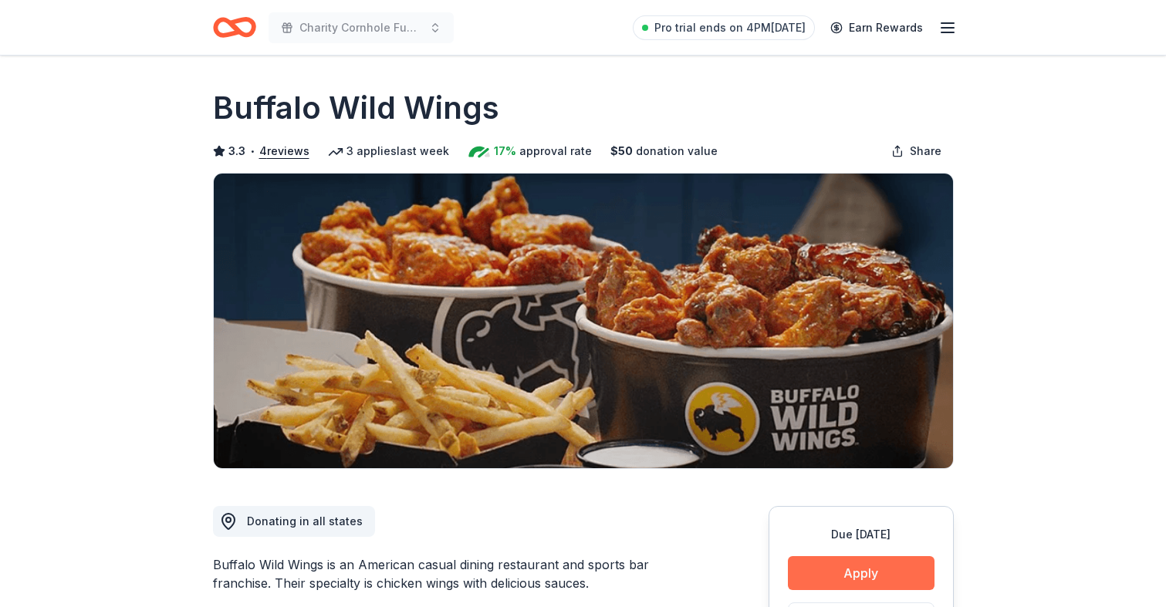
click at [811, 561] on button "Apply" at bounding box center [861, 573] width 147 height 34
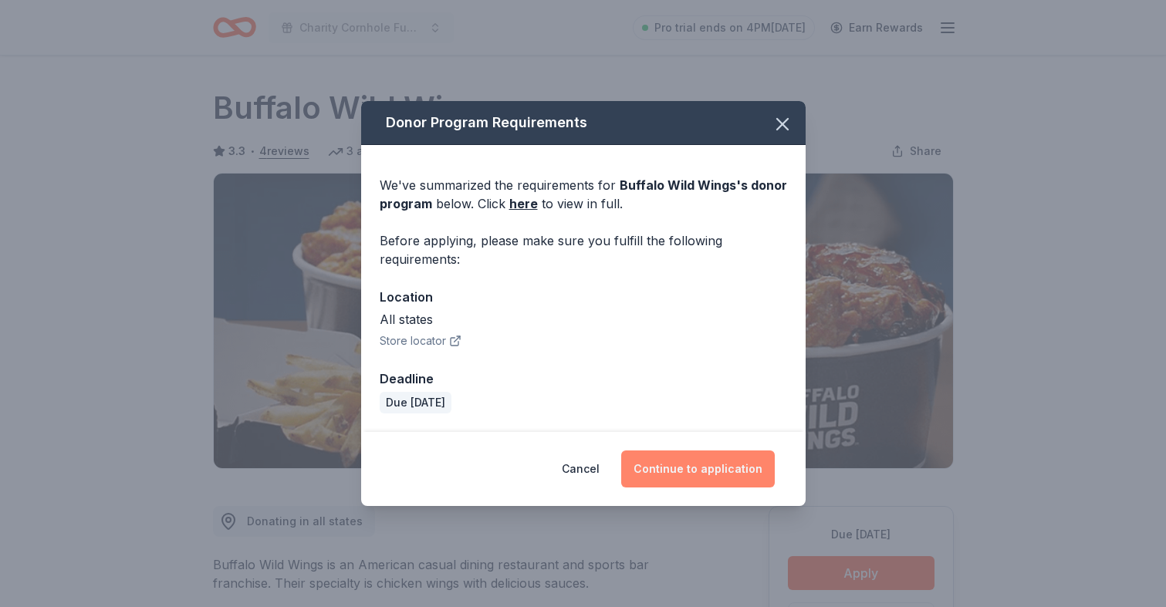
click at [692, 461] on button "Continue to application" at bounding box center [698, 469] width 154 height 37
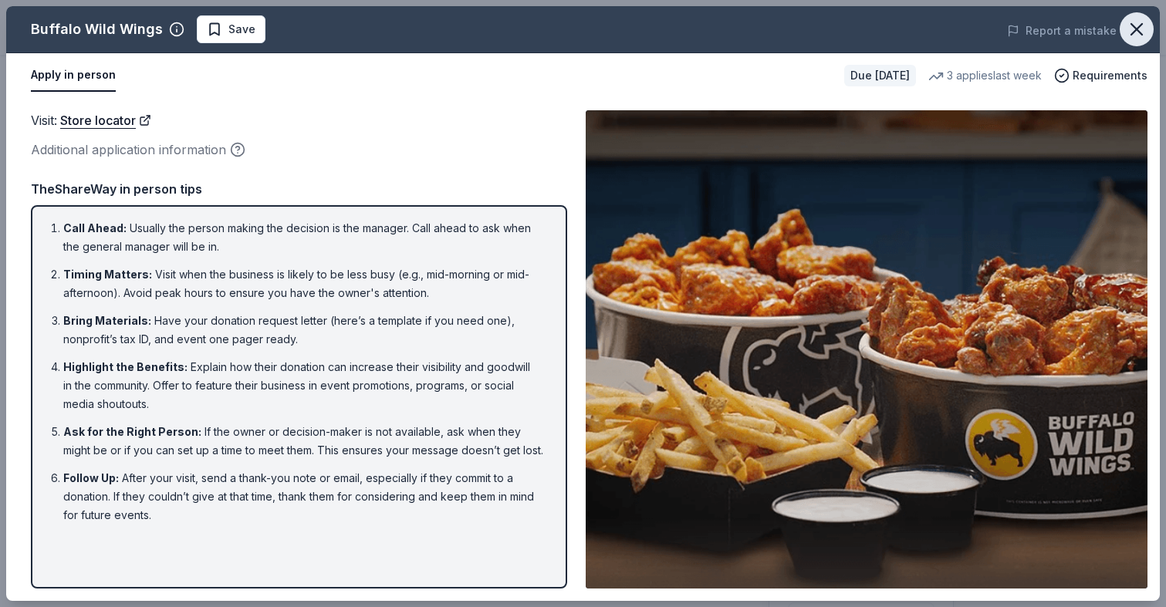
click at [1141, 25] on icon "button" at bounding box center [1136, 29] width 11 height 11
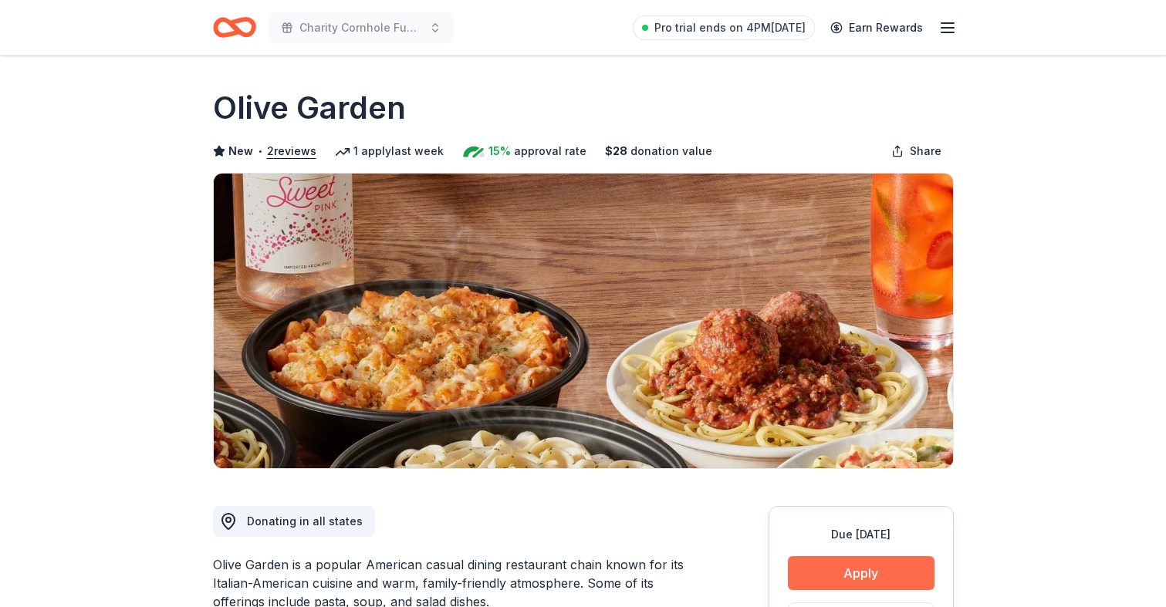
click at [827, 572] on button "Apply" at bounding box center [861, 573] width 147 height 34
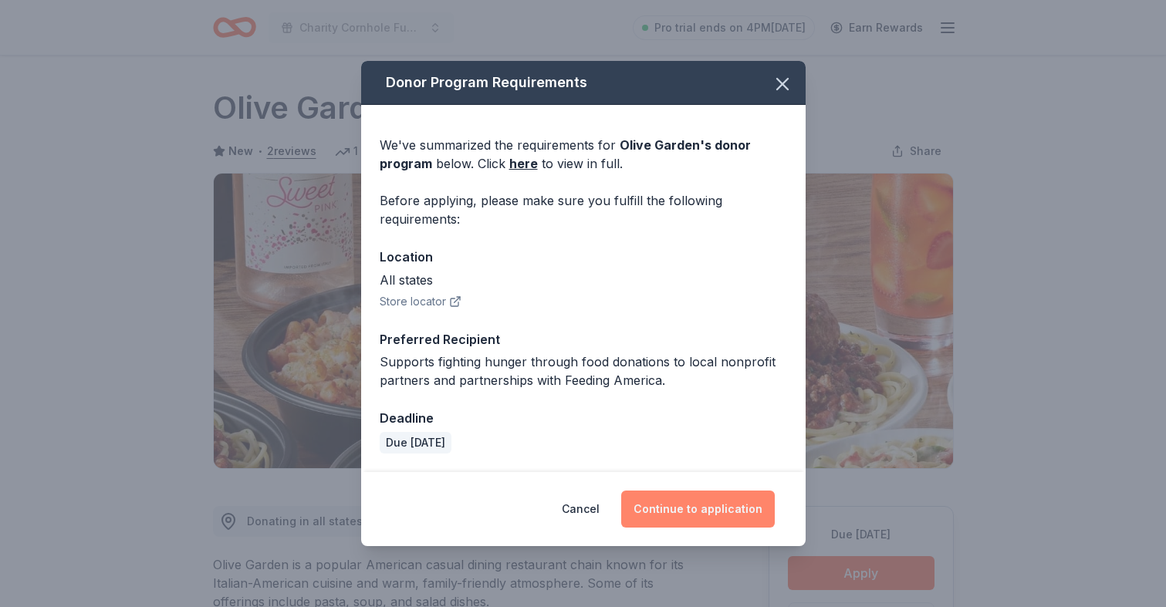
click at [727, 512] on button "Continue to application" at bounding box center [698, 509] width 154 height 37
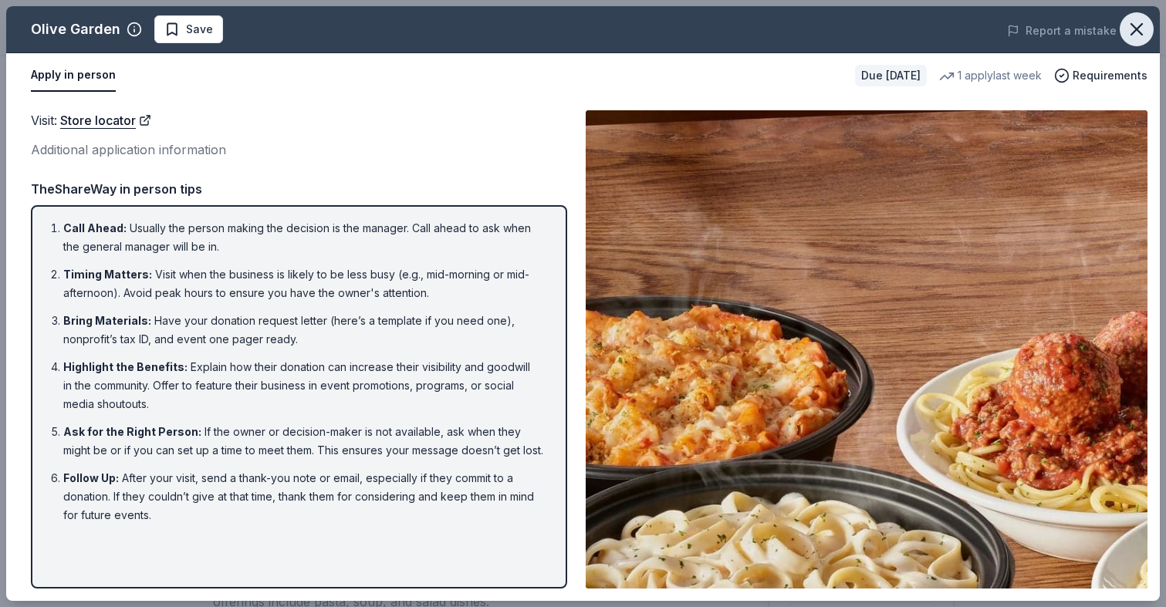
click at [1135, 32] on icon "button" at bounding box center [1137, 30] width 22 height 22
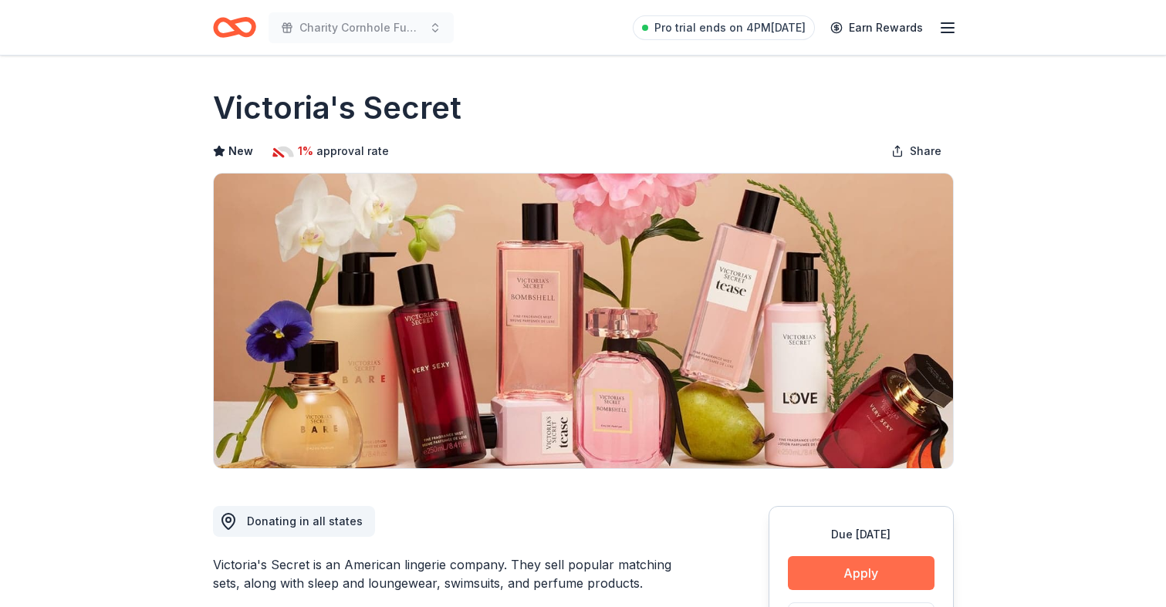
click at [839, 572] on button "Apply" at bounding box center [861, 573] width 147 height 34
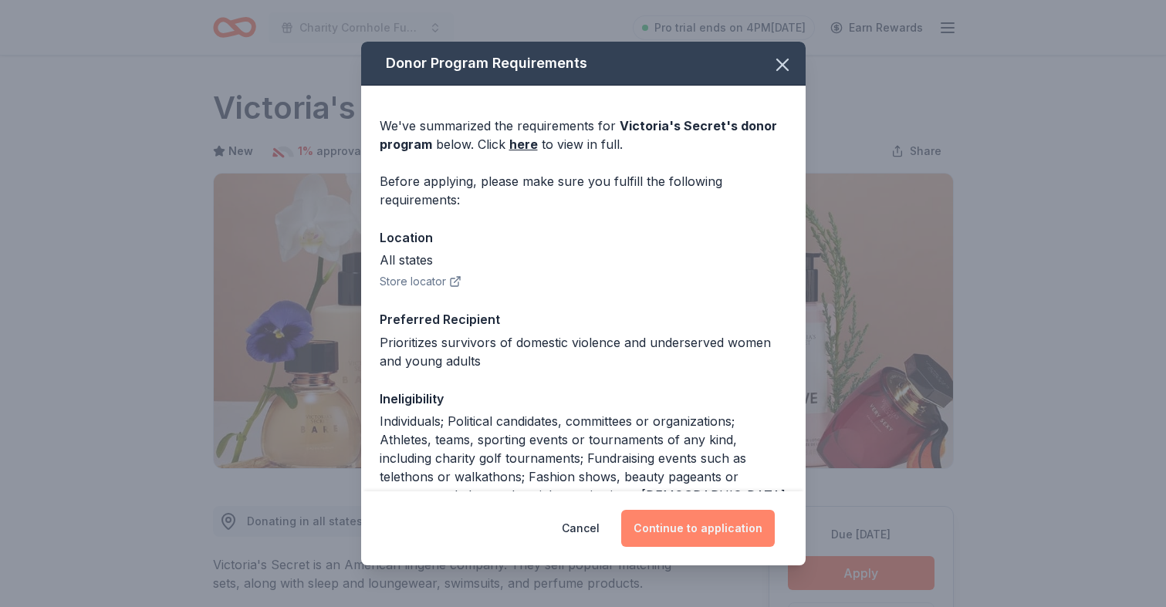
click at [716, 542] on button "Continue to application" at bounding box center [698, 528] width 154 height 37
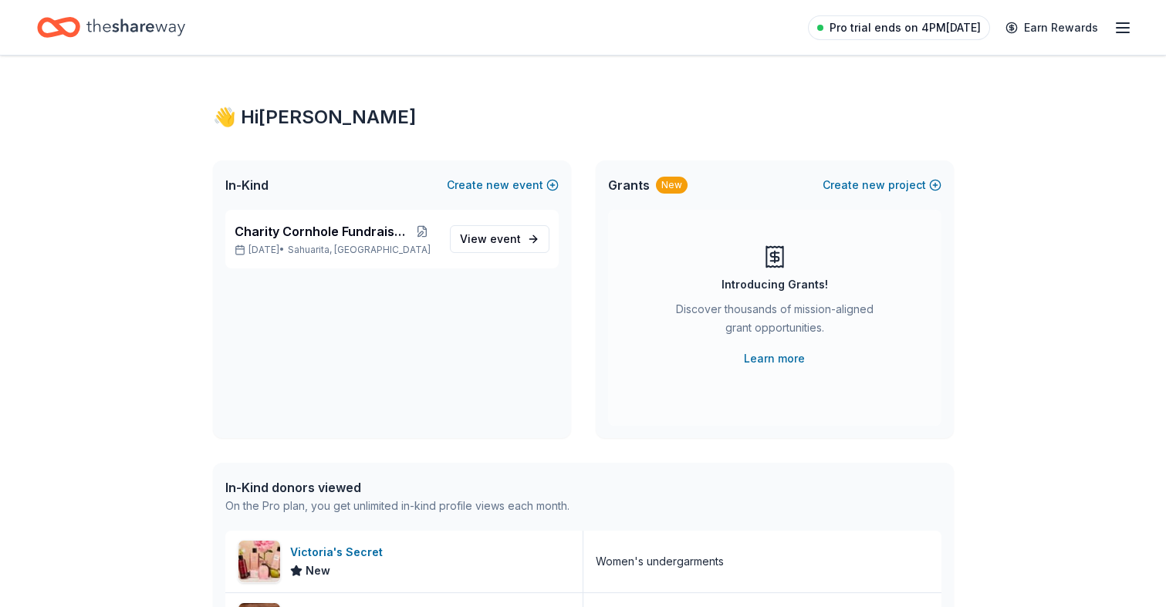
click at [862, 22] on span "Pro trial ends on 4PM[DATE]" at bounding box center [904, 28] width 151 height 19
click at [1113, 17] on div "Pro trial ends on 4PM, 8/18 Earn Rewards" at bounding box center [970, 27] width 324 height 36
click at [1119, 34] on icon "button" at bounding box center [1122, 28] width 19 height 19
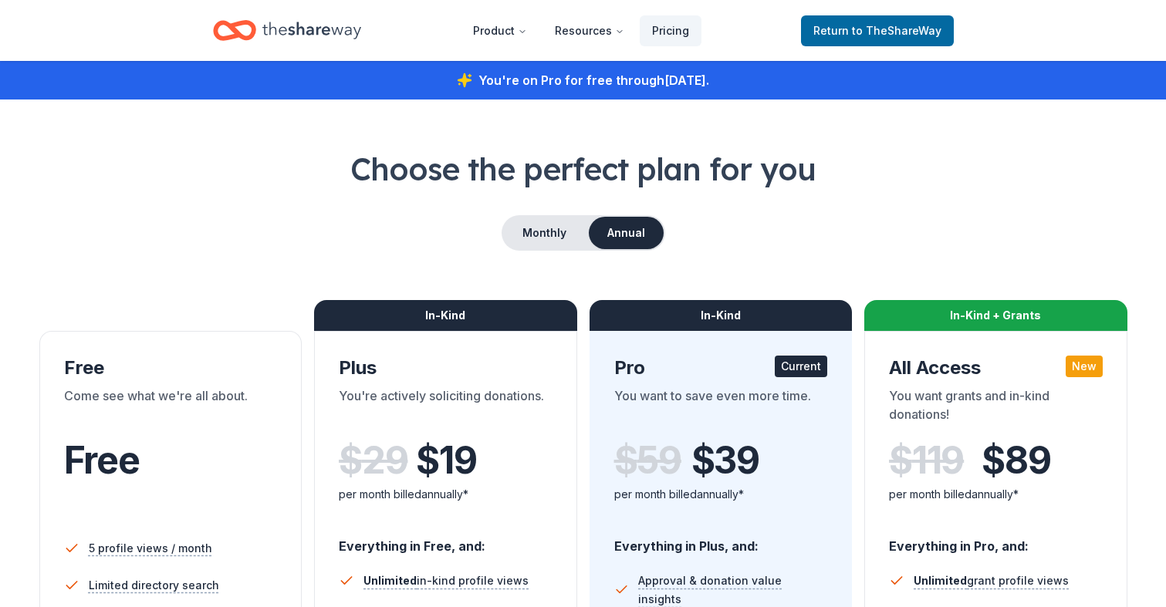
click at [1119, 34] on header "Product Resources Pricing Return to TheShareWay" at bounding box center [583, 30] width 1166 height 61
click at [302, 29] on icon "Home" at bounding box center [311, 31] width 99 height 32
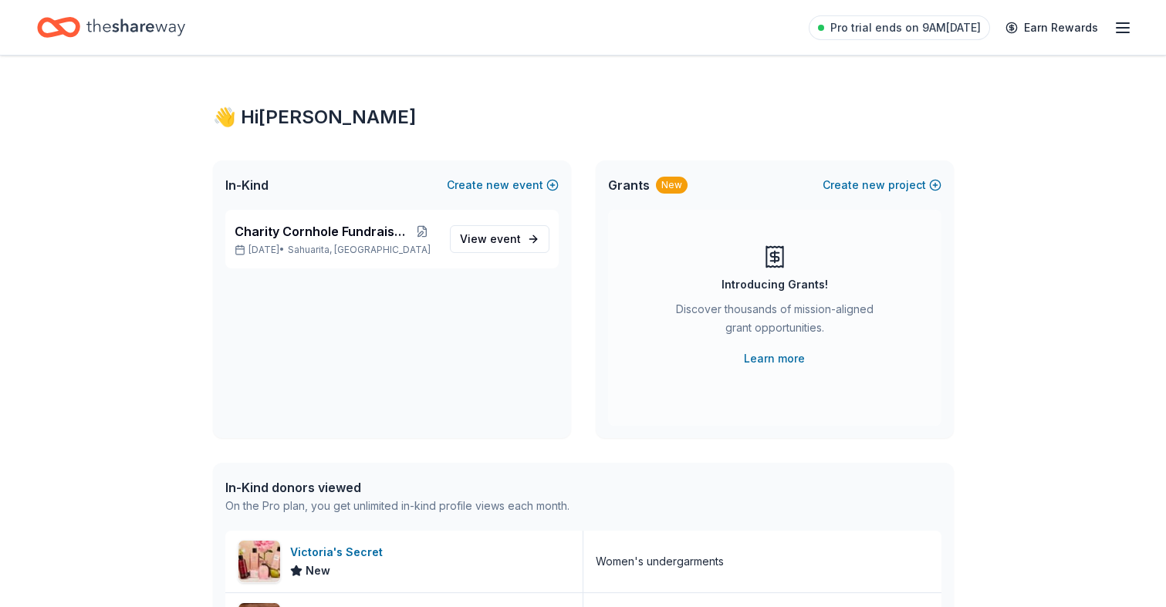
click at [1116, 34] on icon "button" at bounding box center [1122, 28] width 19 height 19
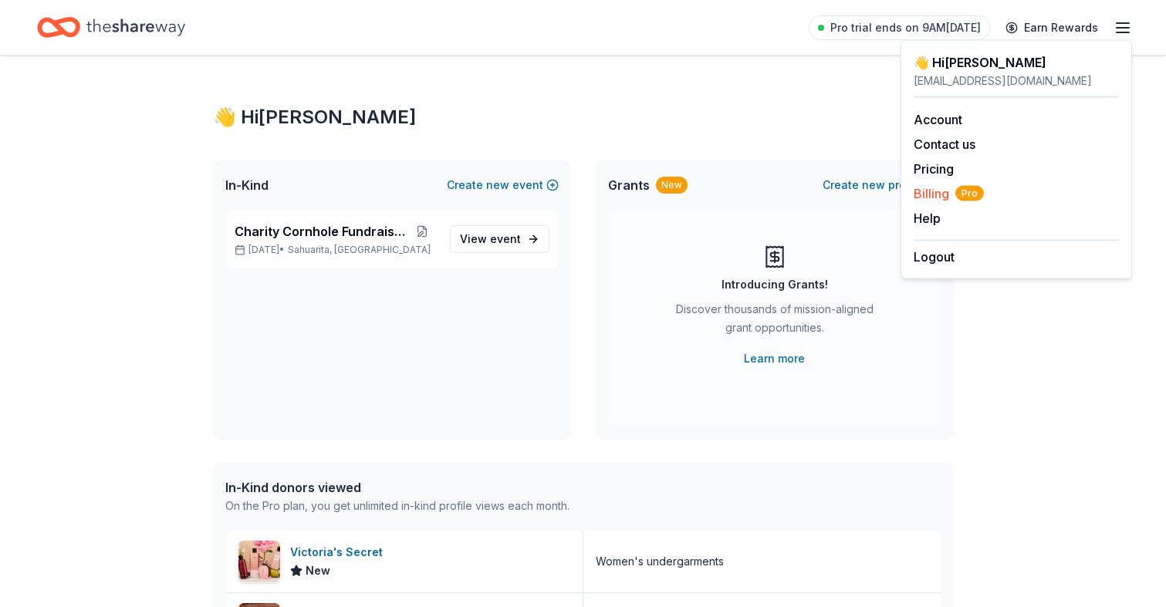
click at [928, 196] on span "Billing Pro" at bounding box center [948, 193] width 70 height 19
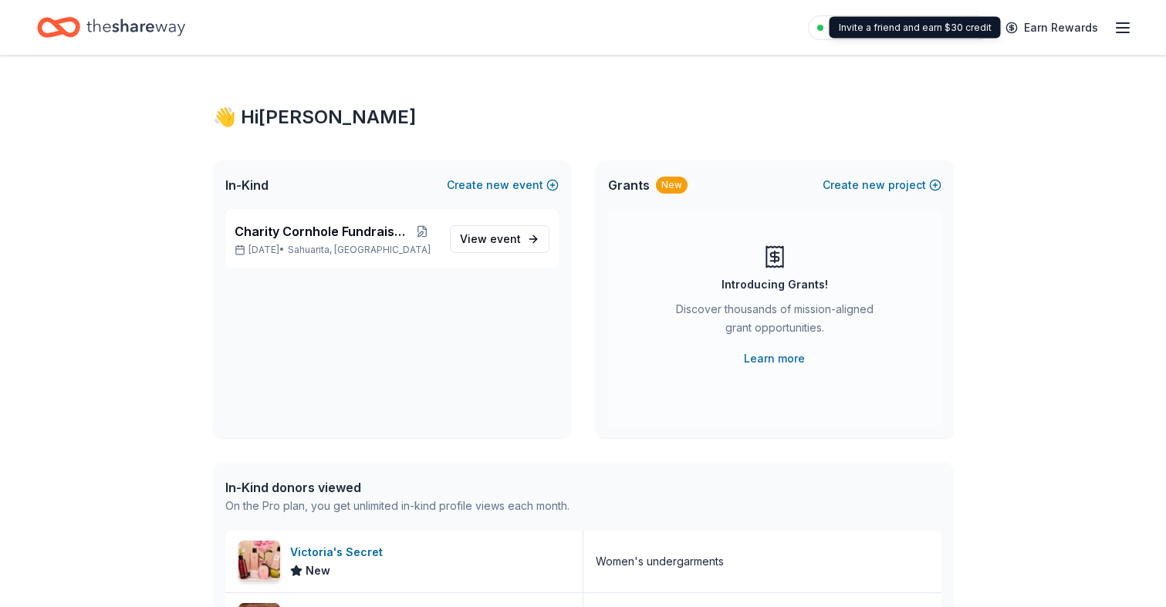
click at [1117, 26] on icon "button" at bounding box center [1122, 28] width 19 height 19
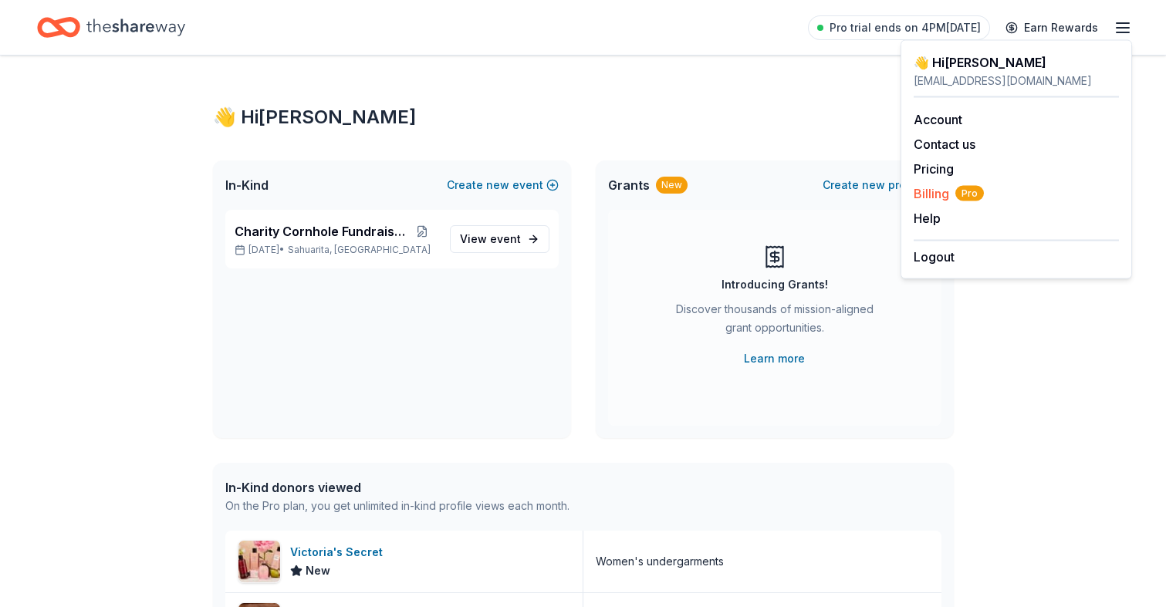
click at [933, 194] on span "Billing Pro" at bounding box center [948, 193] width 70 height 19
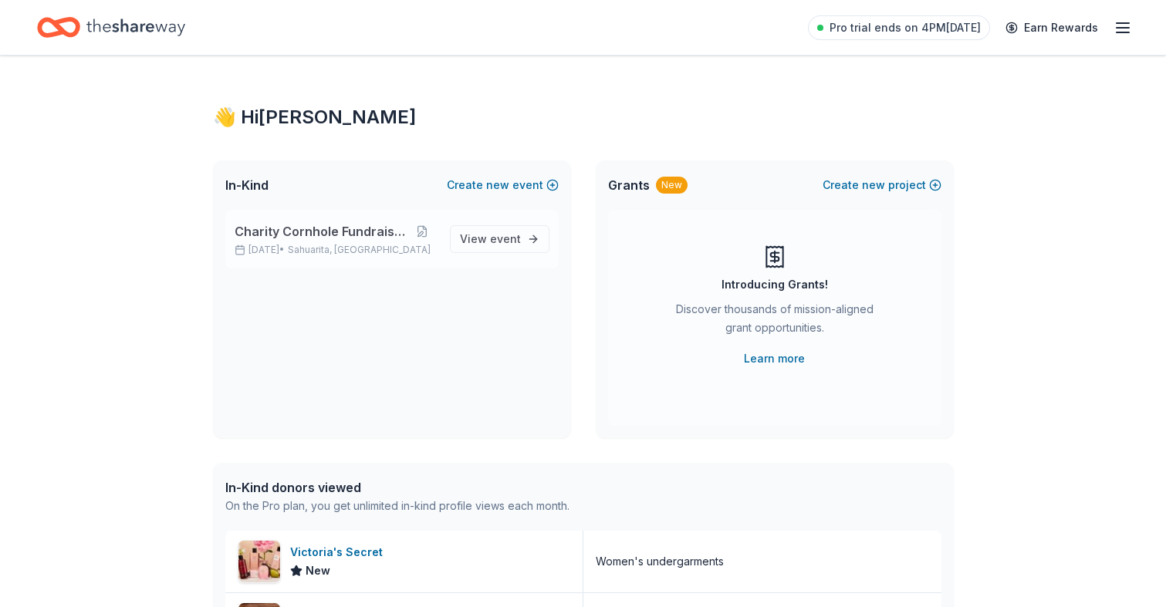
click at [309, 238] on span "Charity Cornhole Fundraiser" at bounding box center [321, 231] width 172 height 19
